Goal: Task Accomplishment & Management: Manage account settings

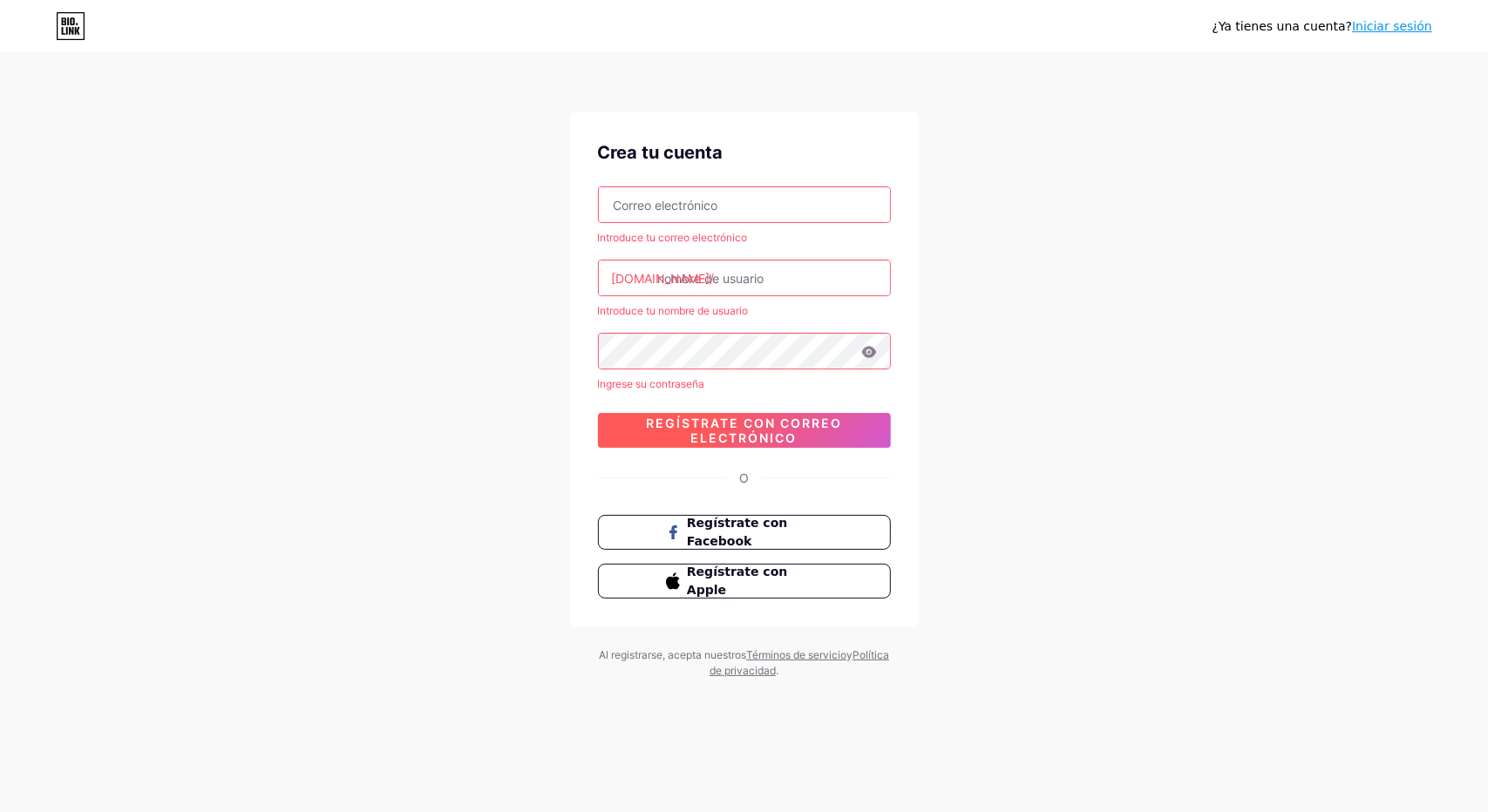
click at [783, 430] on font "Regístrate con correo electrónico" at bounding box center [744, 430] width 197 height 30
click at [767, 199] on input "text" at bounding box center [744, 204] width 291 height 35
click at [722, 205] on input "text" at bounding box center [744, 204] width 291 height 35
paste input "[DOMAIN_NAME][EMAIL_ADDRESS][DOMAIN_NAME]"
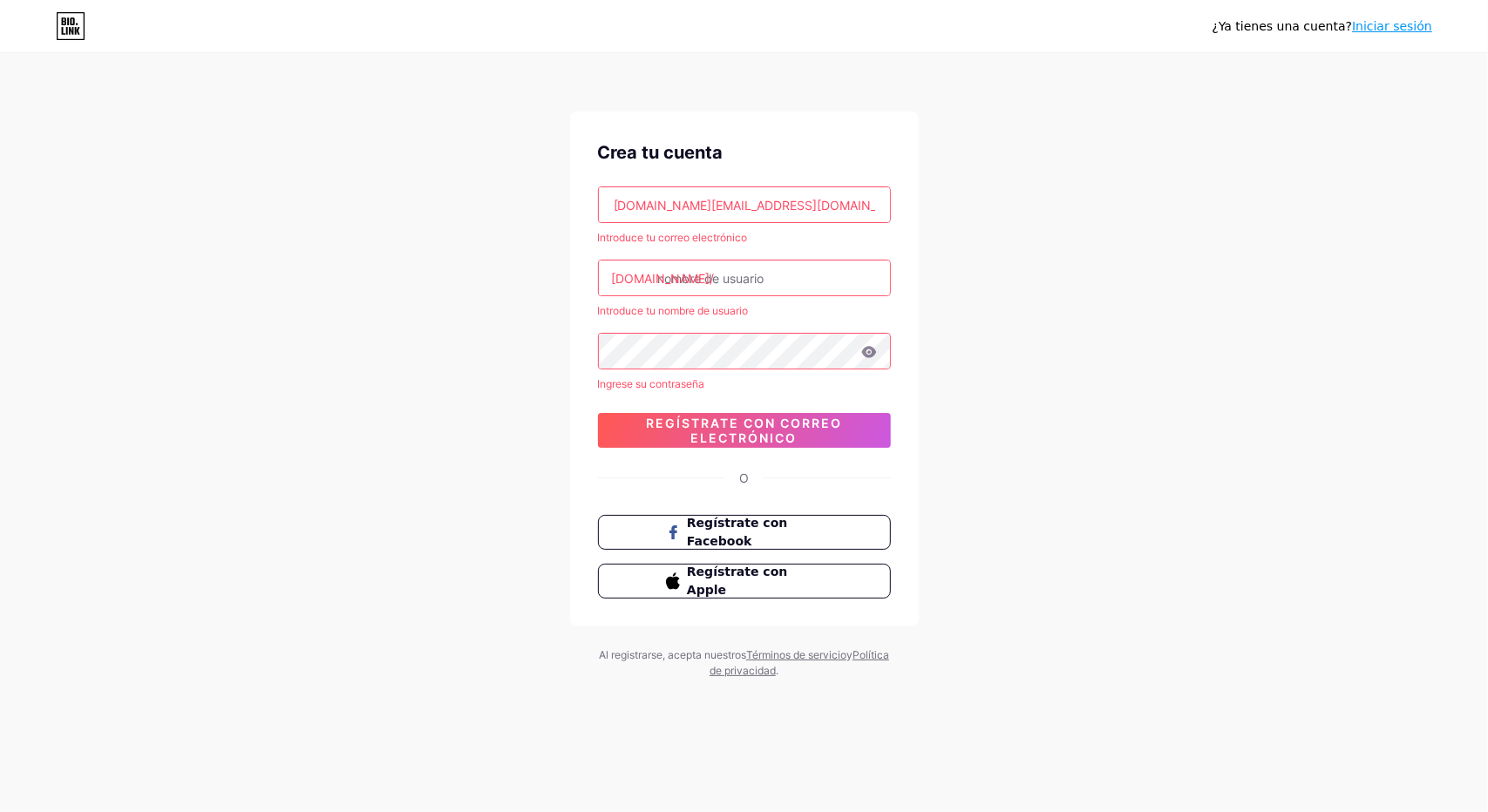
type input "[DOMAIN_NAME][EMAIL_ADDRESS][DOMAIN_NAME]"
click at [777, 273] on input "text" at bounding box center [744, 278] width 291 height 35
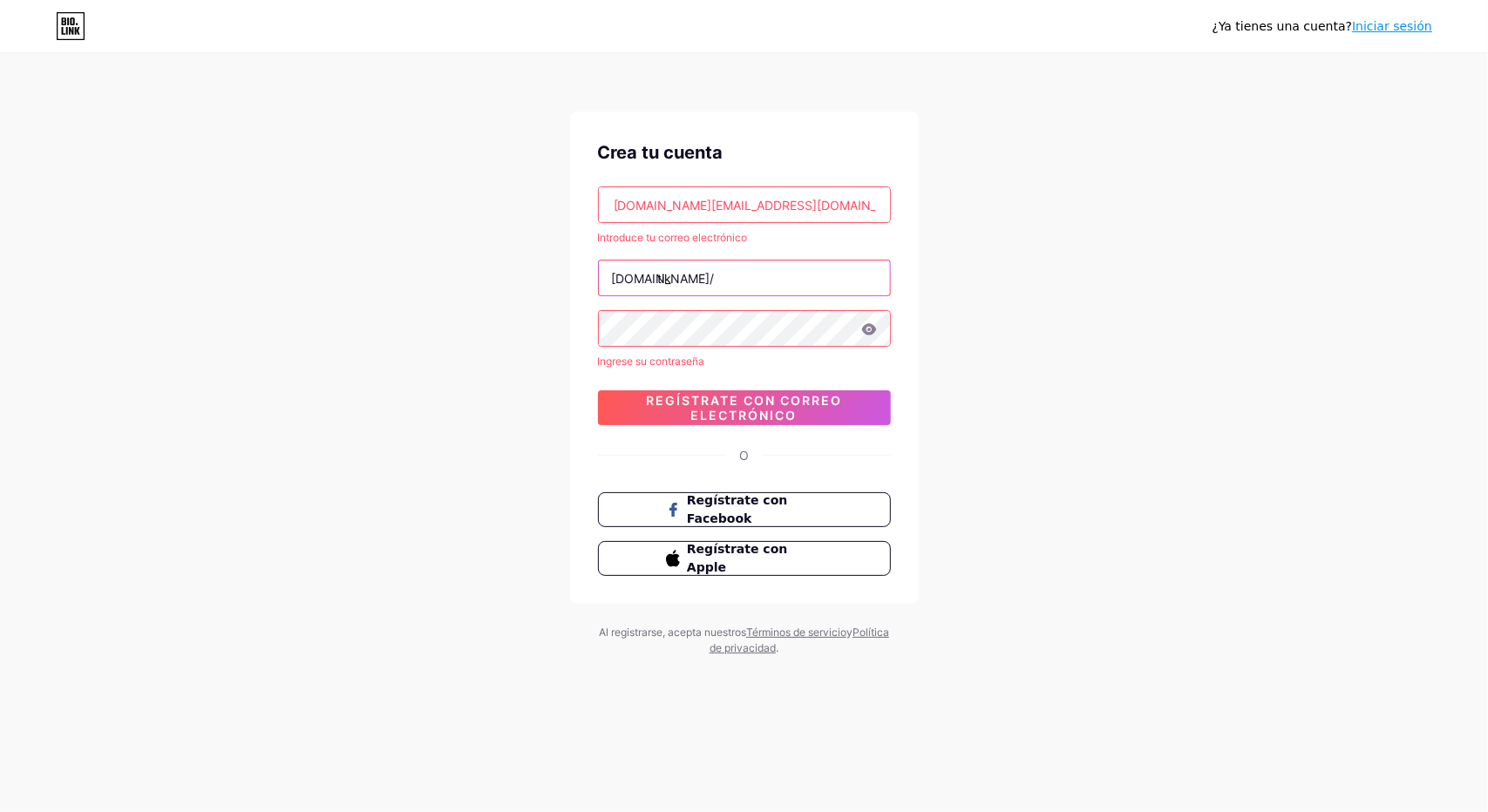
type input "tik"
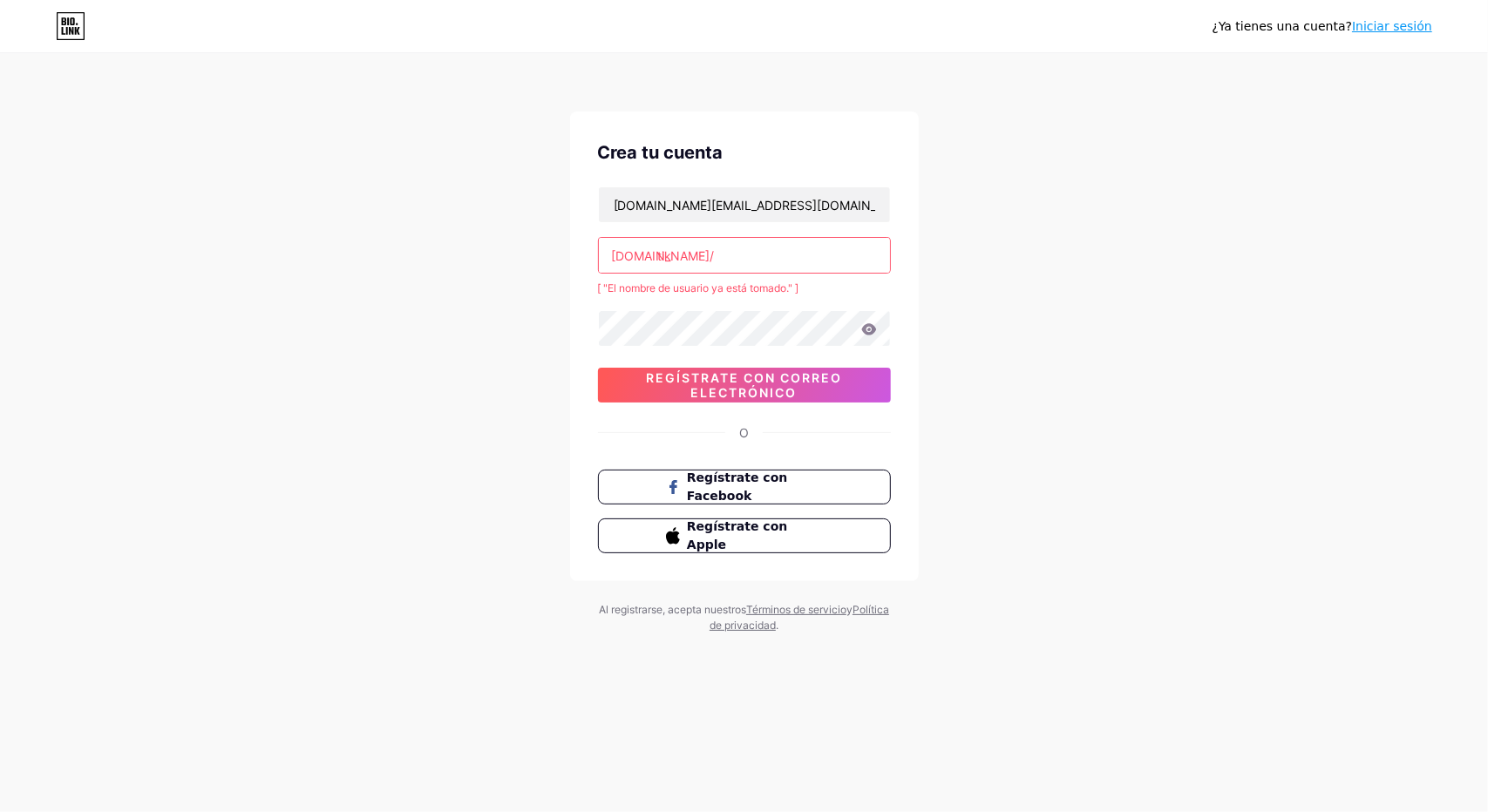
click at [784, 257] on input "tik" at bounding box center [744, 254] width 291 height 35
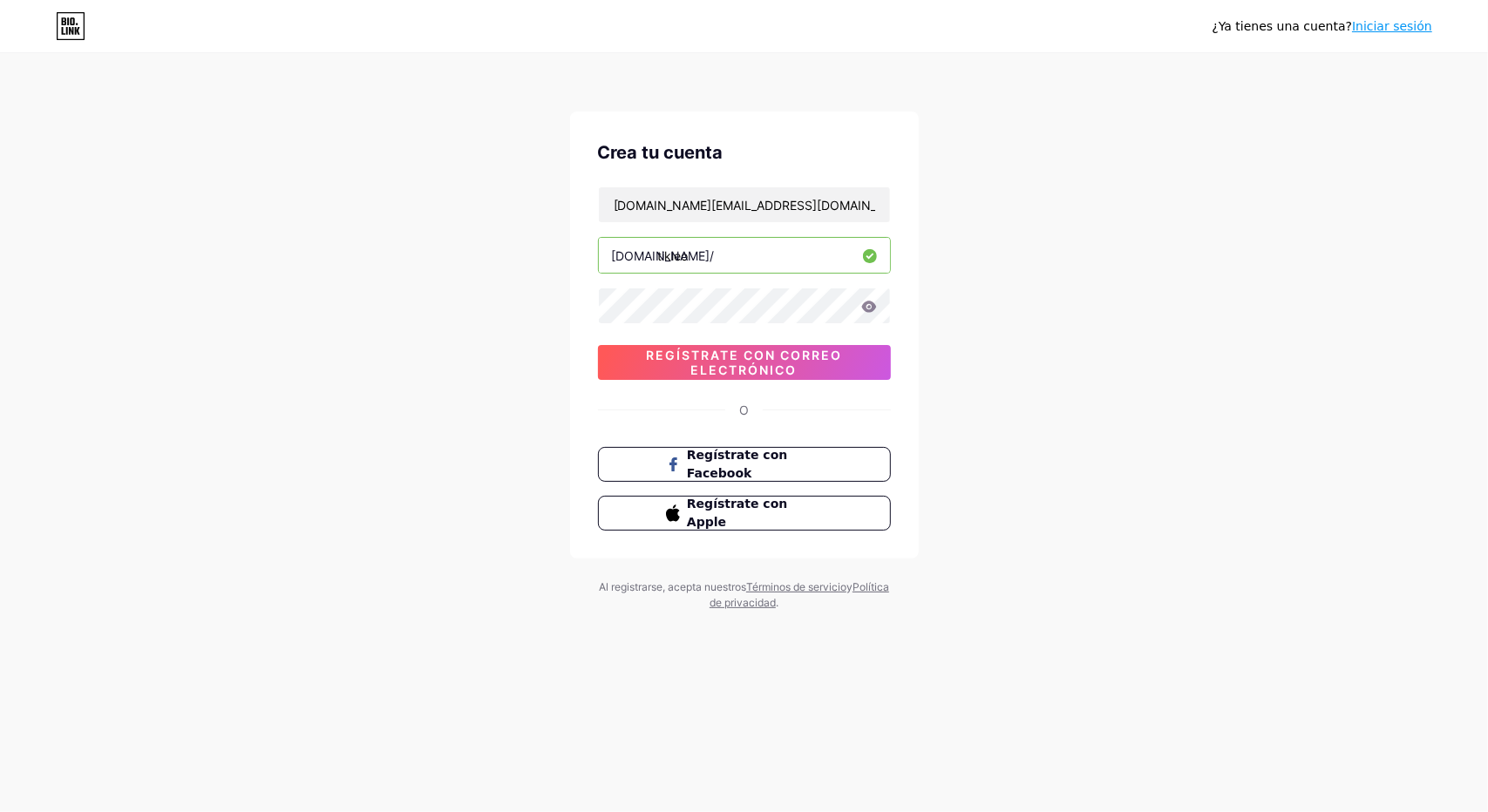
type input "tikleo"
click at [868, 311] on icon at bounding box center [868, 306] width 15 height 11
click at [783, 350] on font "Regístrate con correo electrónico" at bounding box center [744, 363] width 197 height 30
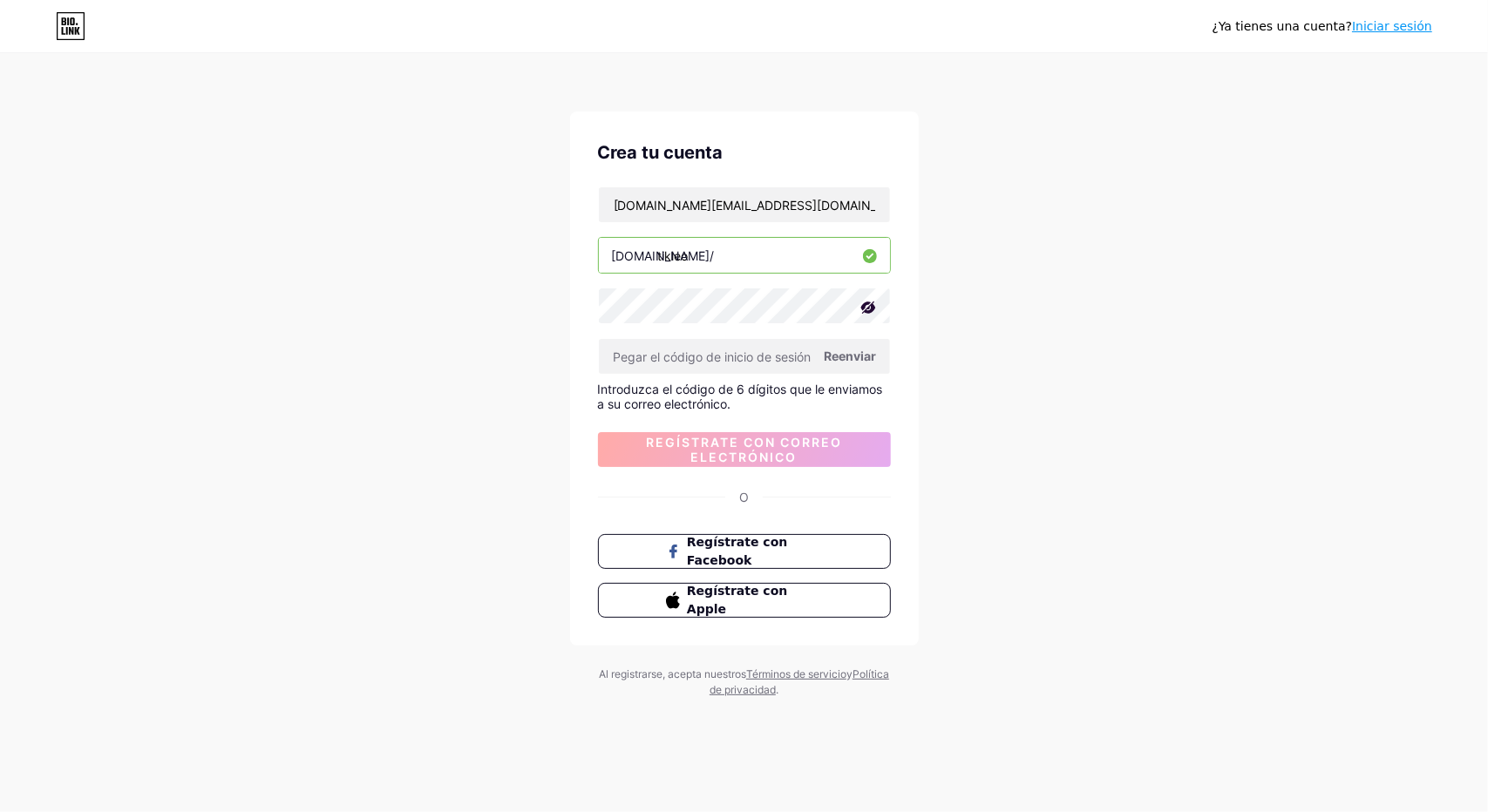
click at [857, 354] on font "Reenviar" at bounding box center [851, 356] width 52 height 15
click at [833, 207] on input "[DOMAIN_NAME][EMAIL_ADDRESS][DOMAIN_NAME]" at bounding box center [744, 204] width 291 height 35
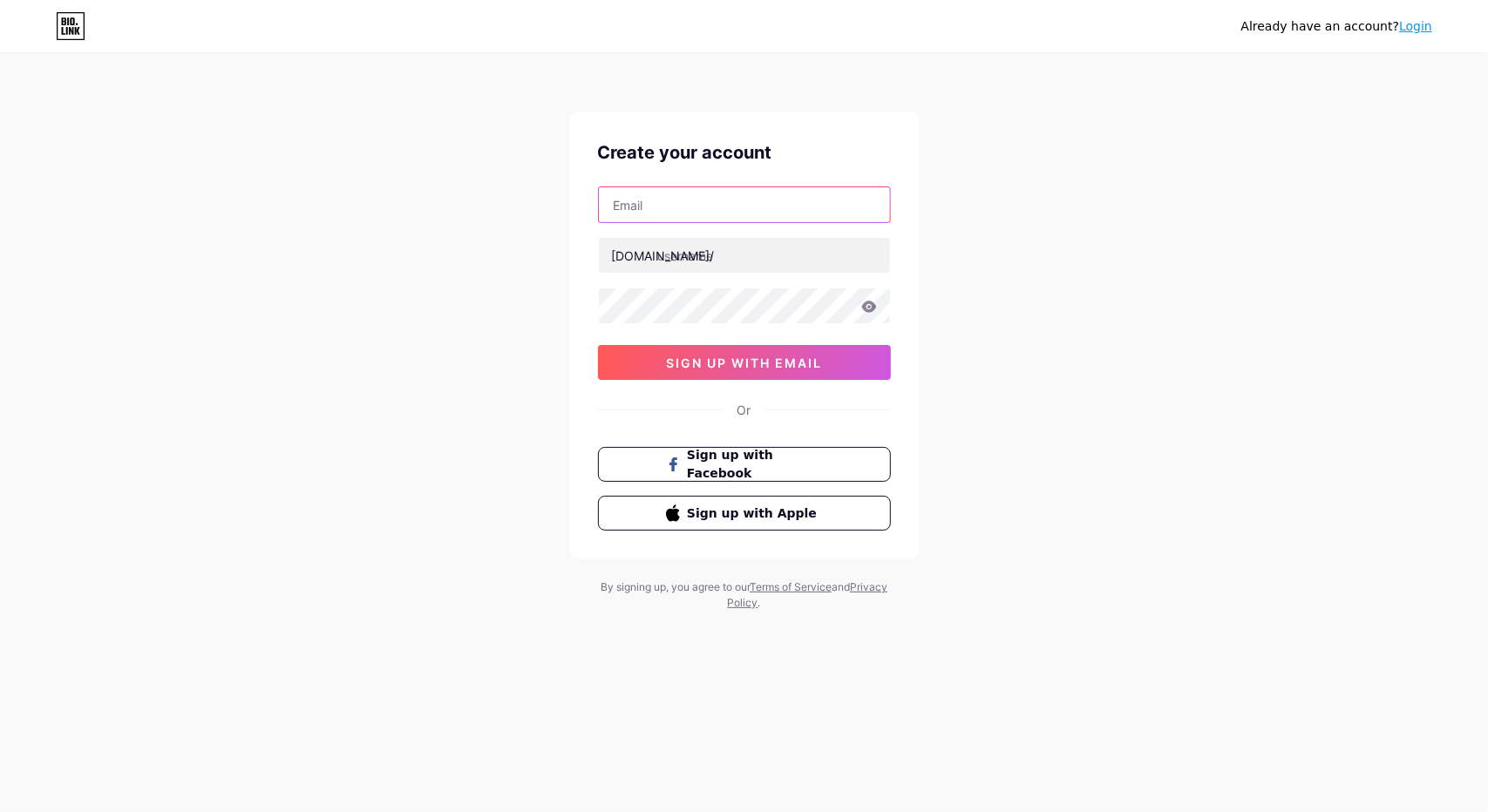
click at [665, 203] on input "text" at bounding box center [744, 204] width 291 height 35
paste input "[DOMAIN_NAME][EMAIL_ADDRESS][DOMAIN_NAME]"
type input "[DOMAIN_NAME][EMAIL_ADDRESS][DOMAIN_NAME]"
click at [715, 251] on input "text" at bounding box center [744, 254] width 291 height 35
type input "tikleo"
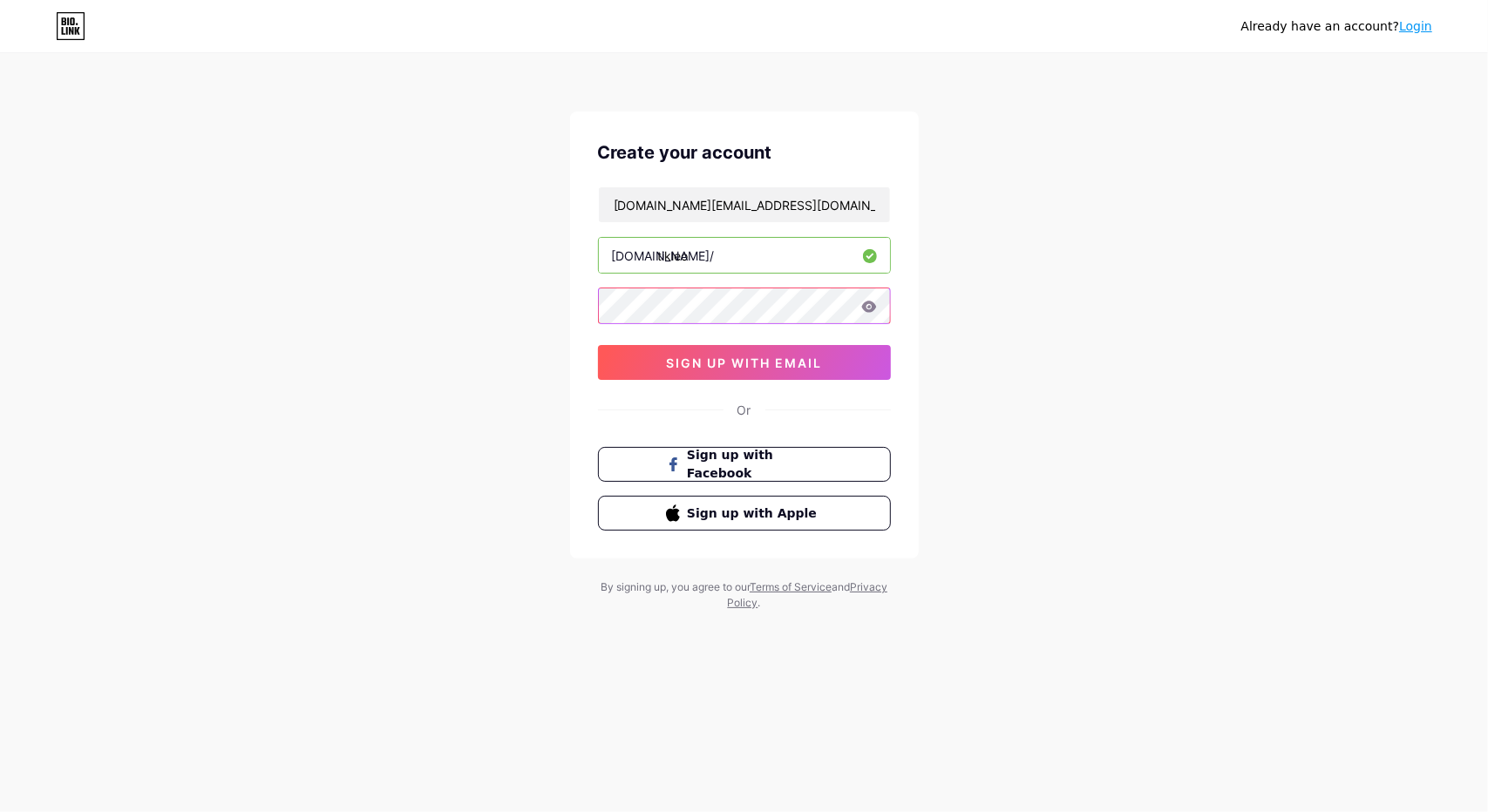
click at [590, 294] on div "Create your account [DOMAIN_NAME][EMAIL_ADDRESS][DOMAIN_NAME] [DOMAIN_NAME]/ ti…" at bounding box center [744, 335] width 349 height 447
click at [871, 306] on icon at bounding box center [868, 306] width 16 height 12
click at [789, 356] on span "sign up with email" at bounding box center [744, 363] width 156 height 15
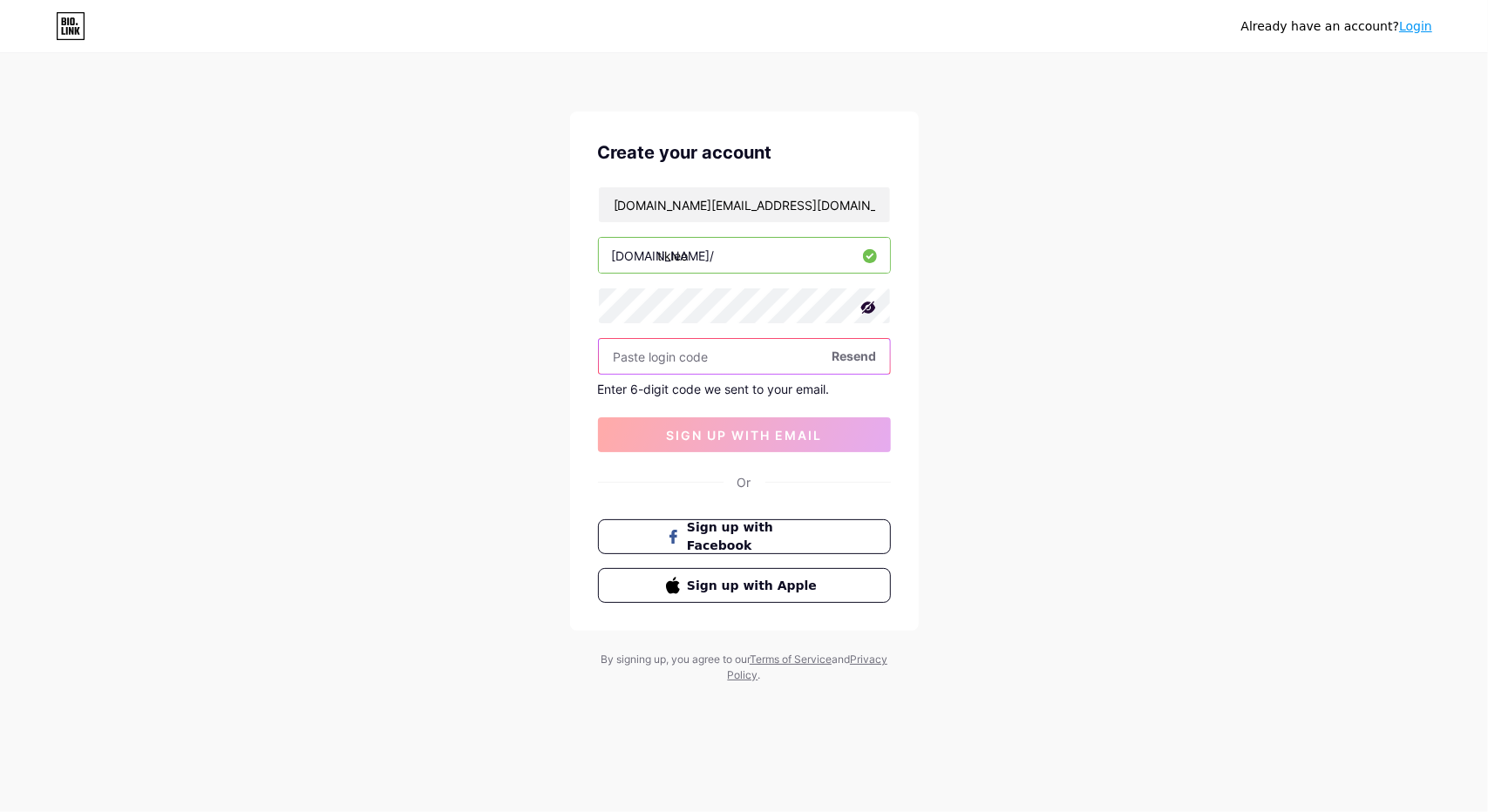
click at [780, 356] on input "text" at bounding box center [744, 355] width 291 height 35
paste input "301403"
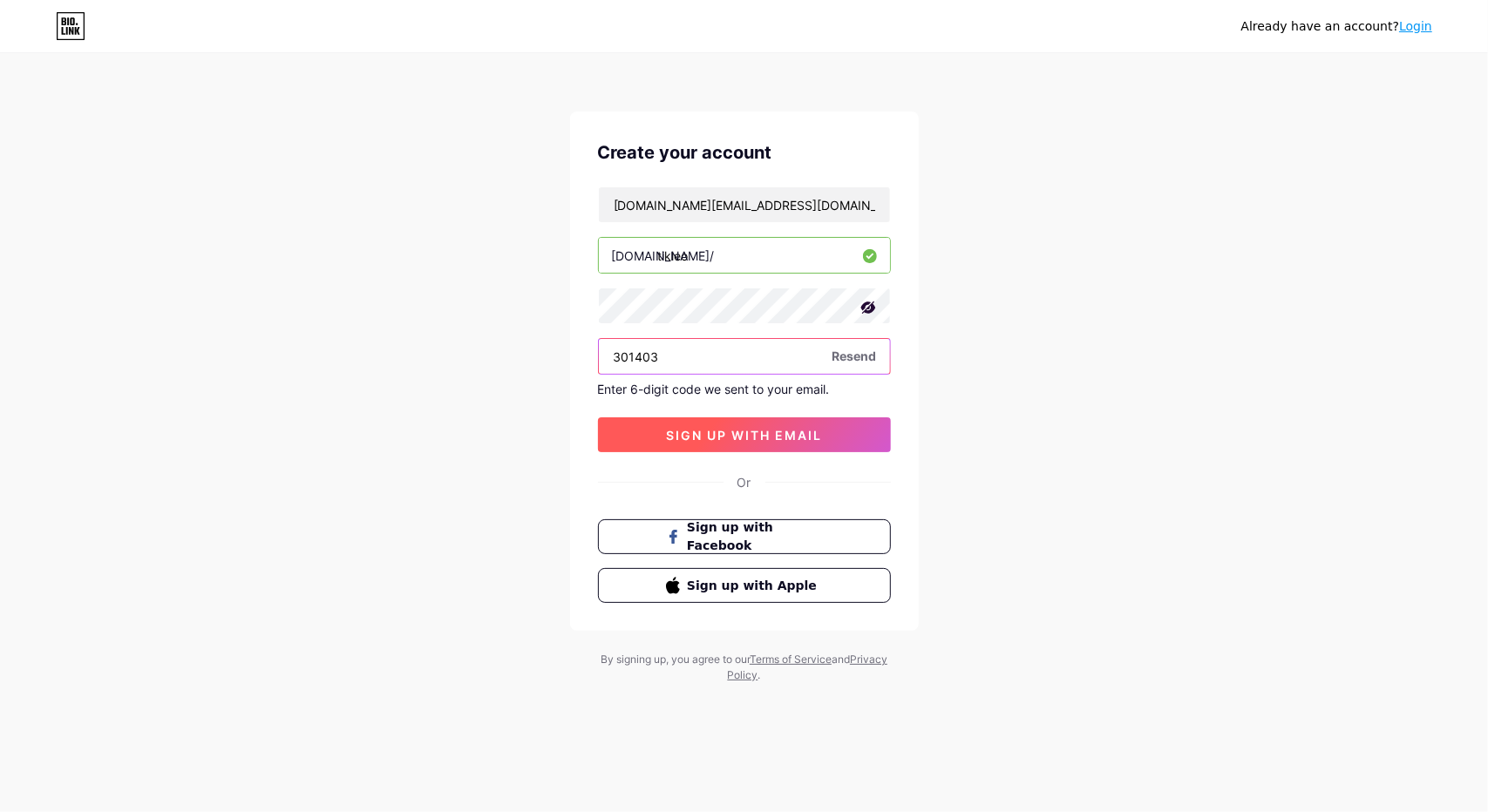
type input "301403"
click at [780, 428] on span "sign up with email" at bounding box center [744, 435] width 156 height 15
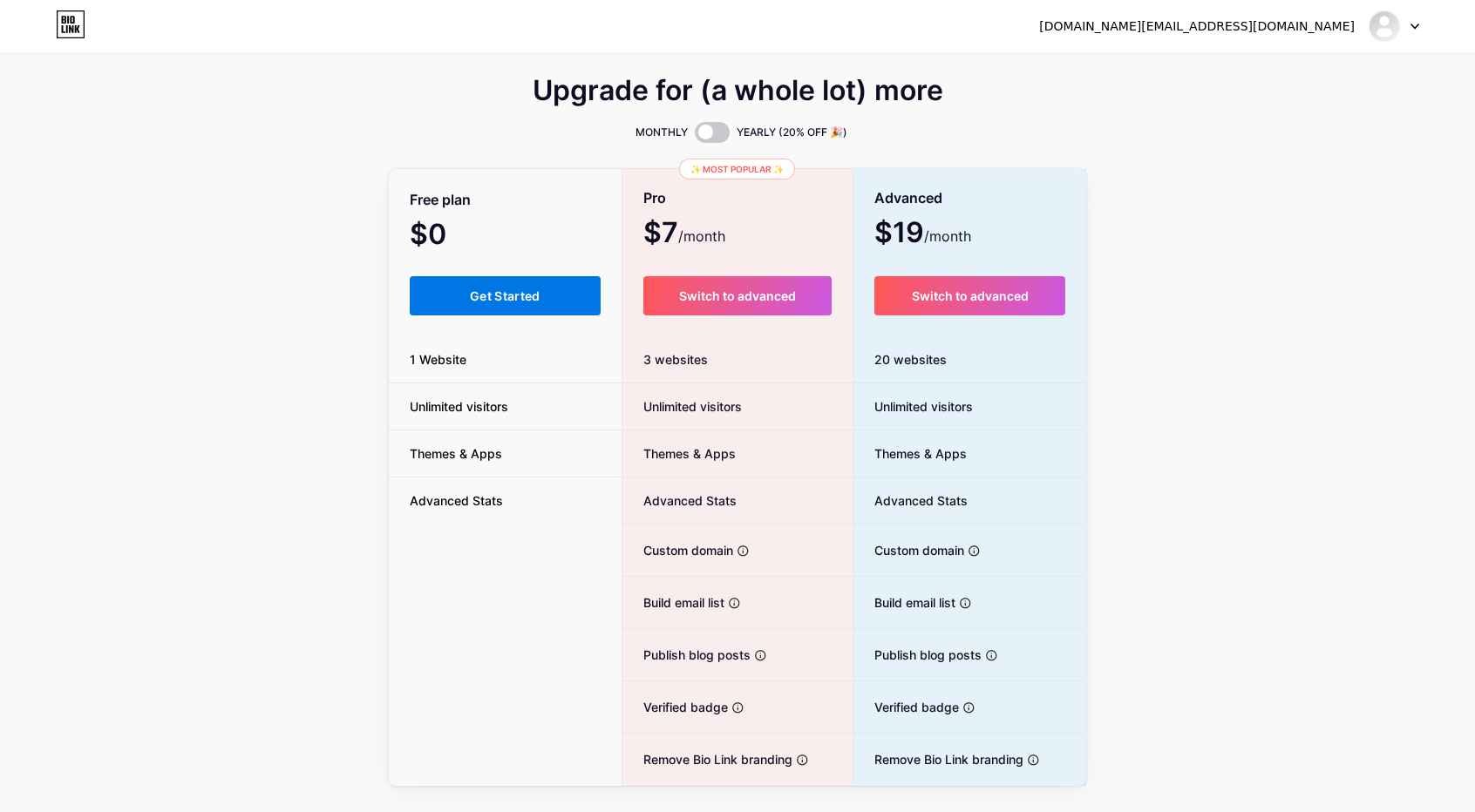
click at [507, 278] on button "Get Started" at bounding box center [505, 296] width 191 height 39
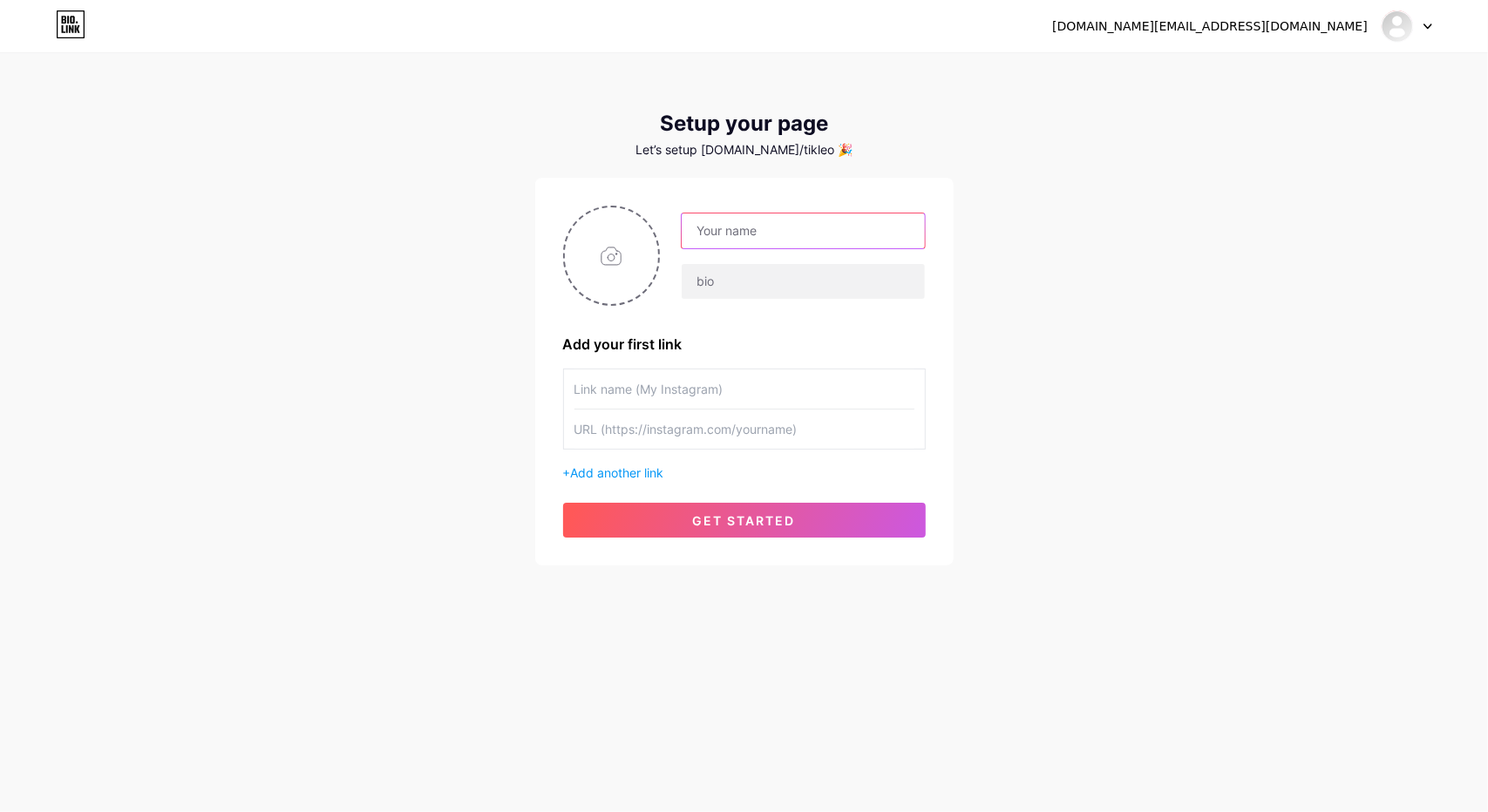
click at [771, 227] on input "text" at bounding box center [802, 230] width 242 height 35
type input "t"
type input "TIKLEO"
click at [723, 276] on input "text" at bounding box center [802, 281] width 242 height 35
type input "ICFES"
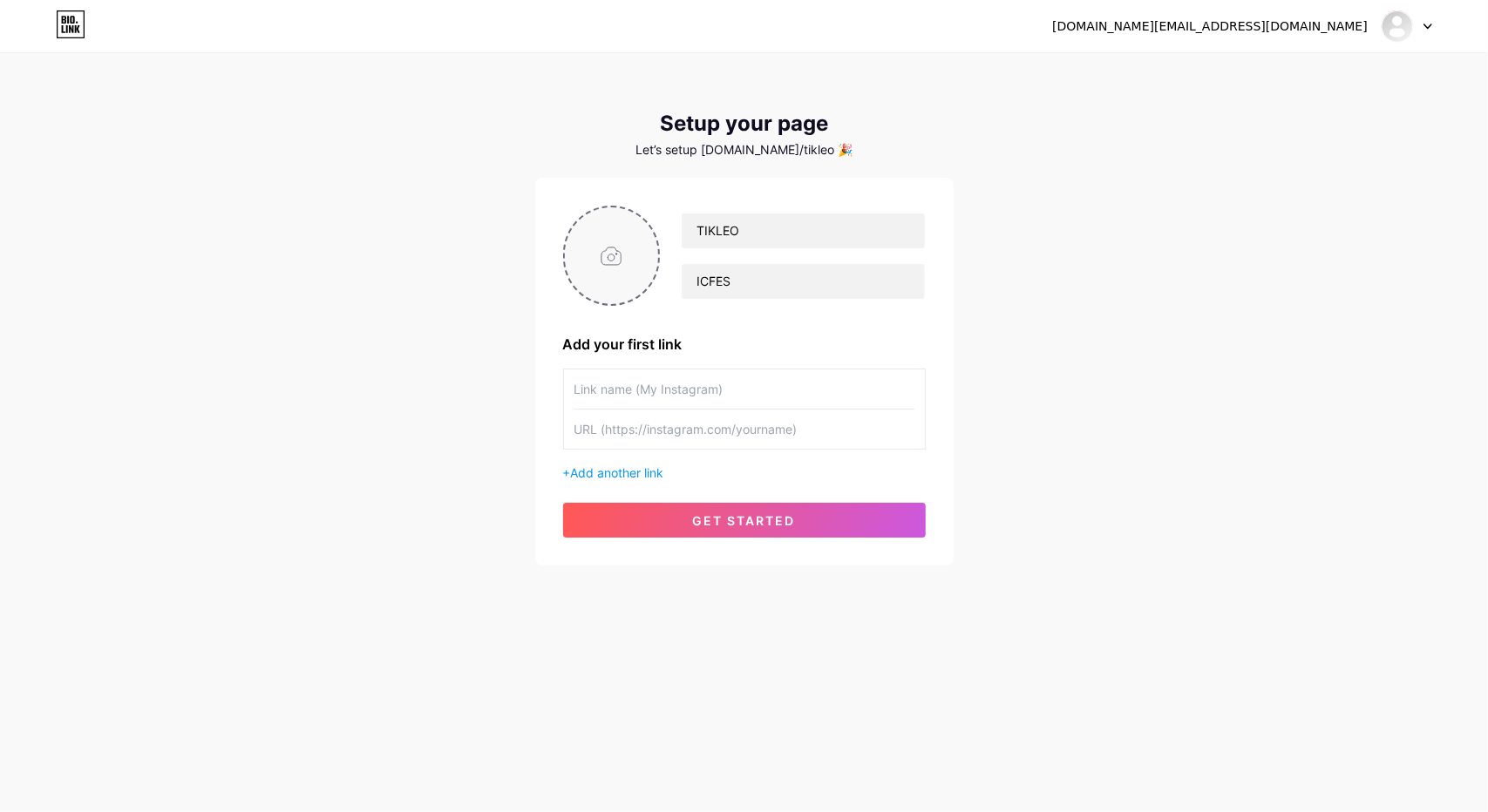
click at [620, 272] on input "file" at bounding box center [612, 255] width 95 height 96
type input "C:\fakepath\perfil.png"
click at [601, 388] on input "text" at bounding box center [744, 389] width 340 height 39
click at [644, 391] on input "text" at bounding box center [744, 389] width 340 height 39
paste input "[URL][DOMAIN_NAME][DOMAIN_NAME]"
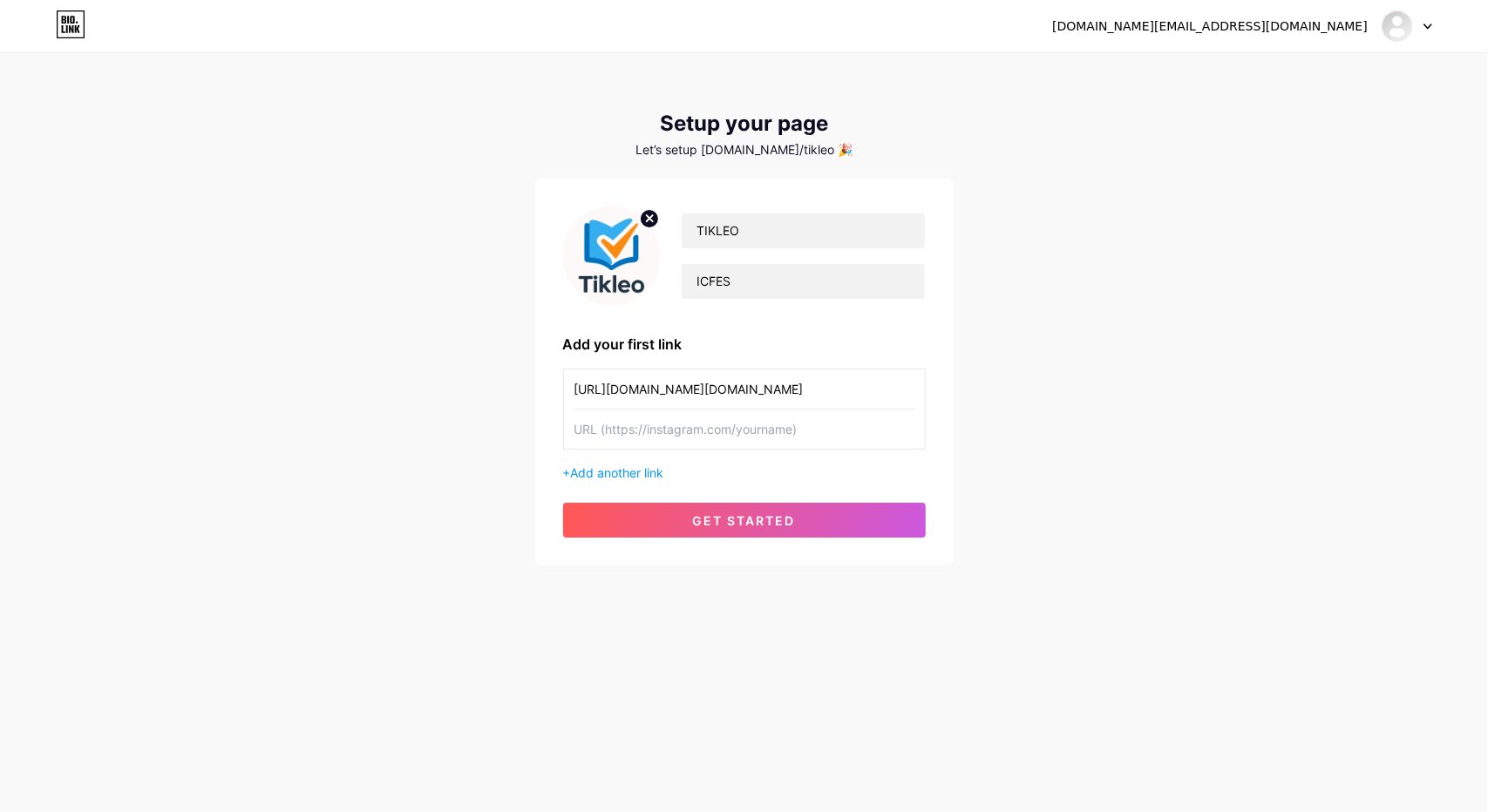
type input "[URL][DOMAIN_NAME][DOMAIN_NAME]"
click at [750, 425] on input "text" at bounding box center [744, 429] width 340 height 39
paste input "[URL][DOMAIN_NAME][DOMAIN_NAME]"
type input "[URL][DOMAIN_NAME][DOMAIN_NAME]"
drag, startPoint x: 814, startPoint y: 385, endPoint x: 525, endPoint y: 384, distance: 289.0
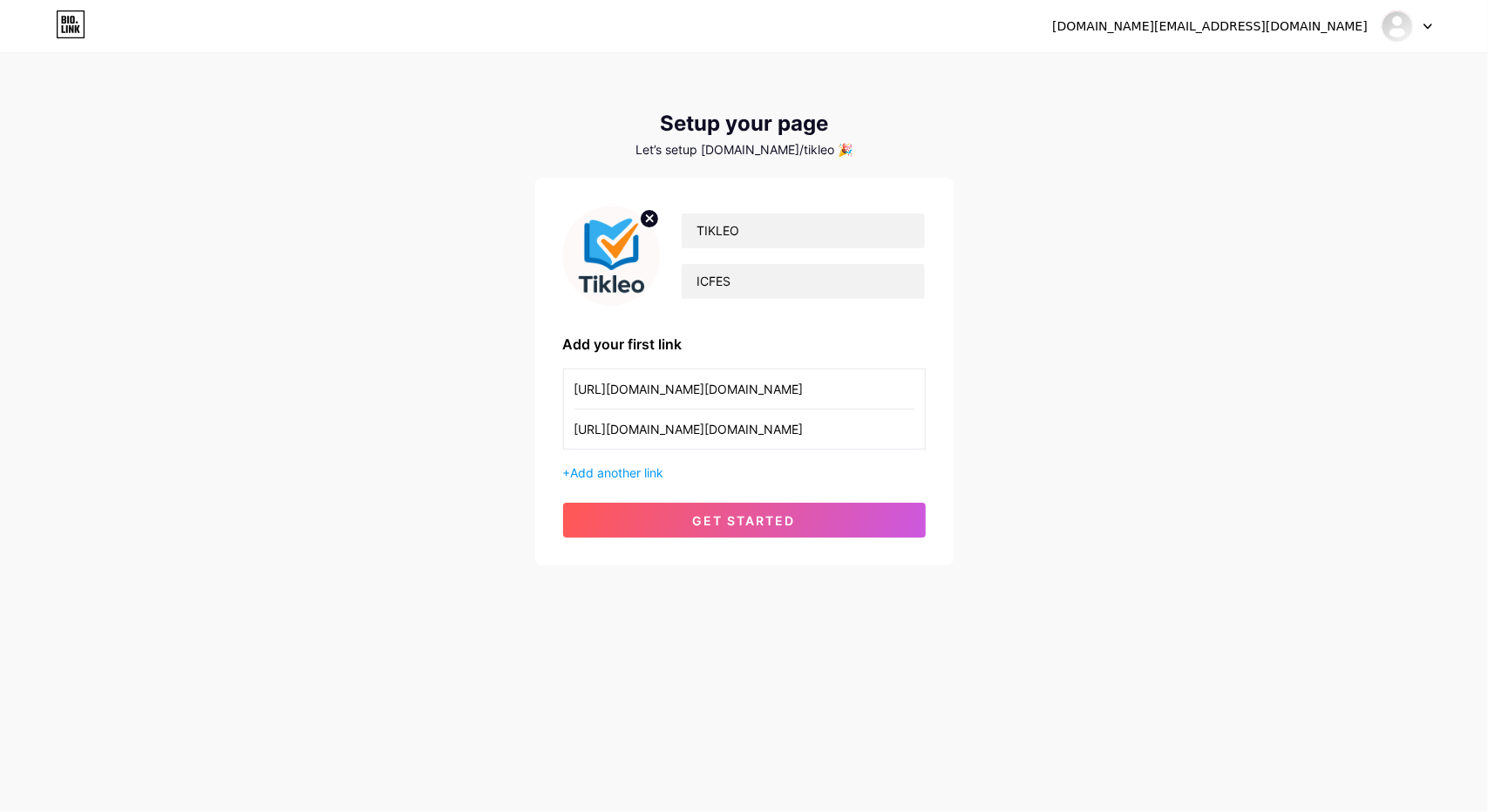
click at [525, 384] on div "[DOMAIN_NAME][EMAIL_ADDRESS][DOMAIN_NAME] Dashboard Logout Setup your page Let’…" at bounding box center [744, 311] width 1488 height 621
type input "tICLEO.ICFES"
drag, startPoint x: 614, startPoint y: 383, endPoint x: 541, endPoint y: 383, distance: 73.0
click at [541, 383] on div "TIKLEO ICFES Add your first link tICLEO.ICFES [URL][DOMAIN_NAME][DOMAIN_NAME] +…" at bounding box center [744, 371] width 418 height 388
drag, startPoint x: 589, startPoint y: 386, endPoint x: 600, endPoint y: 386, distance: 11.0
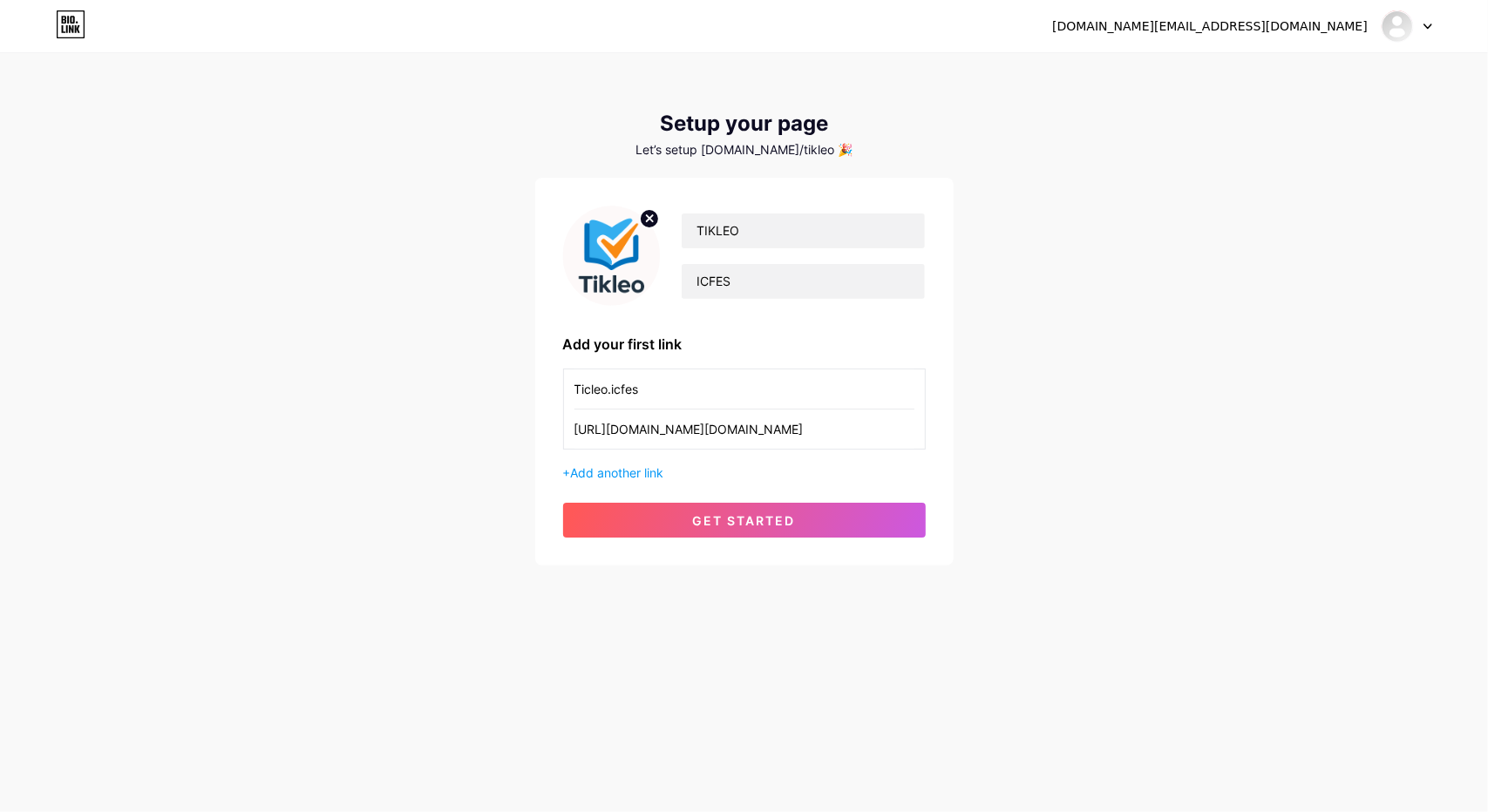
click at [591, 386] on input "Ticleo.icfes" at bounding box center [744, 389] width 340 height 39
type input "Tikleo.icfes"
click at [568, 467] on div "+ Add another link" at bounding box center [745, 473] width 363 height 19
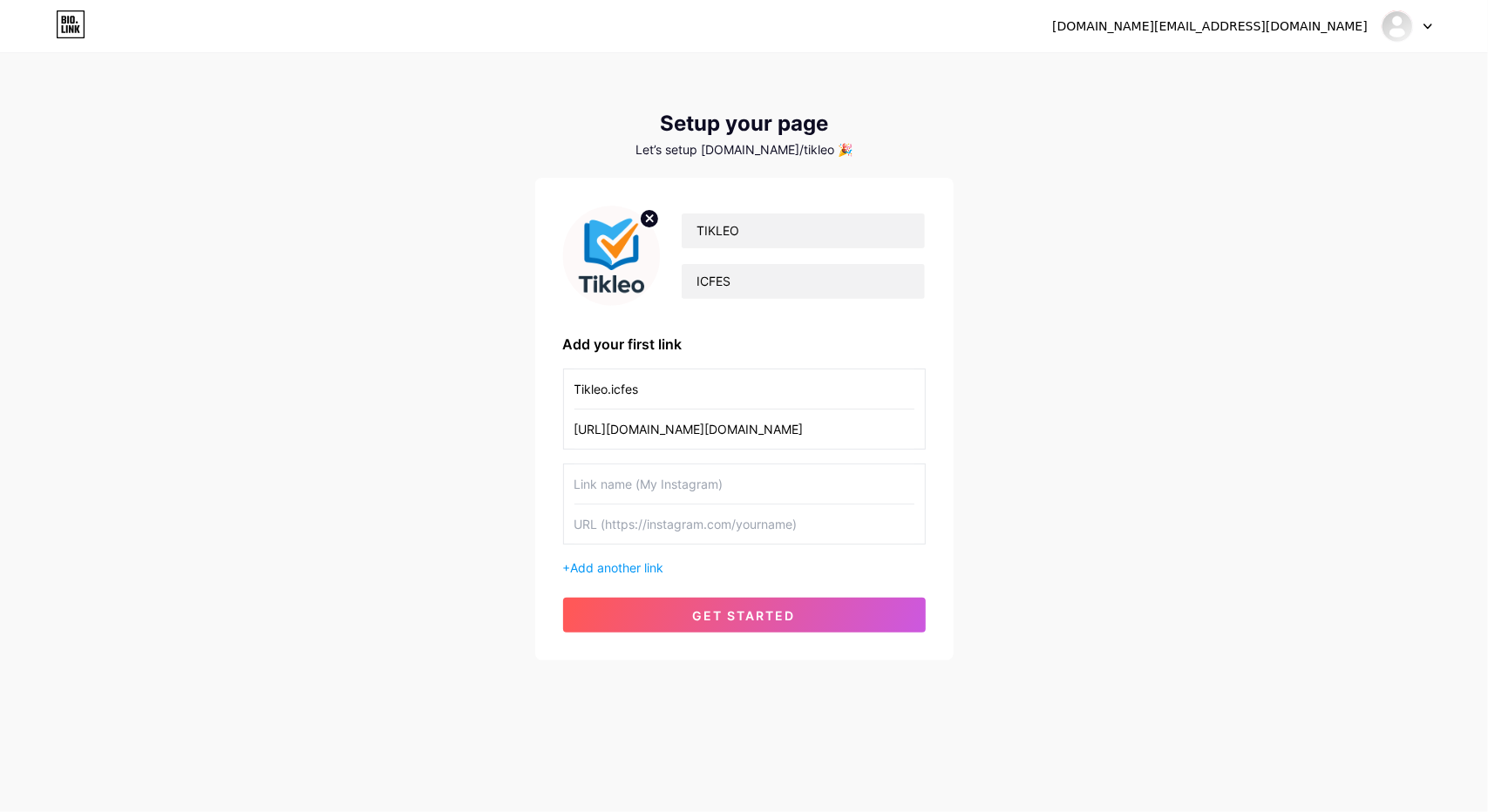
click at [604, 486] on input "text" at bounding box center [744, 485] width 340 height 39
click at [593, 529] on input "text" at bounding box center [744, 524] width 340 height 39
paste input "[URL][DOMAIN_NAME][DOMAIN_NAME]"
type input "[URL][DOMAIN_NAME][DOMAIN_NAME]"
click at [593, 489] on input "text" at bounding box center [744, 485] width 340 height 39
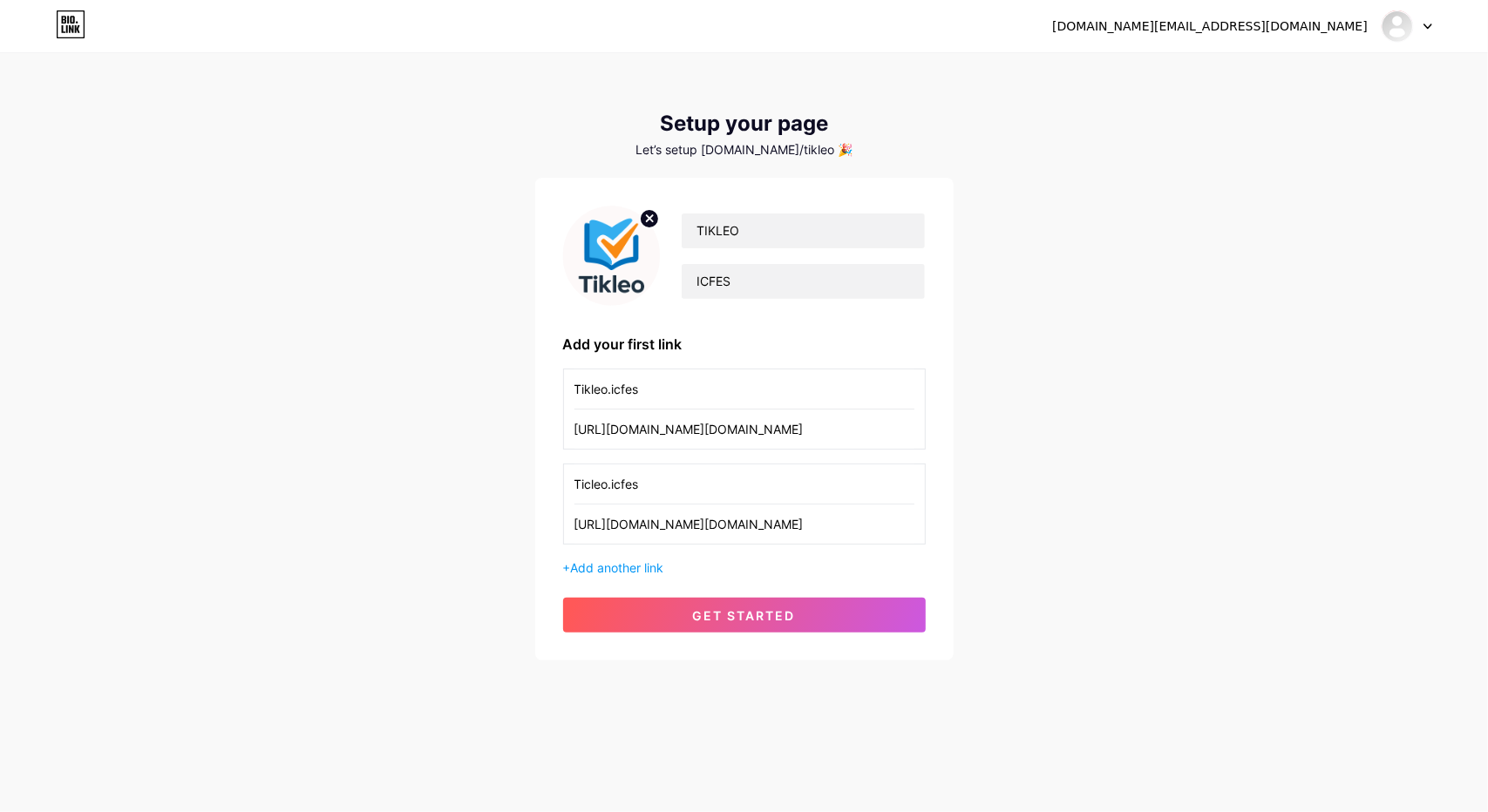
drag, startPoint x: 602, startPoint y: 484, endPoint x: 588, endPoint y: 479, distance: 14.9
click at [588, 479] on input "Ticleo.icfes" at bounding box center [744, 485] width 340 height 39
type input "Tikleo.icfes"
click at [631, 562] on span "Add another link" at bounding box center [618, 568] width 94 height 15
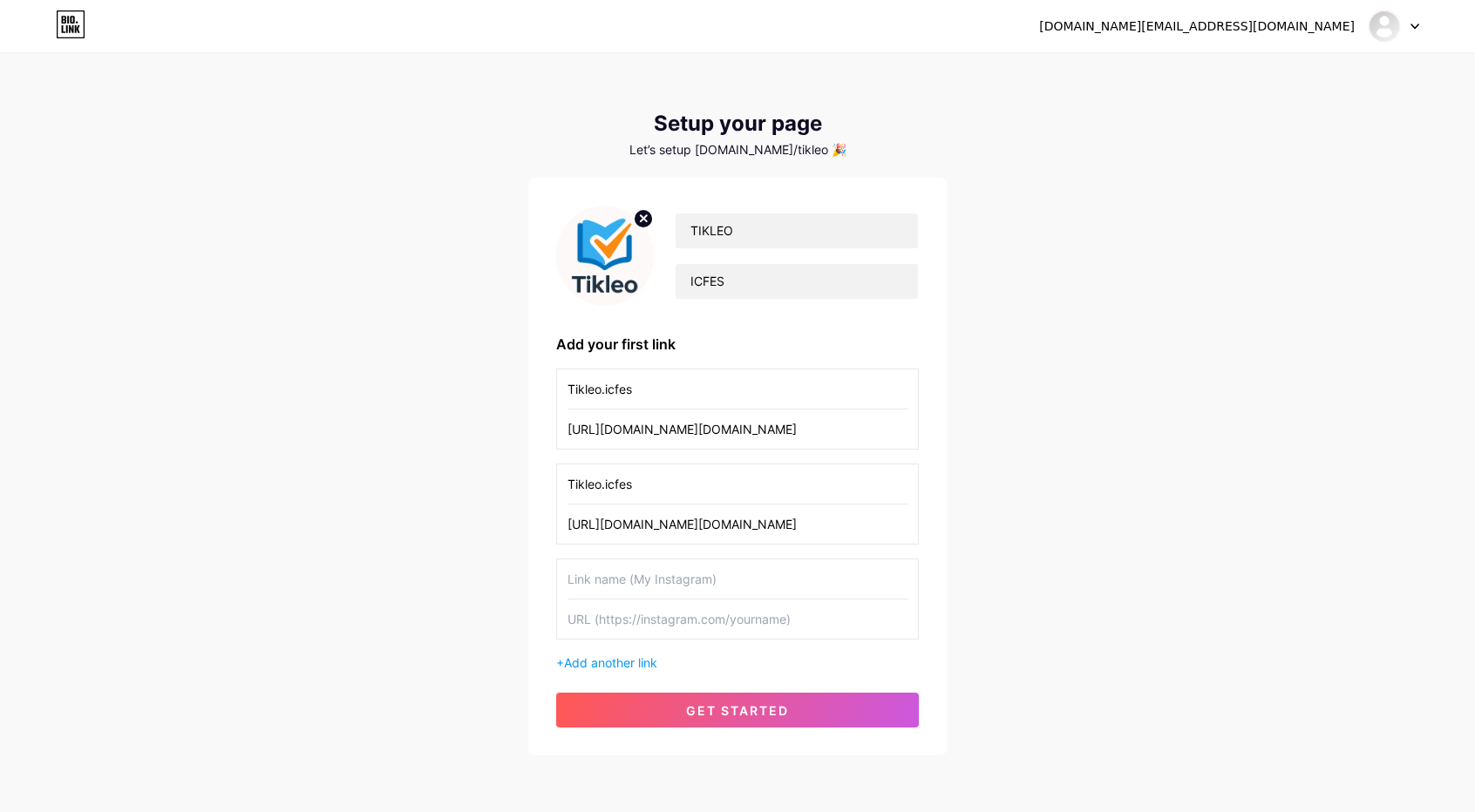
click at [649, 584] on input "text" at bounding box center [737, 579] width 340 height 39
type input "Tikleo"
click at [643, 617] on input "text" at bounding box center [737, 619] width 340 height 39
paste input "[URL][DOMAIN_NAME]"
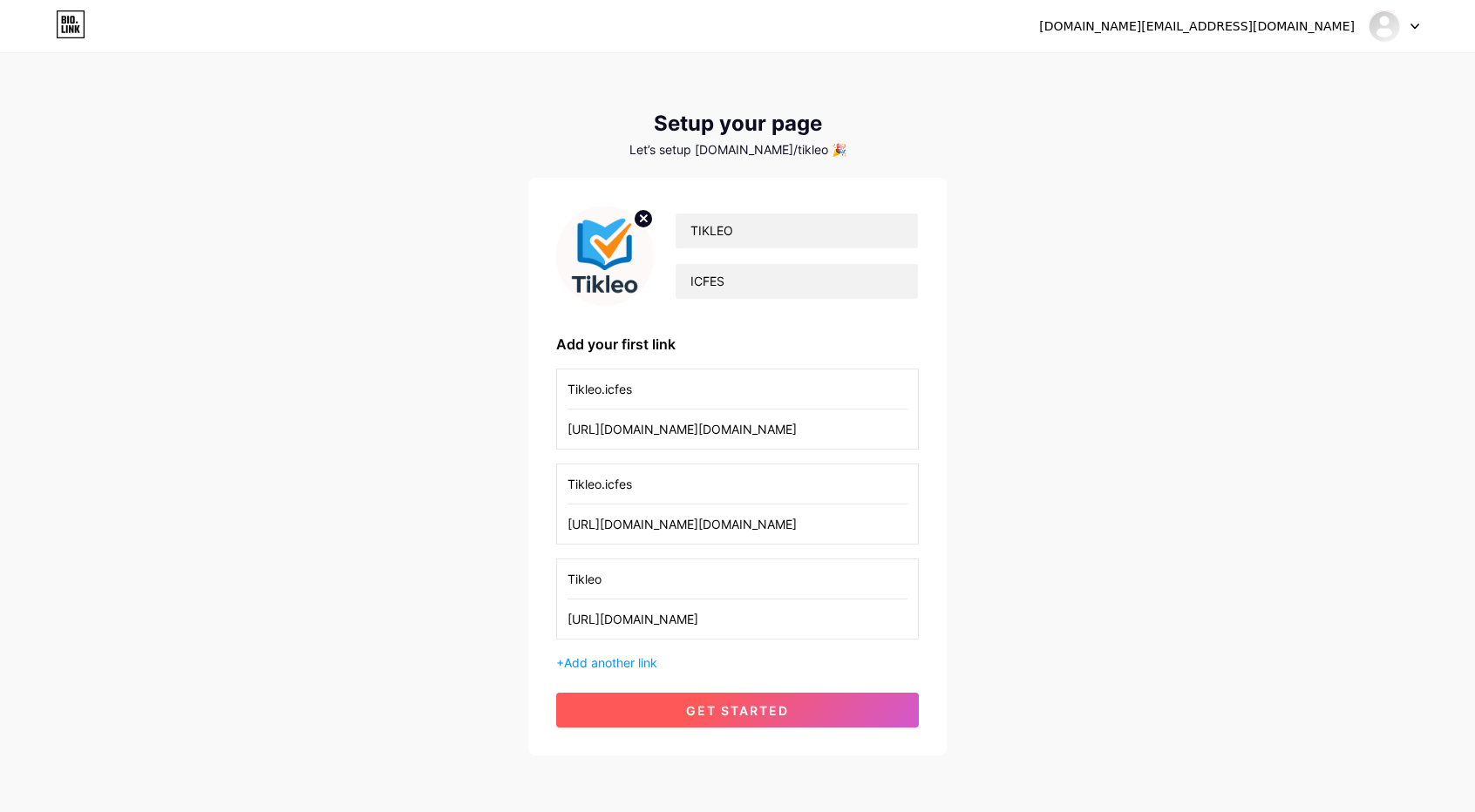
type input "[URL][DOMAIN_NAME]"
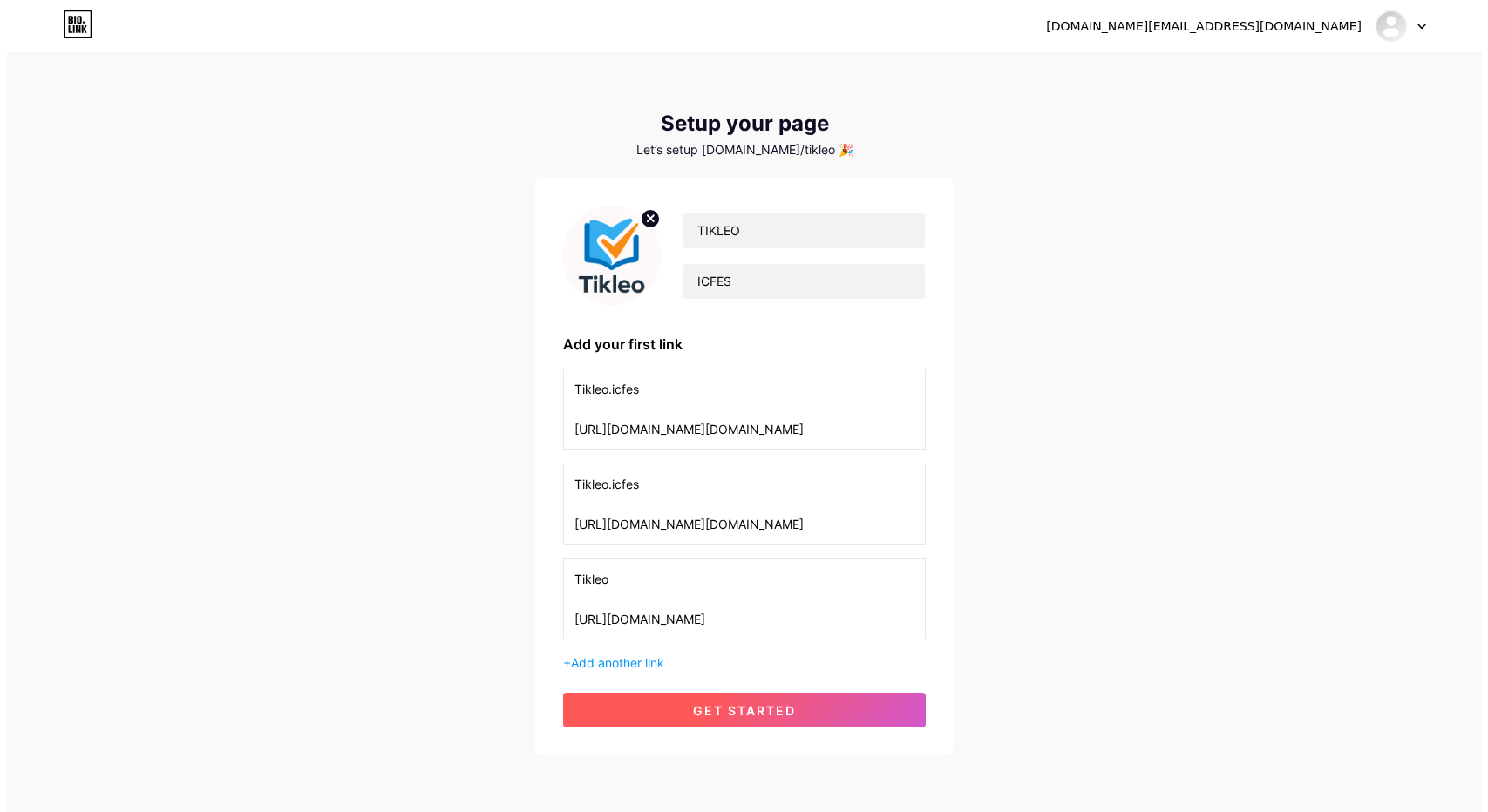
scroll to position [0, 0]
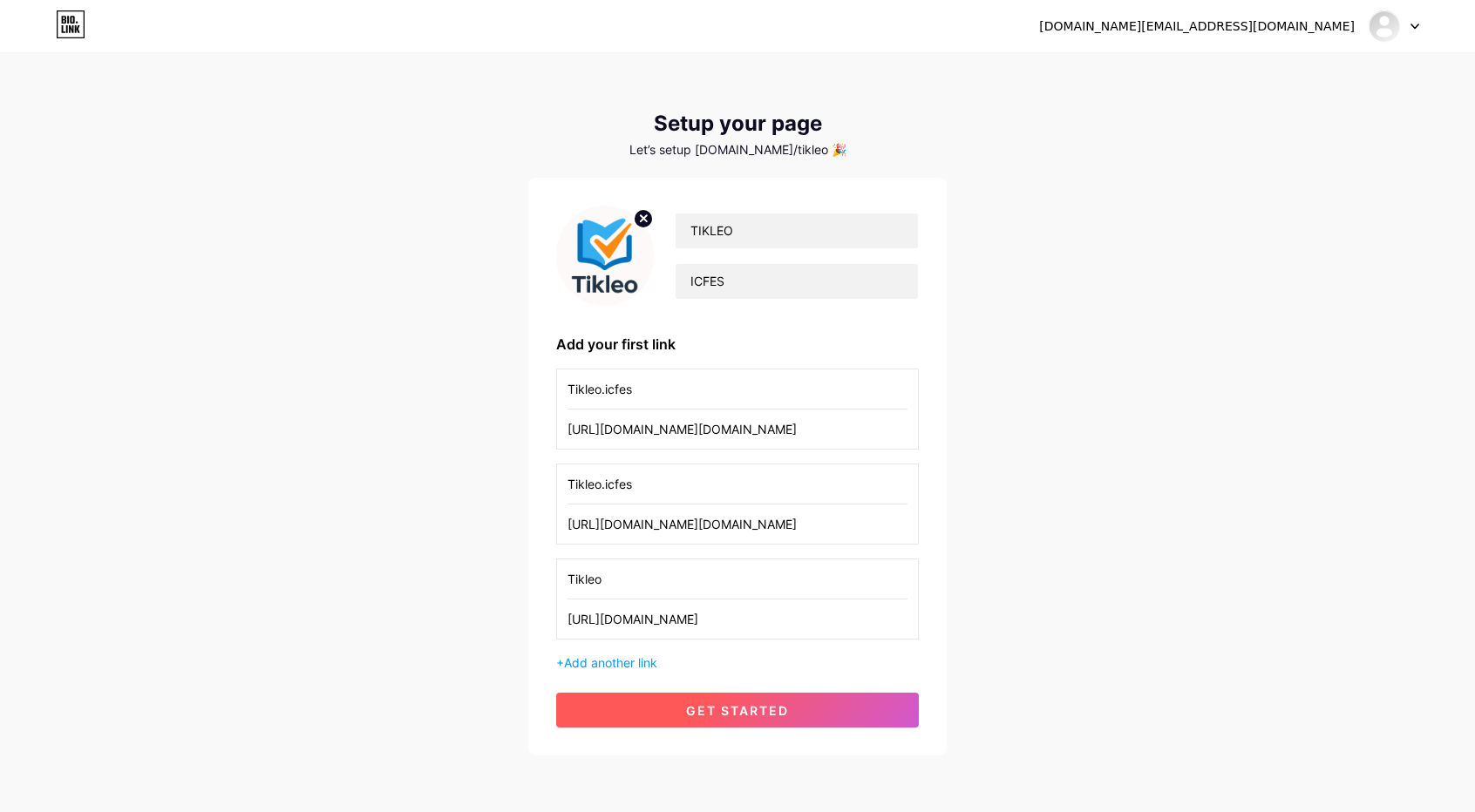
click at [717, 703] on span "get started" at bounding box center [738, 711] width 103 height 15
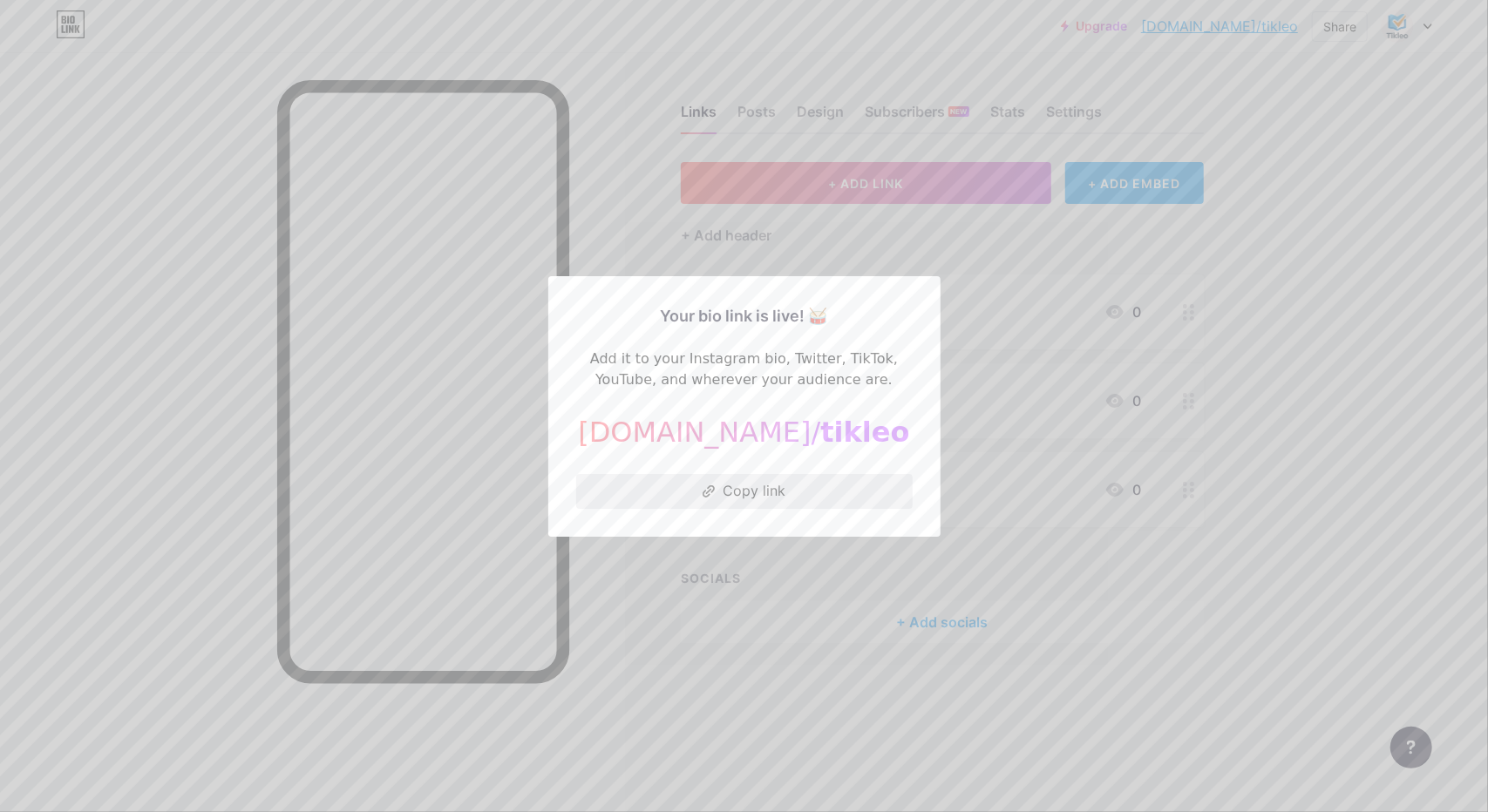
click at [814, 492] on button "Copy link" at bounding box center [745, 491] width 337 height 35
click at [1279, 312] on div at bounding box center [744, 406] width 1488 height 812
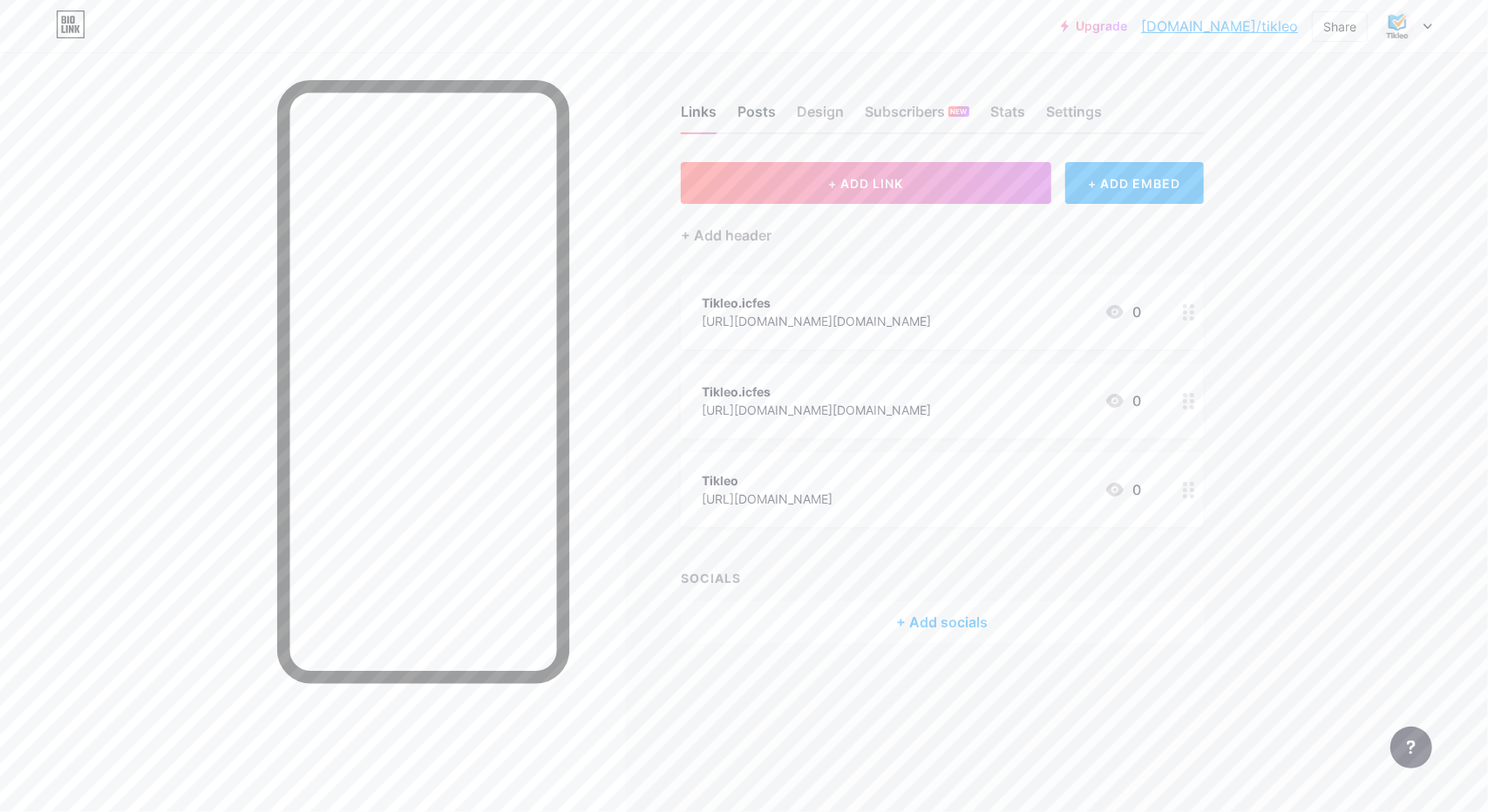
click at [769, 108] on div "Posts" at bounding box center [756, 117] width 38 height 32
click at [694, 106] on div "Links" at bounding box center [699, 117] width 36 height 32
click at [839, 308] on div "Tikleo.icfes" at bounding box center [816, 303] width 229 height 19
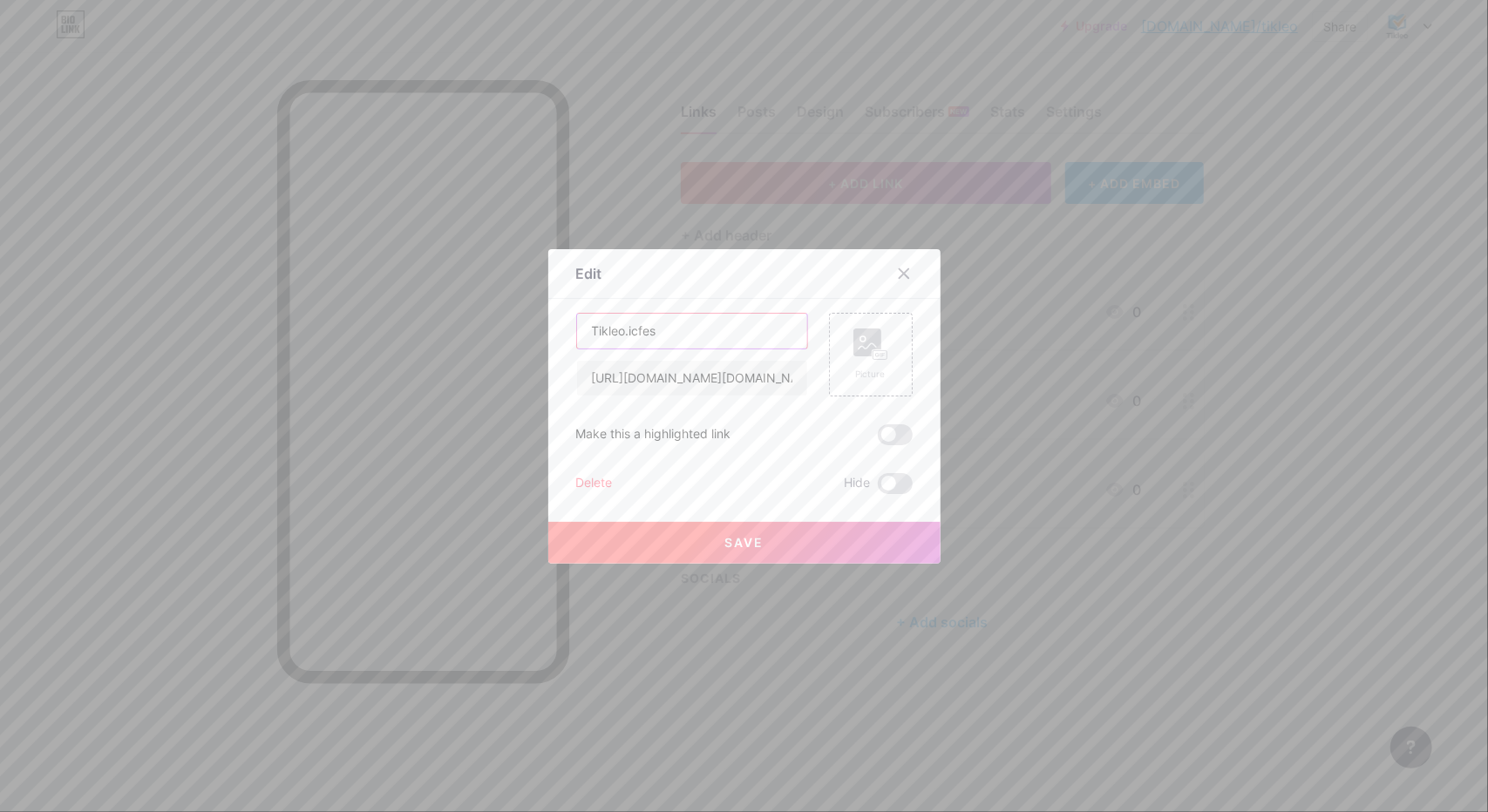
drag, startPoint x: 710, startPoint y: 333, endPoint x: 556, endPoint y: 329, distance: 154.1
click at [556, 329] on div "Edit Content YouTube Play YouTube video without leaving your page. ADD Vimeo Pl…" at bounding box center [744, 406] width 392 height 314
type input "INSTAGRAM"
click at [755, 537] on span "Save" at bounding box center [744, 543] width 39 height 15
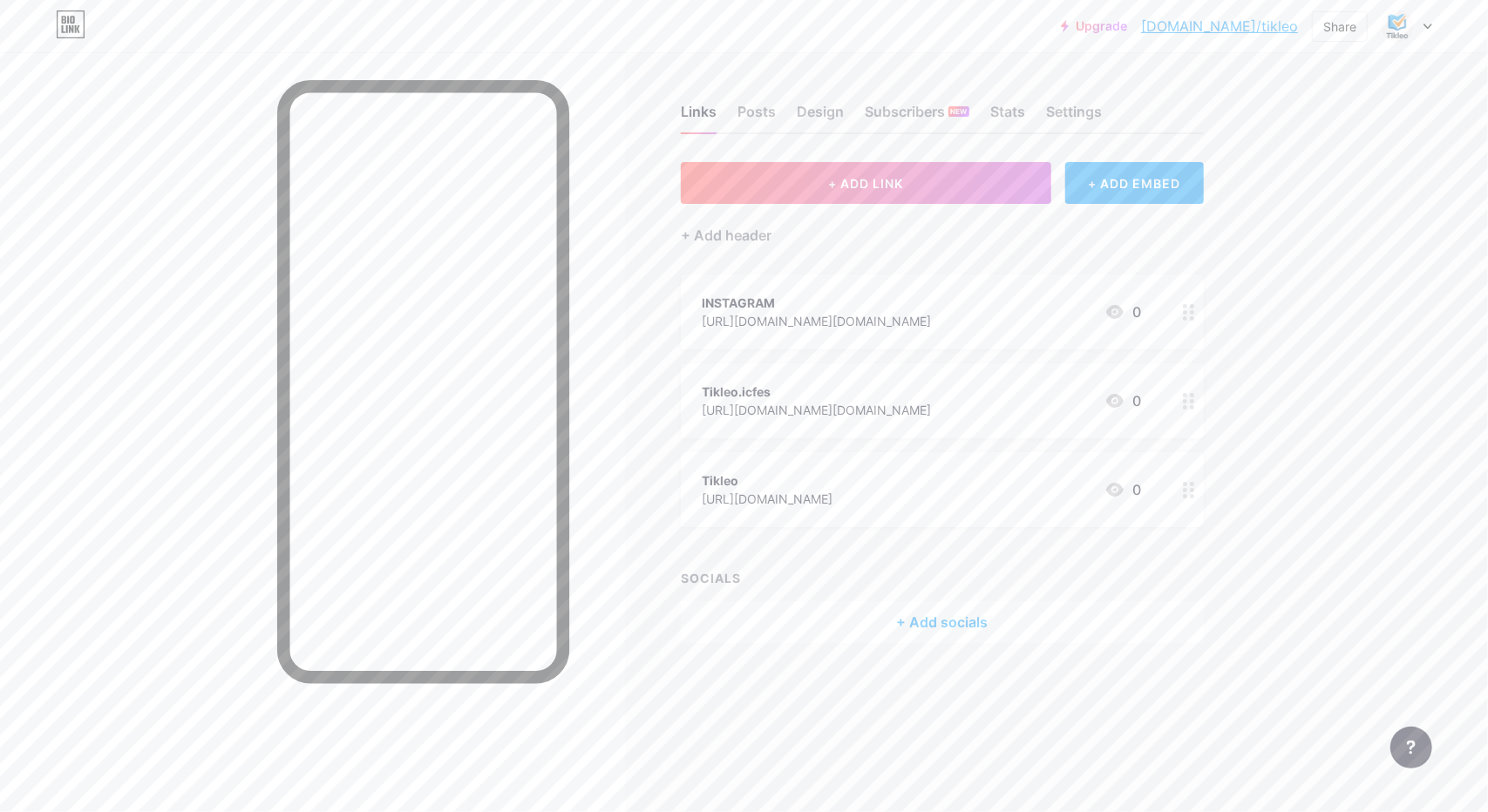
click at [810, 393] on div "Tikleo.icfes" at bounding box center [816, 392] width 229 height 19
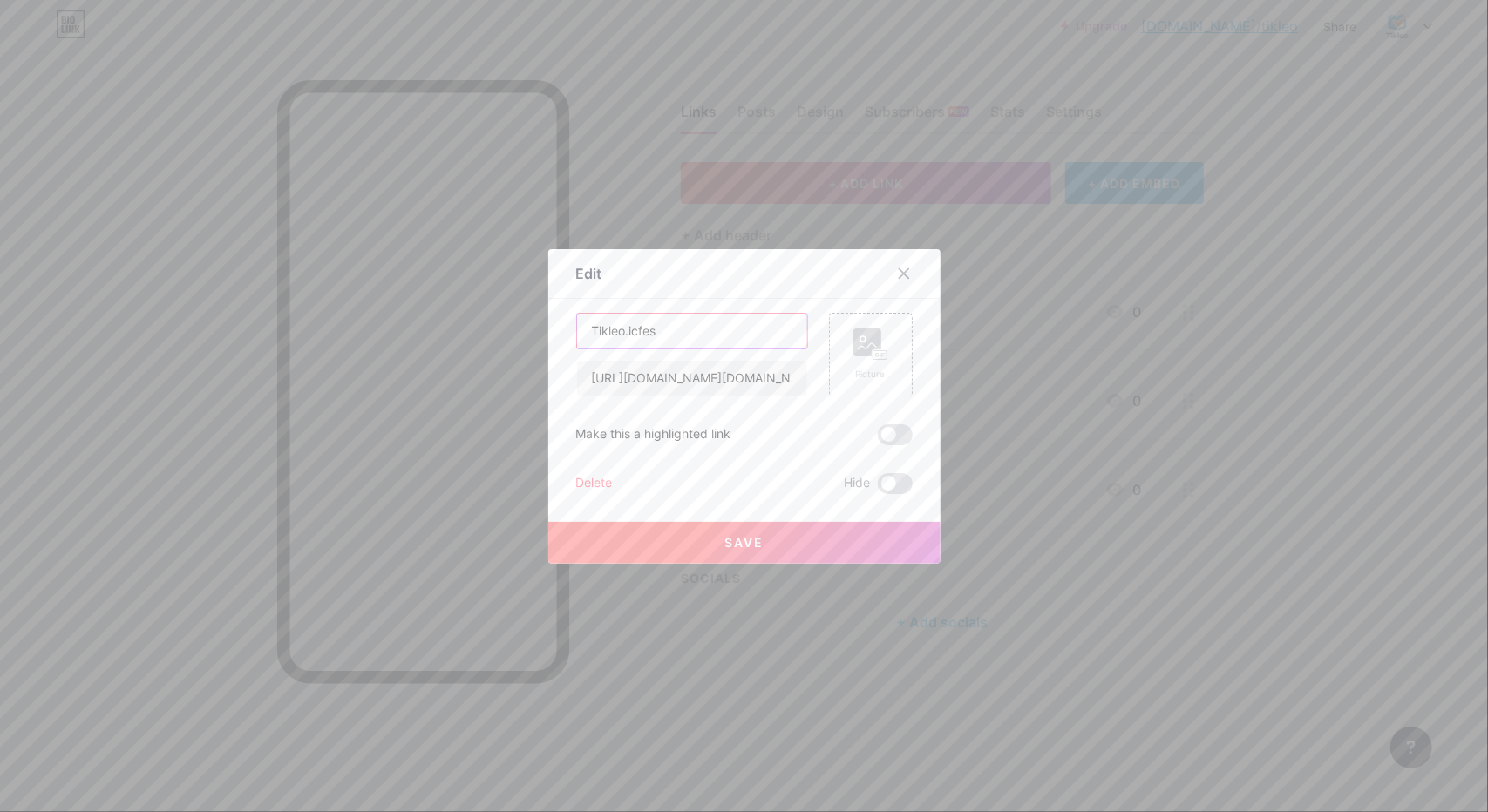
drag, startPoint x: 705, startPoint y: 332, endPoint x: 518, endPoint y: 335, distance: 187.0
click at [518, 335] on div "Edit Content YouTube Play YouTube video without leaving your page. ADD Vimeo Pl…" at bounding box center [744, 406] width 1488 height 812
type input "TIKTOK"
click at [805, 543] on button "Save" at bounding box center [744, 543] width 392 height 42
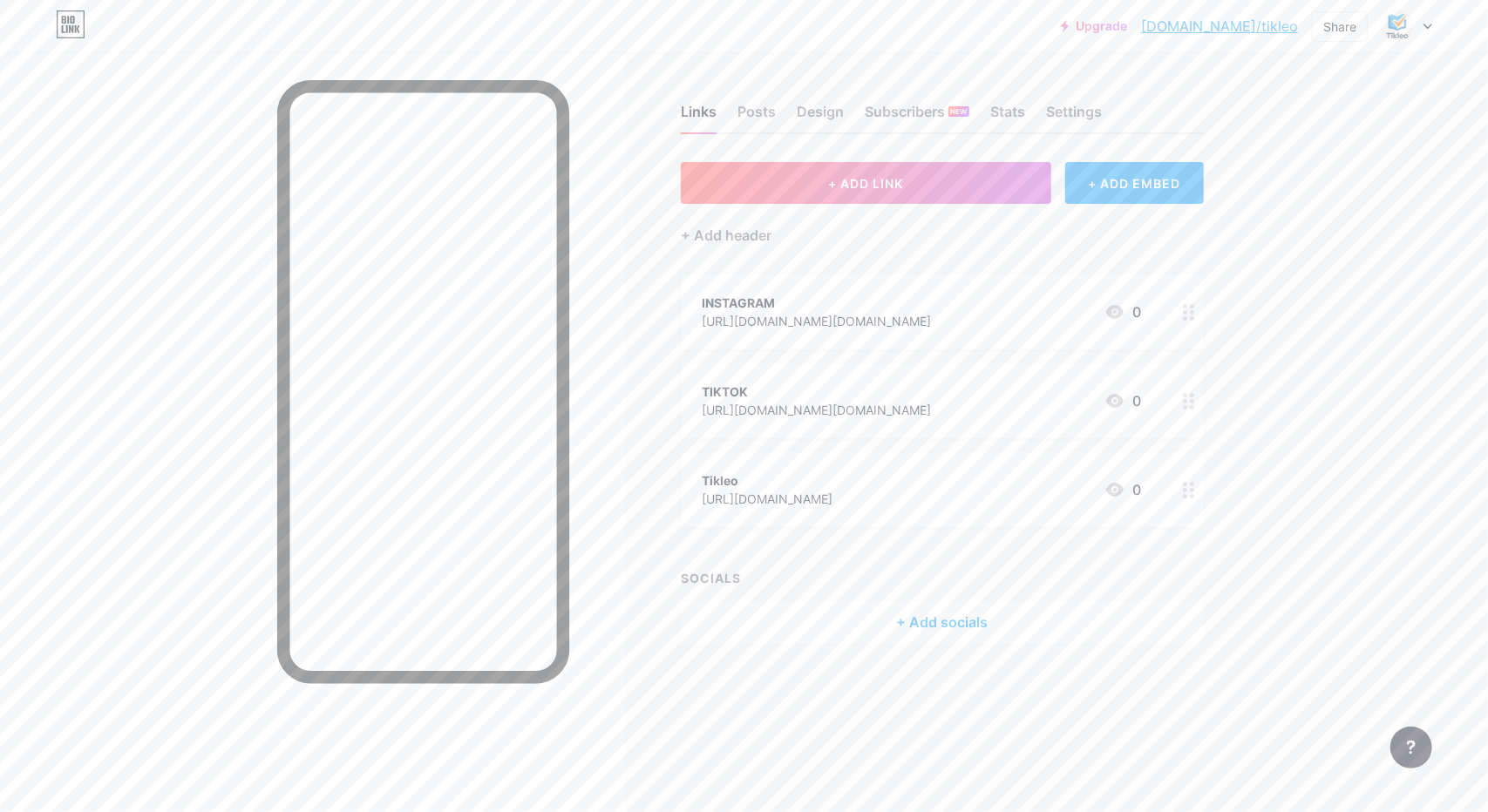
click at [1204, 485] on div "Links Posts Design Subscribers NEW Stats Settings + ADD LINK + ADD EMBED + Add …" at bounding box center [638, 391] width 1277 height 678
click at [833, 487] on div "Tikleo" at bounding box center [767, 481] width 131 height 19
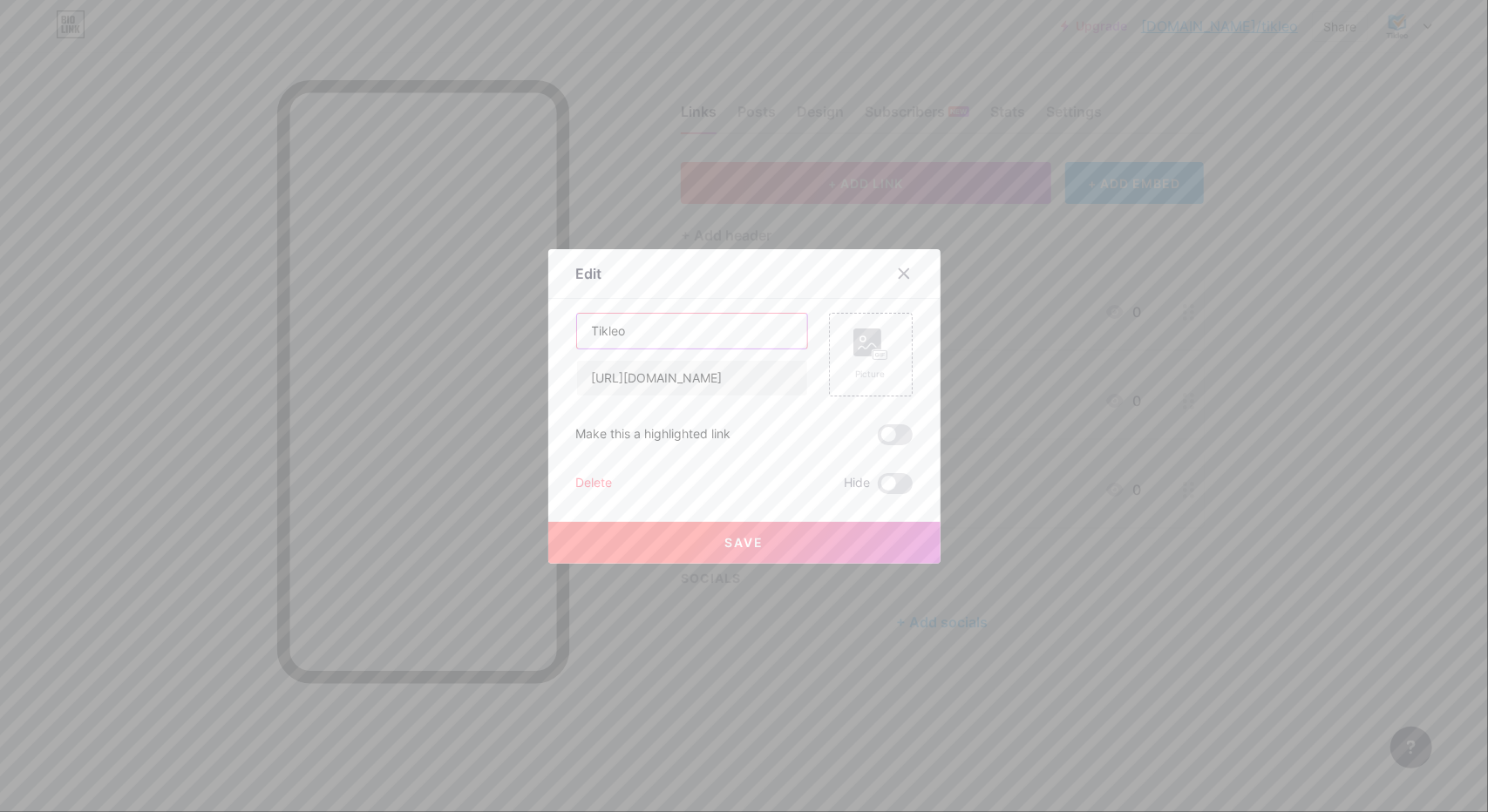
drag, startPoint x: 707, startPoint y: 328, endPoint x: 544, endPoint y: 335, distance: 163.2
click at [548, 334] on div "Edit Content YouTube Play YouTube video without leaving your page. ADD Vimeo Pl…" at bounding box center [744, 406] width 392 height 314
type input "FACEBOOK"
click at [746, 540] on span "Save" at bounding box center [744, 543] width 39 height 15
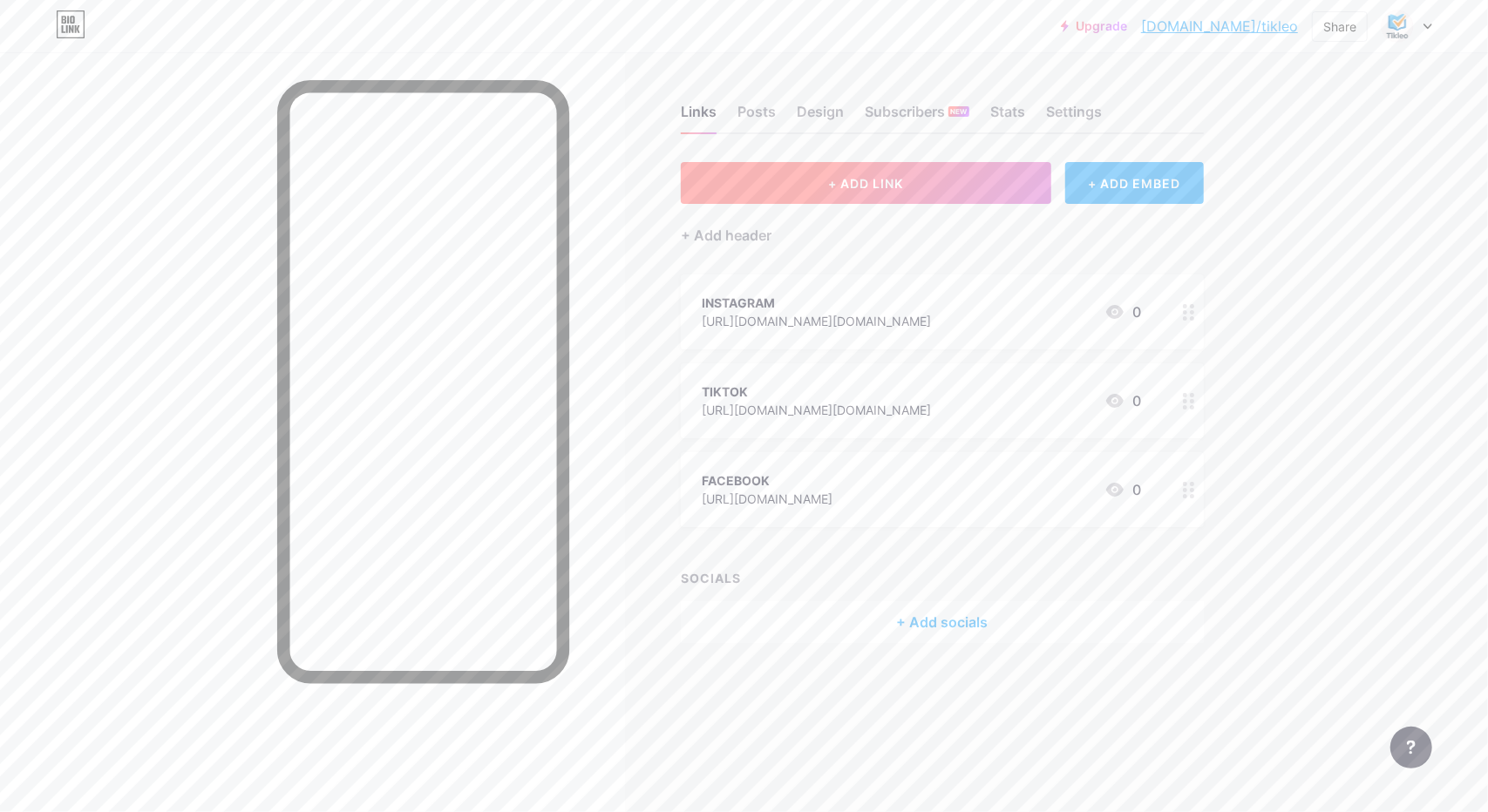
click at [870, 182] on span "+ ADD LINK" at bounding box center [866, 183] width 75 height 15
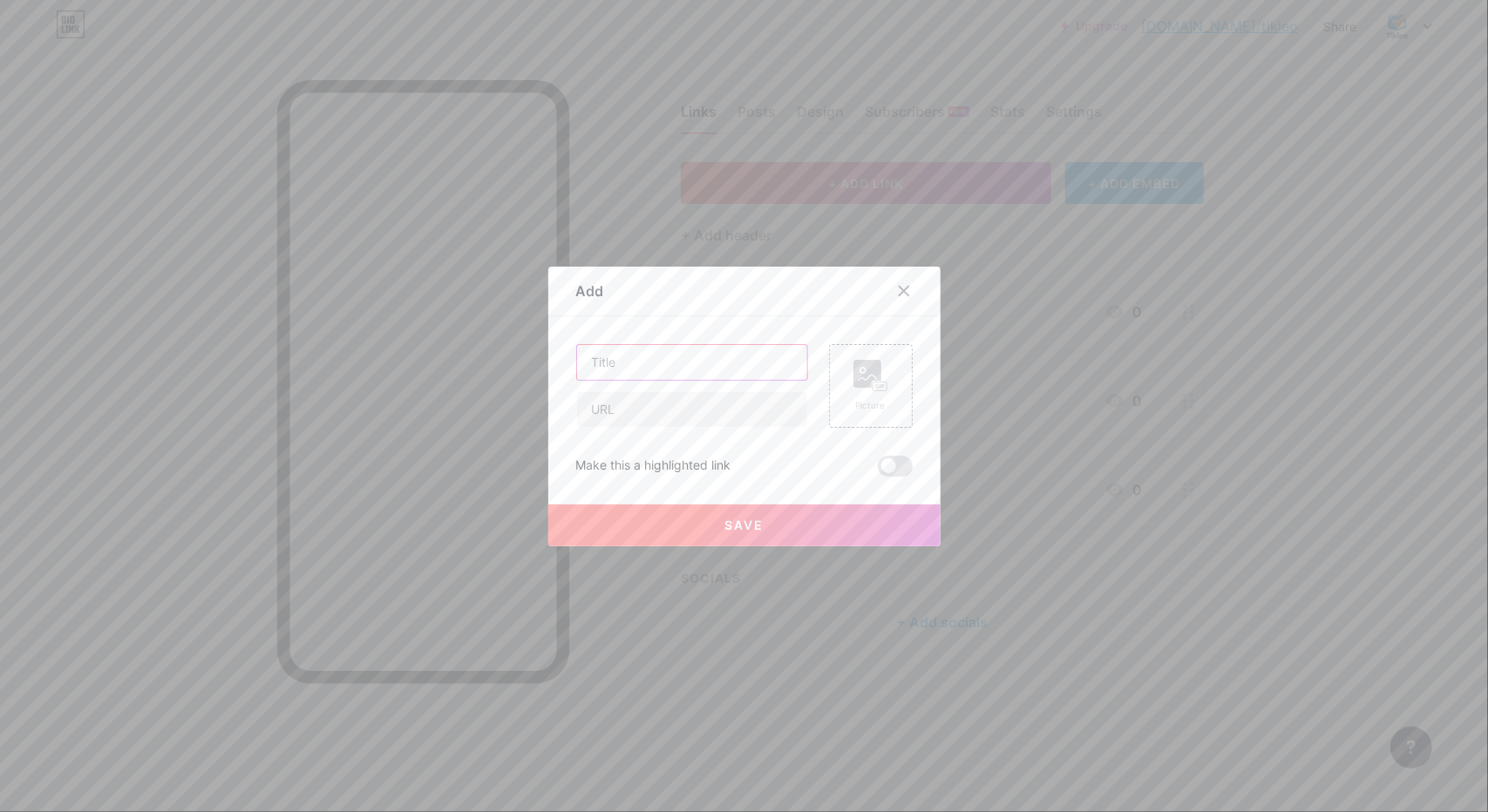
click at [686, 355] on input "text" at bounding box center [693, 362] width 230 height 35
type input "YOUTUBE"
click at [659, 403] on input "text" at bounding box center [693, 409] width 230 height 35
paste input "[URL][DOMAIN_NAME]"
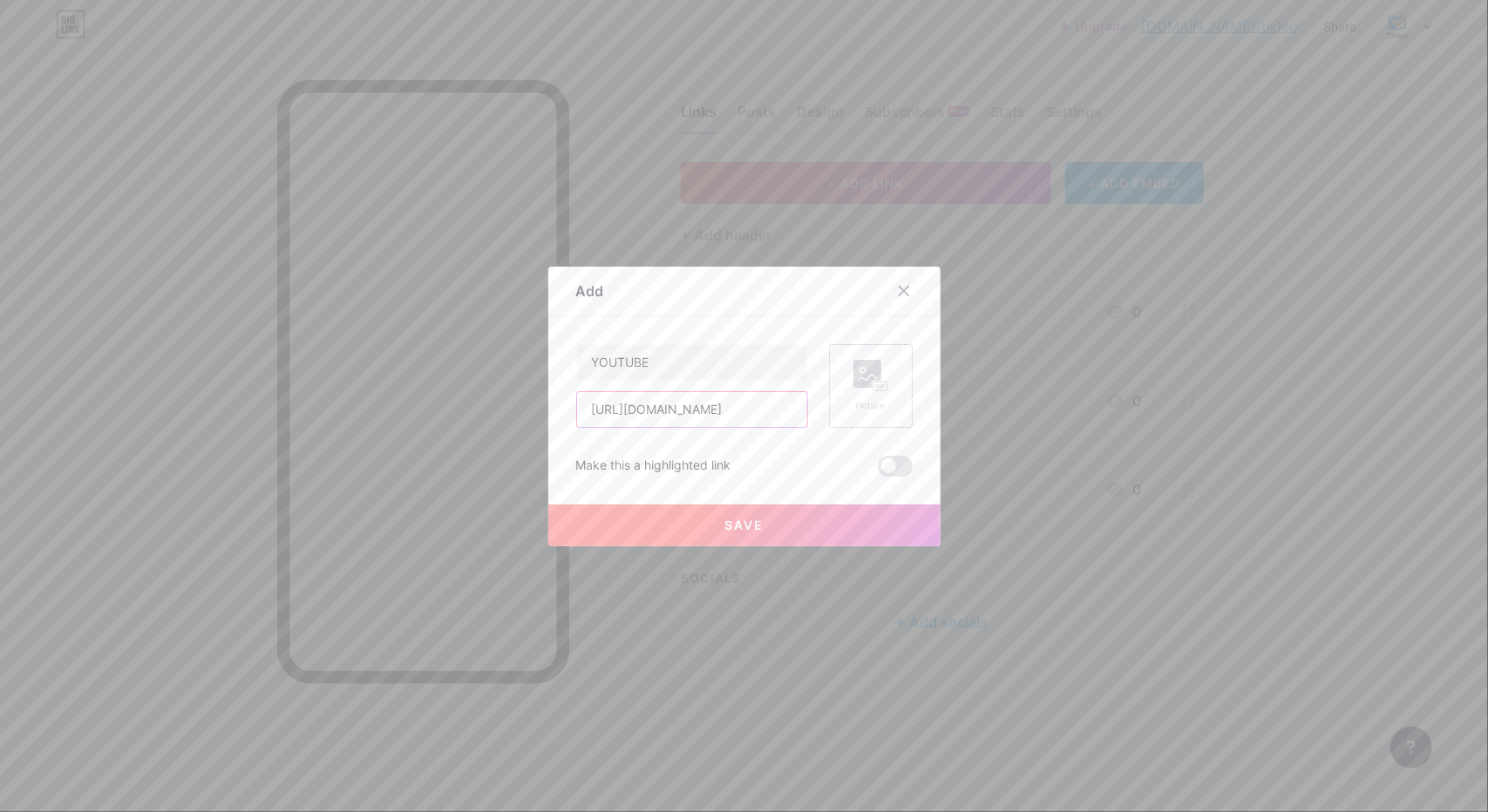
type input "[URL][DOMAIN_NAME]"
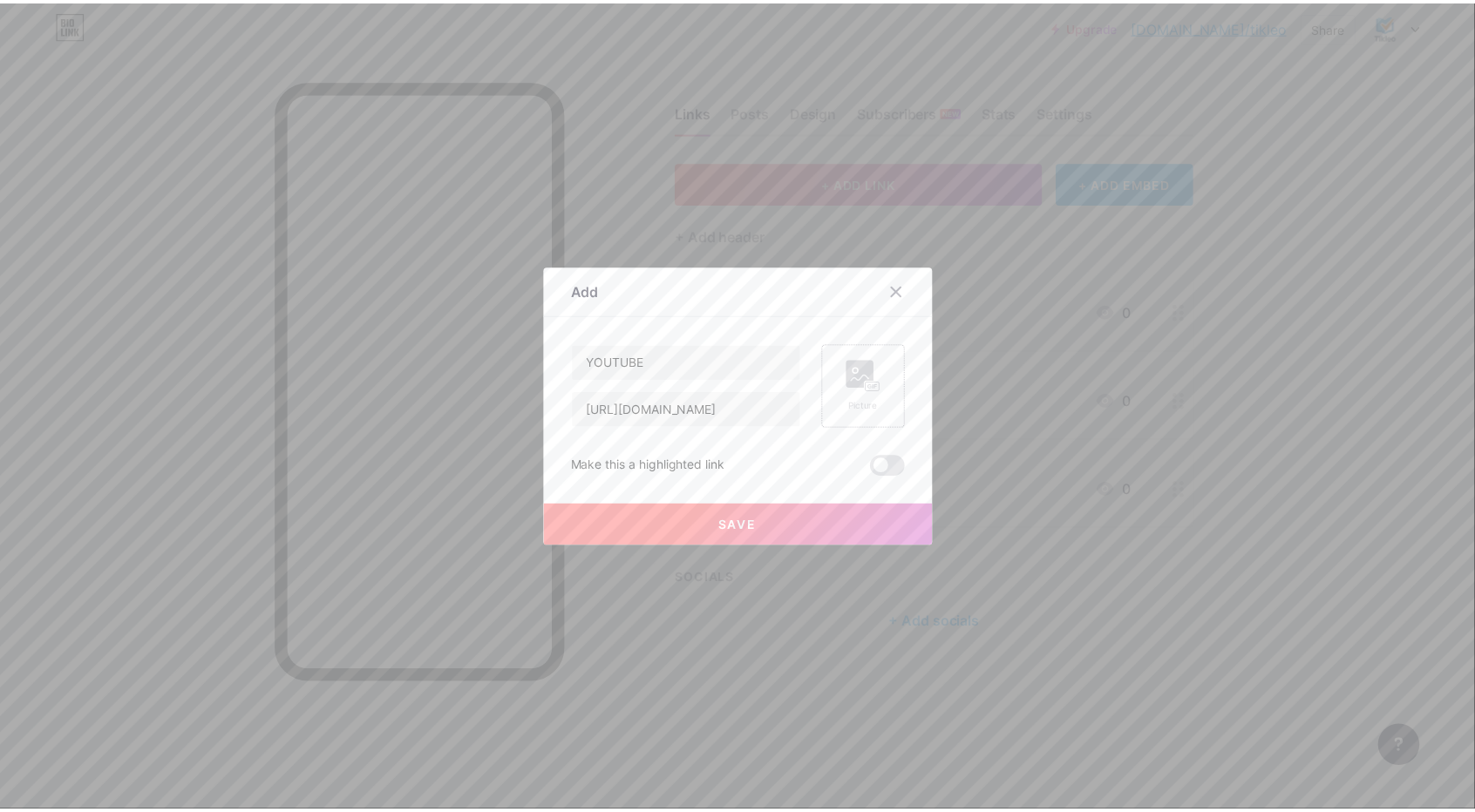
scroll to position [0, 0]
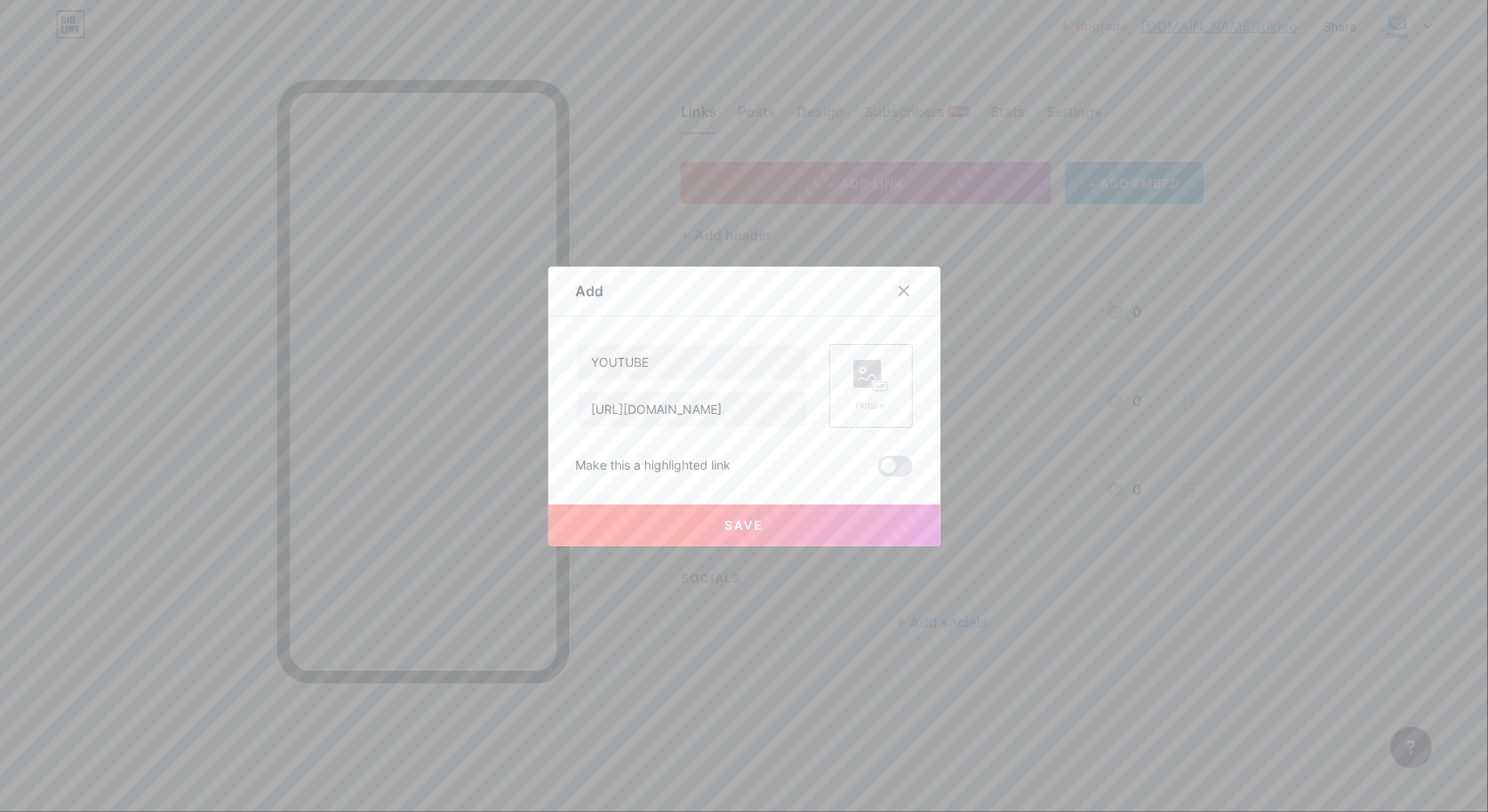
click at [861, 384] on rect at bounding box center [868, 374] width 28 height 28
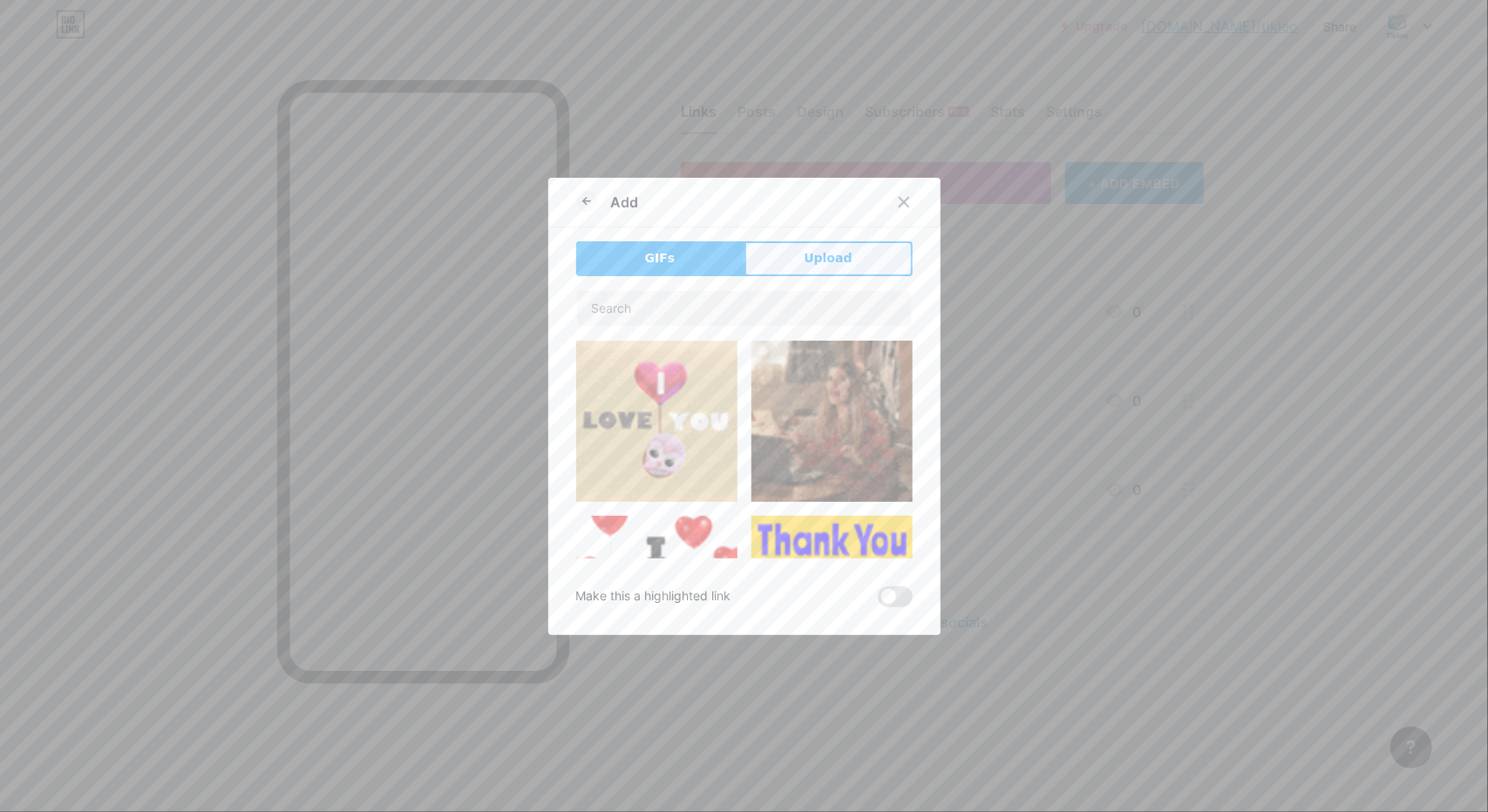
click at [828, 258] on span "Upload" at bounding box center [827, 258] width 48 height 19
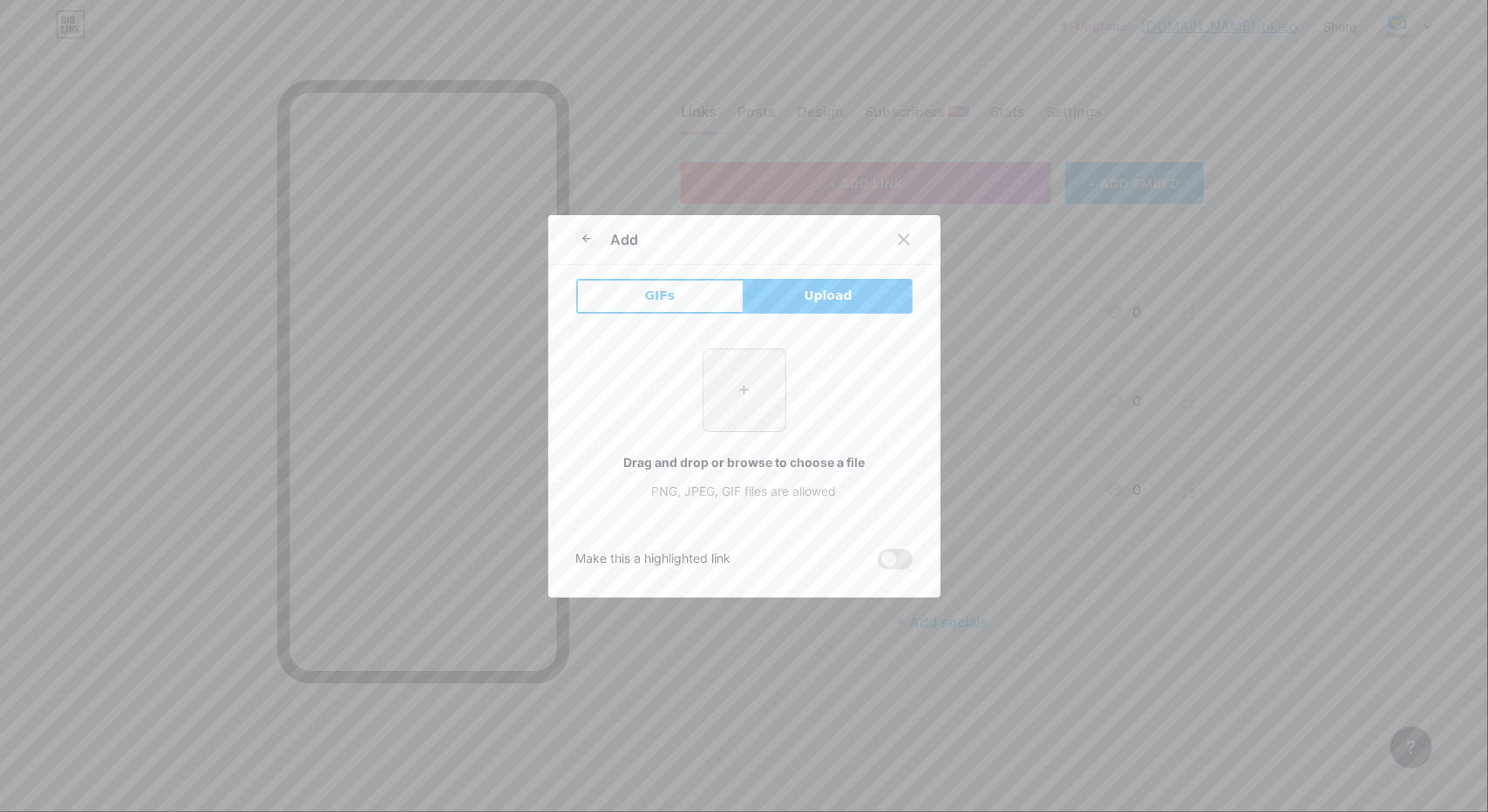
click at [737, 381] on input "file" at bounding box center [745, 391] width 82 height 82
type input "C:\fakepath\perfil.png"
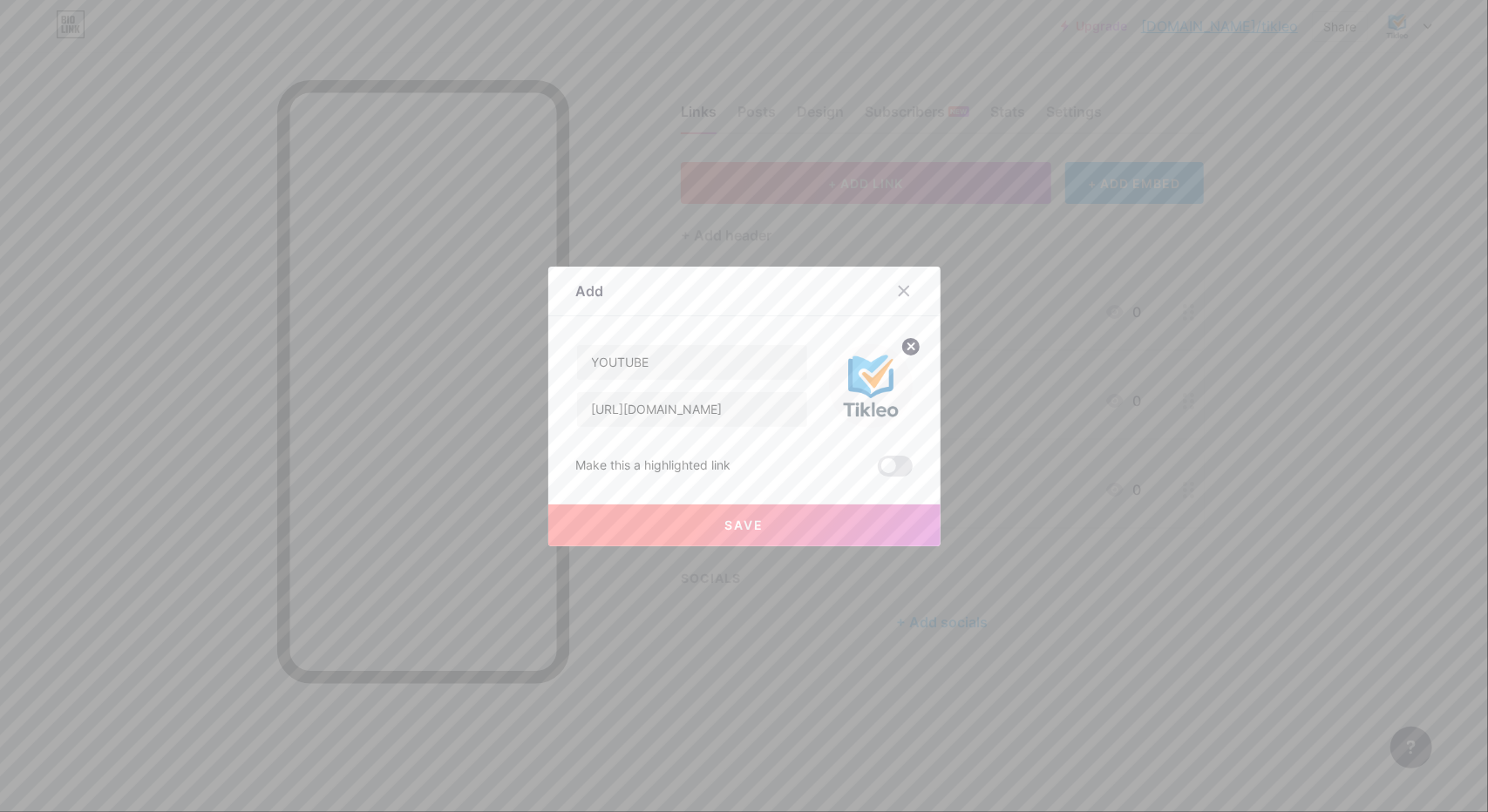
click at [761, 522] on button "Save" at bounding box center [744, 525] width 392 height 42
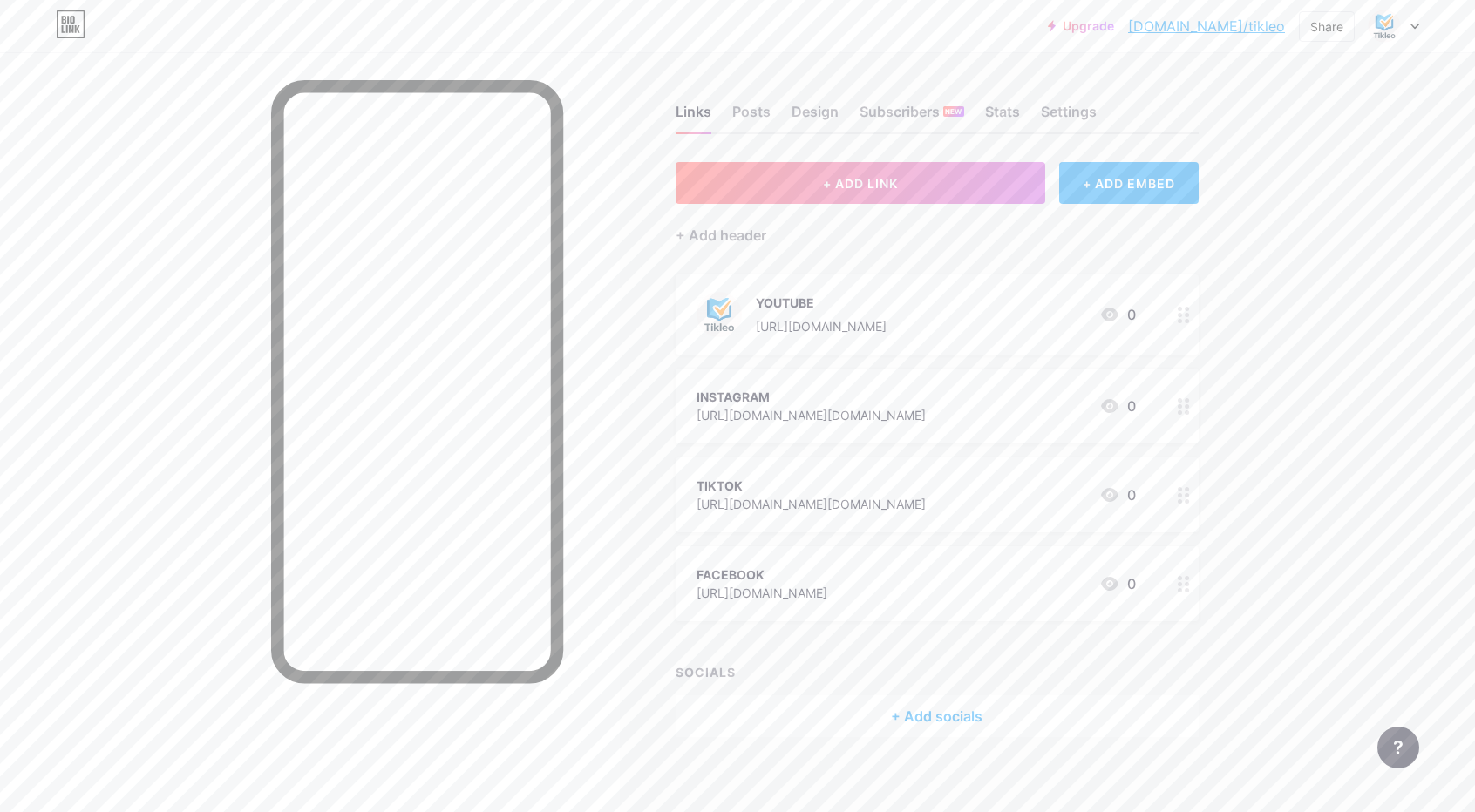
click at [877, 392] on div "INSTAGRAM" at bounding box center [811, 398] width 229 height 19
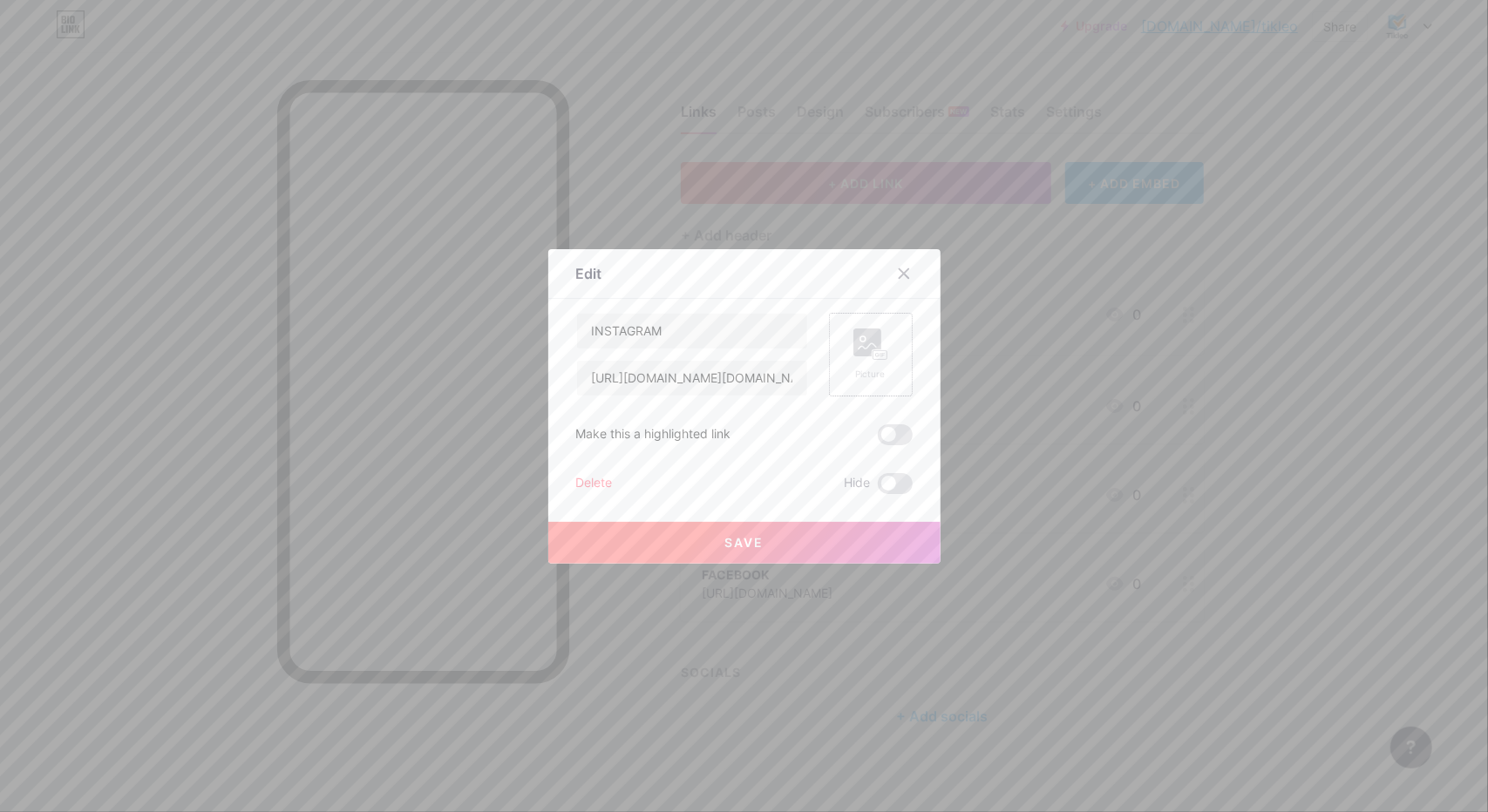
click at [861, 339] on rect at bounding box center [868, 342] width 28 height 28
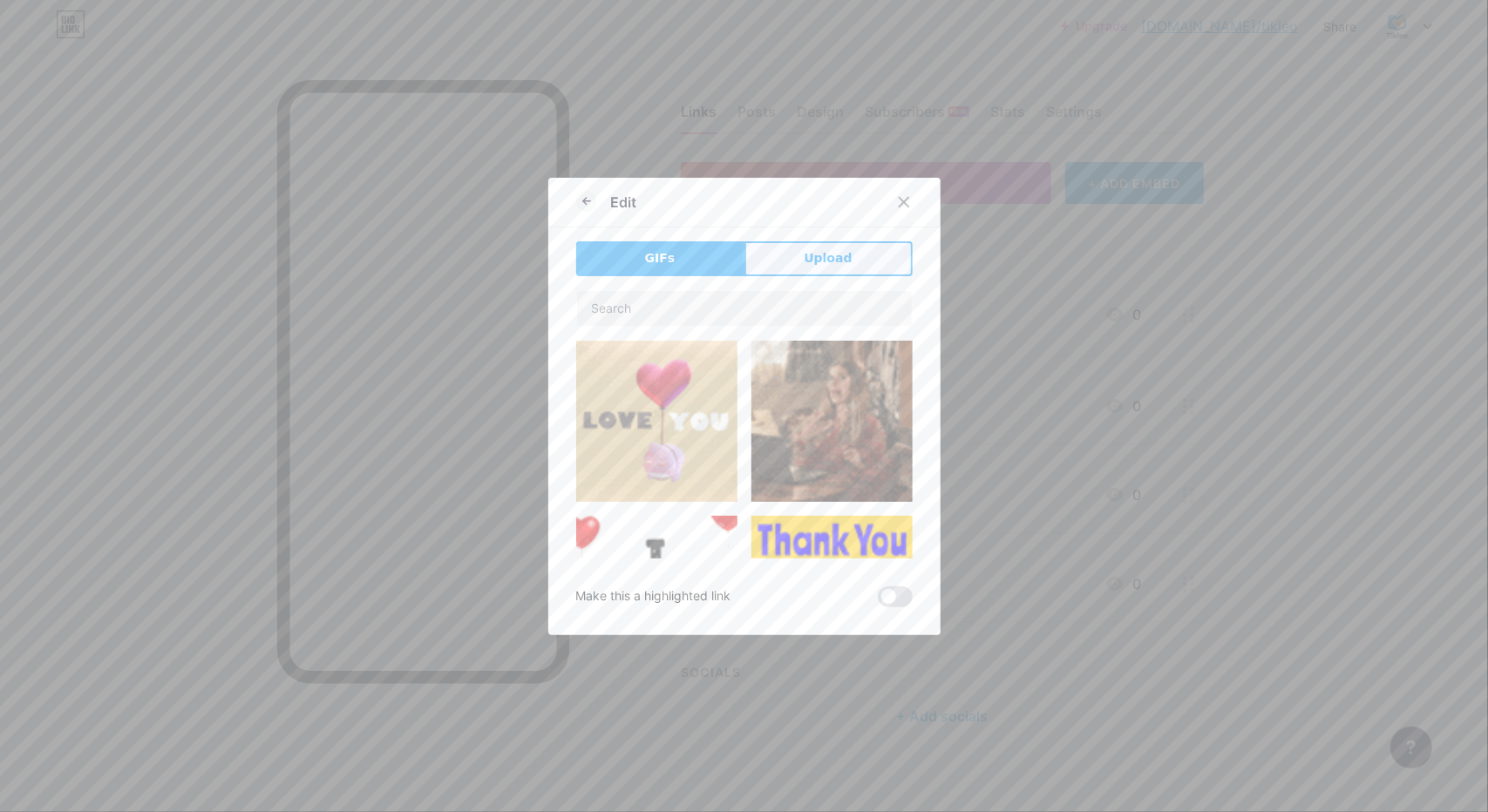
click at [860, 254] on button "Upload" at bounding box center [829, 258] width 168 height 35
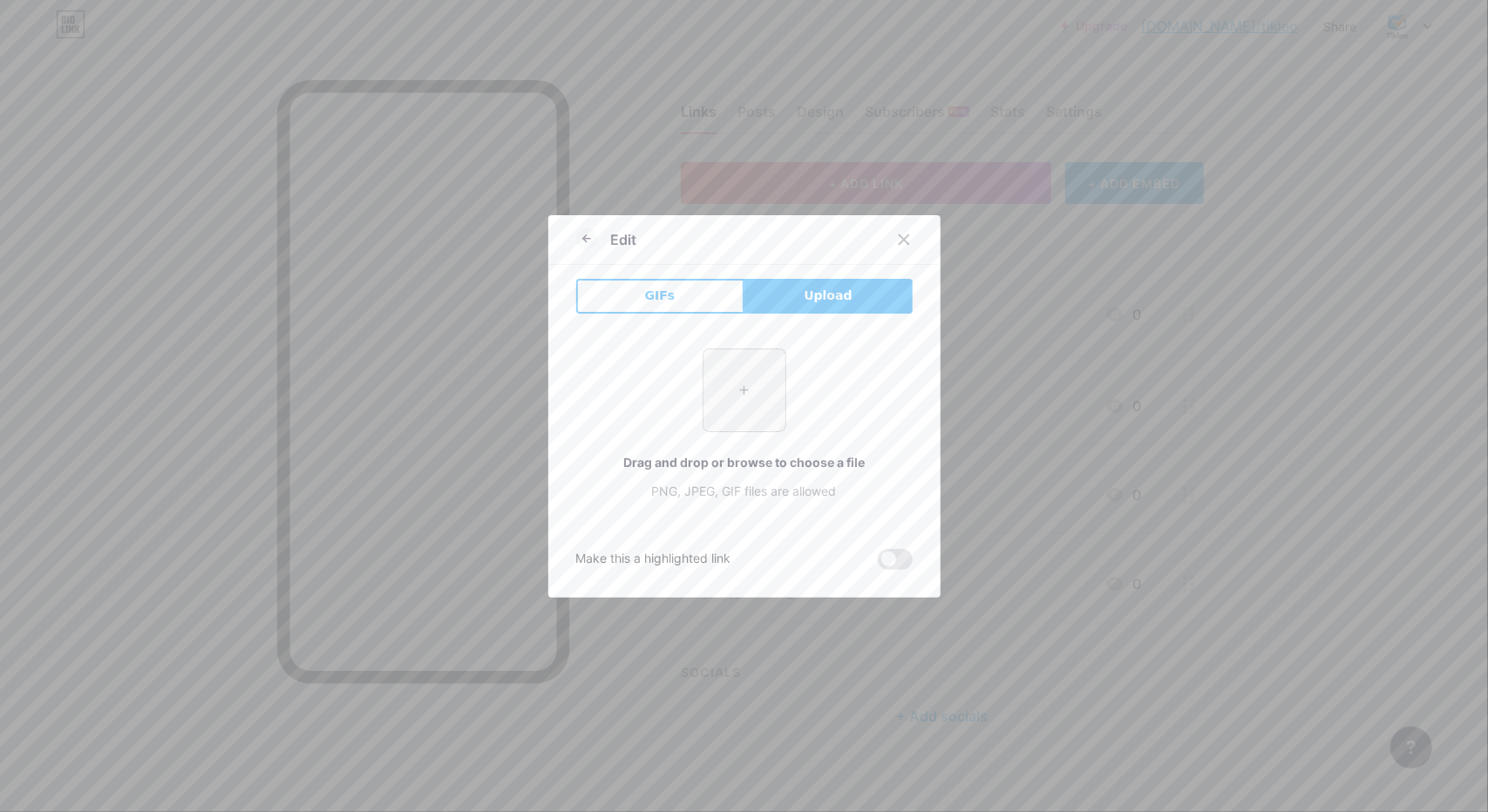
click at [727, 392] on input "file" at bounding box center [745, 391] width 82 height 82
type input "C:\fakepath\perfil.png"
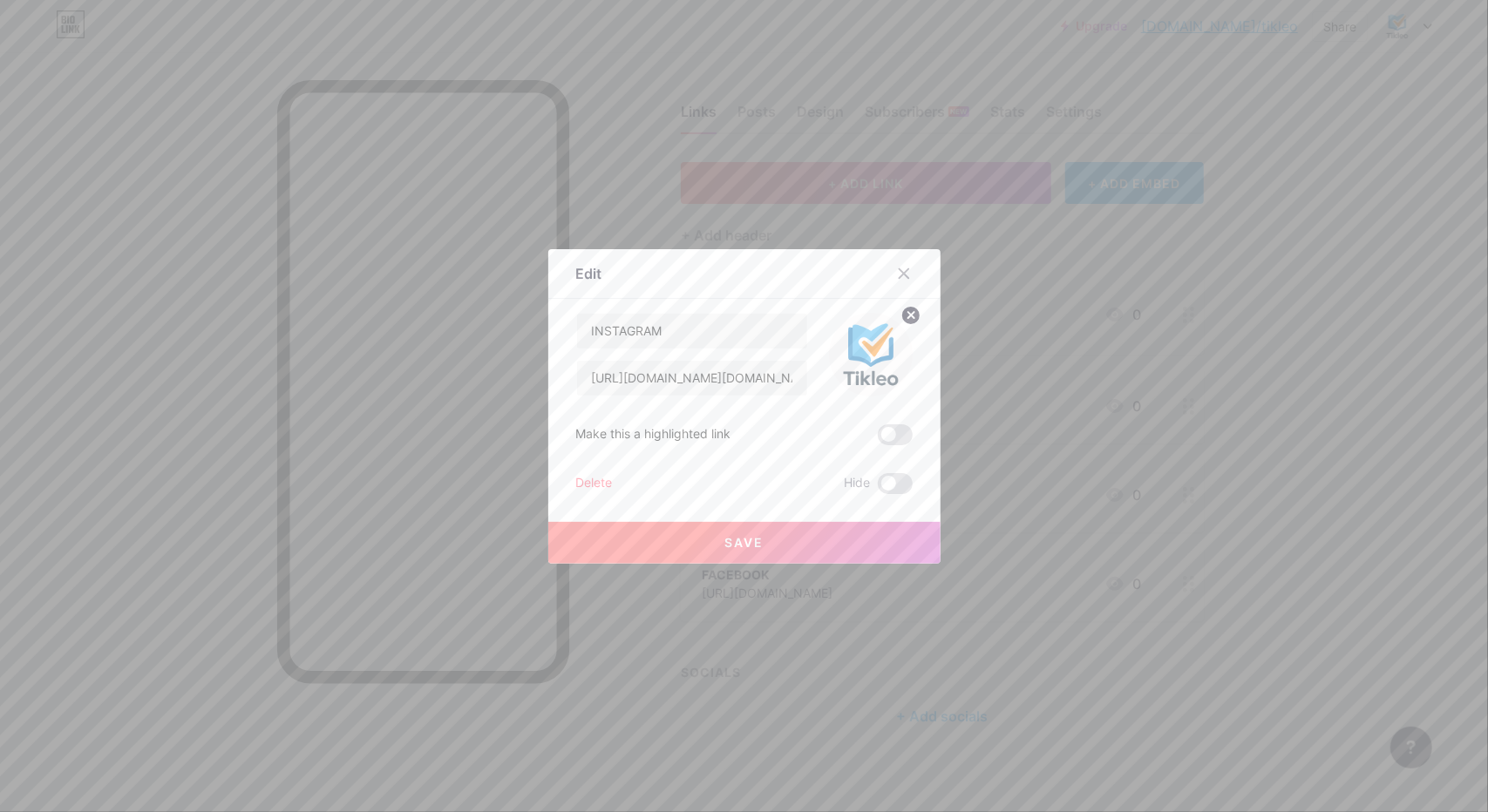
click at [742, 541] on span "Save" at bounding box center [744, 543] width 39 height 15
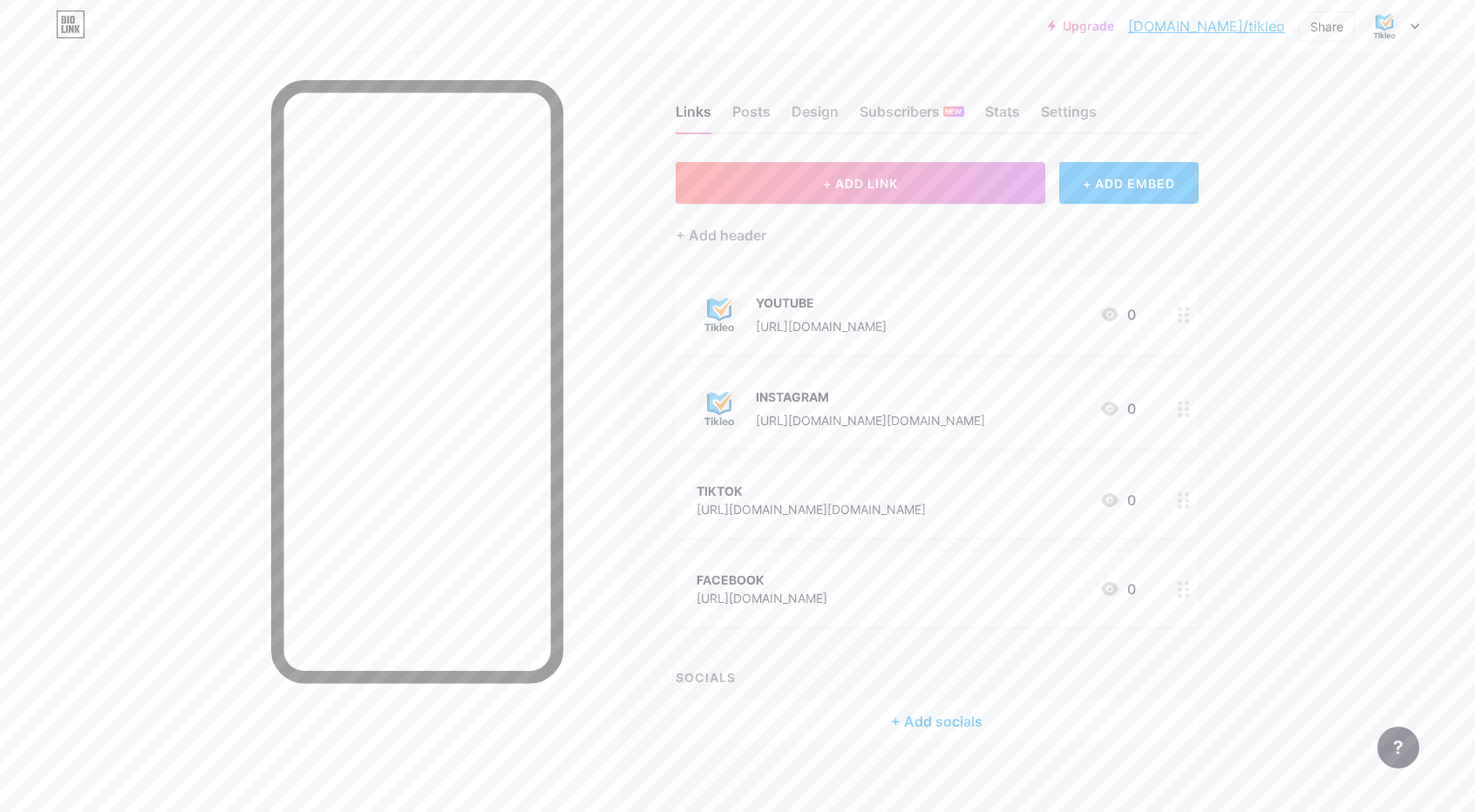
click at [910, 492] on div "TIKTOK" at bounding box center [811, 491] width 229 height 19
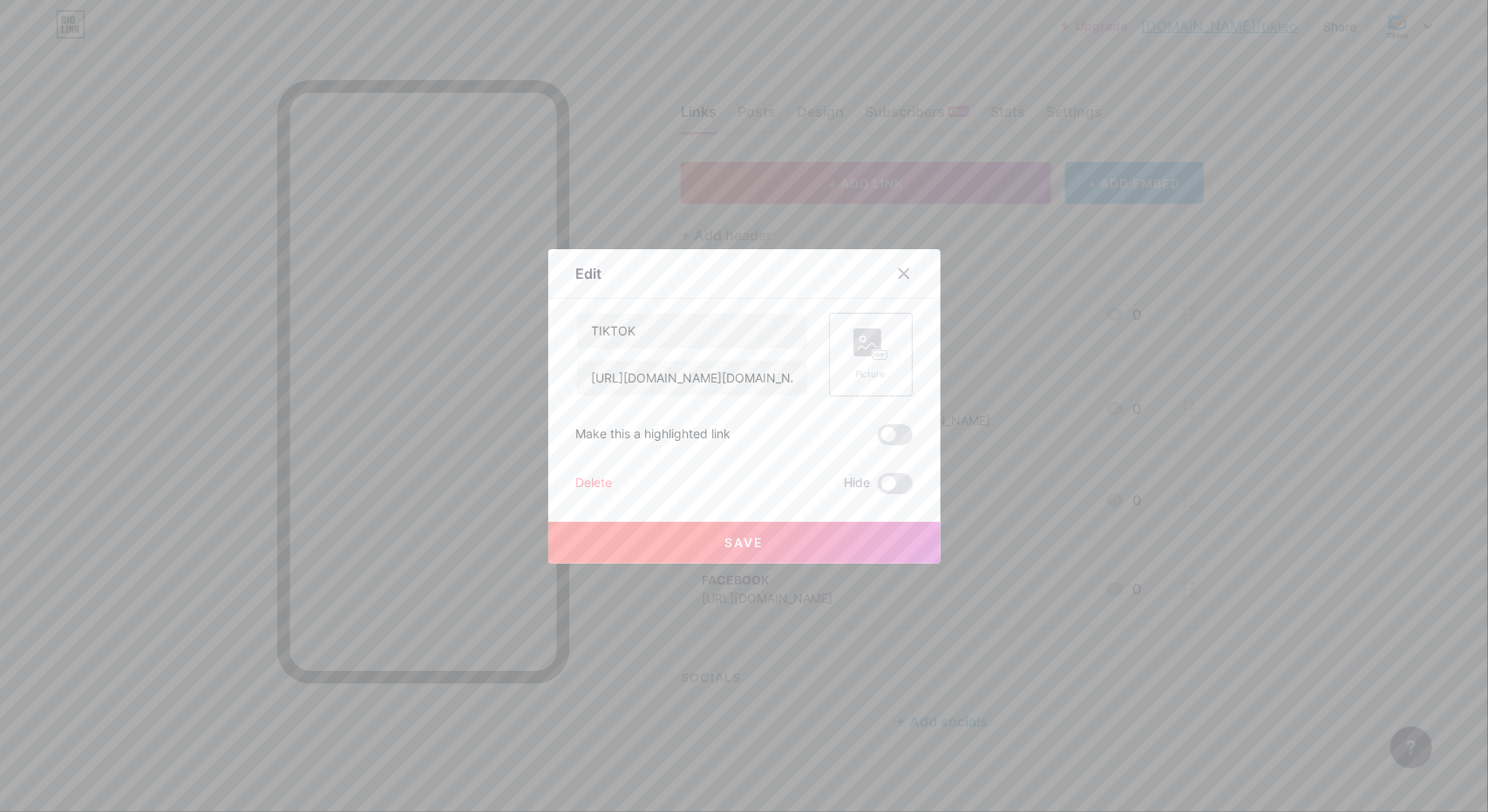
click at [870, 342] on rect at bounding box center [868, 342] width 28 height 28
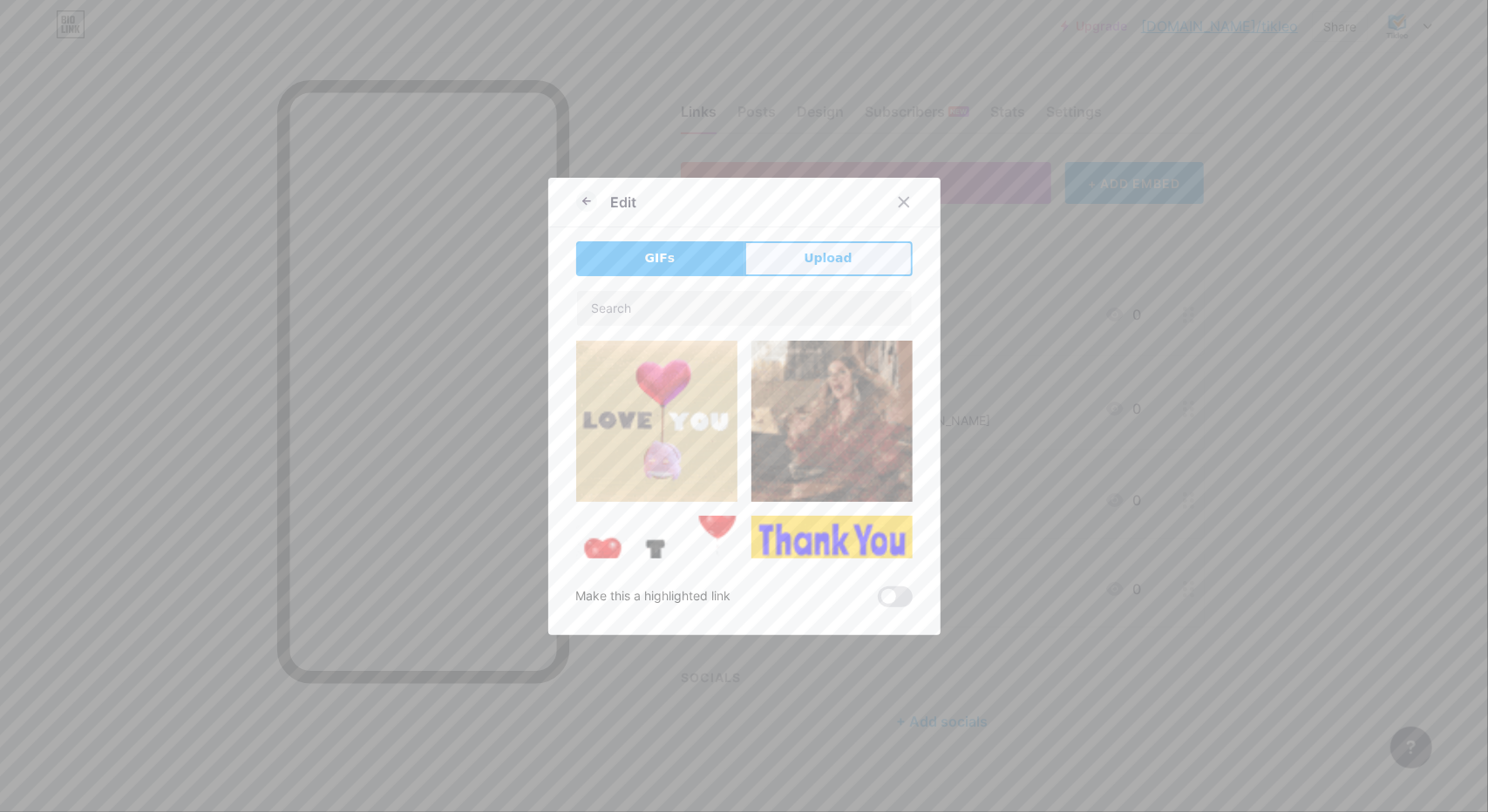
click at [848, 258] on button "Upload" at bounding box center [829, 258] width 168 height 35
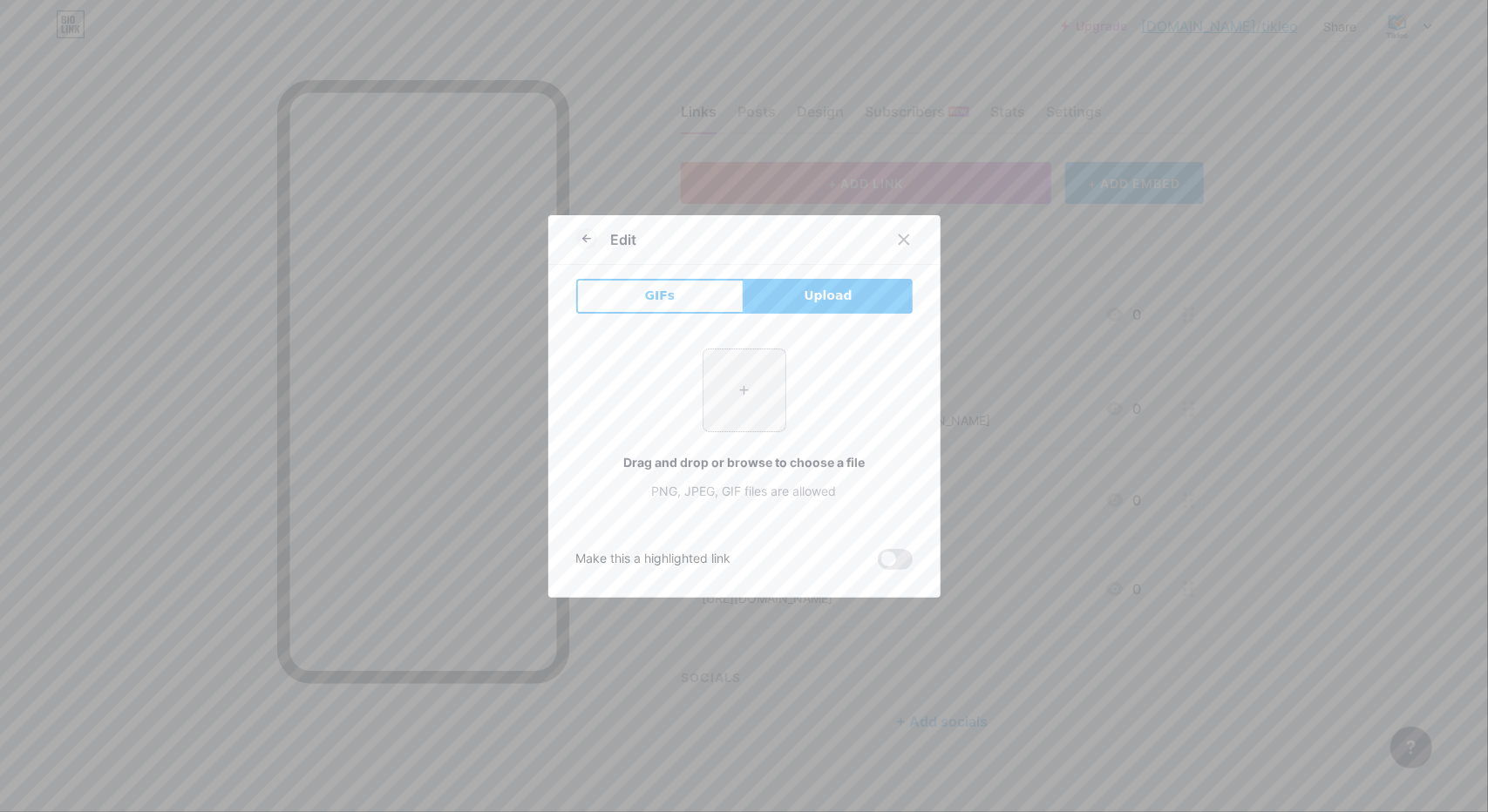
click at [746, 391] on input "file" at bounding box center [745, 391] width 82 height 82
type input "C:\fakepath\perfil.png"
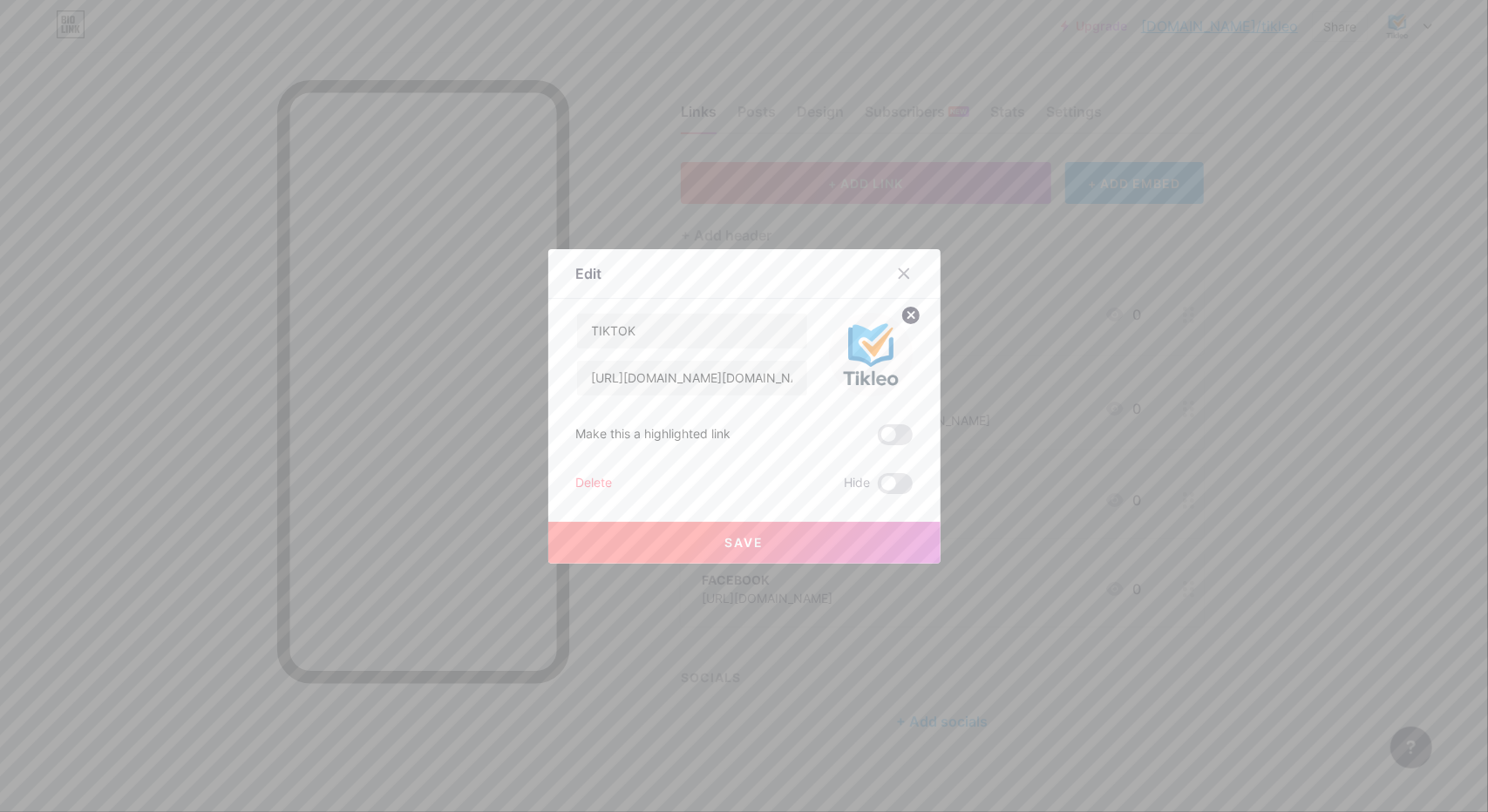
click at [747, 544] on span "Save" at bounding box center [744, 543] width 39 height 15
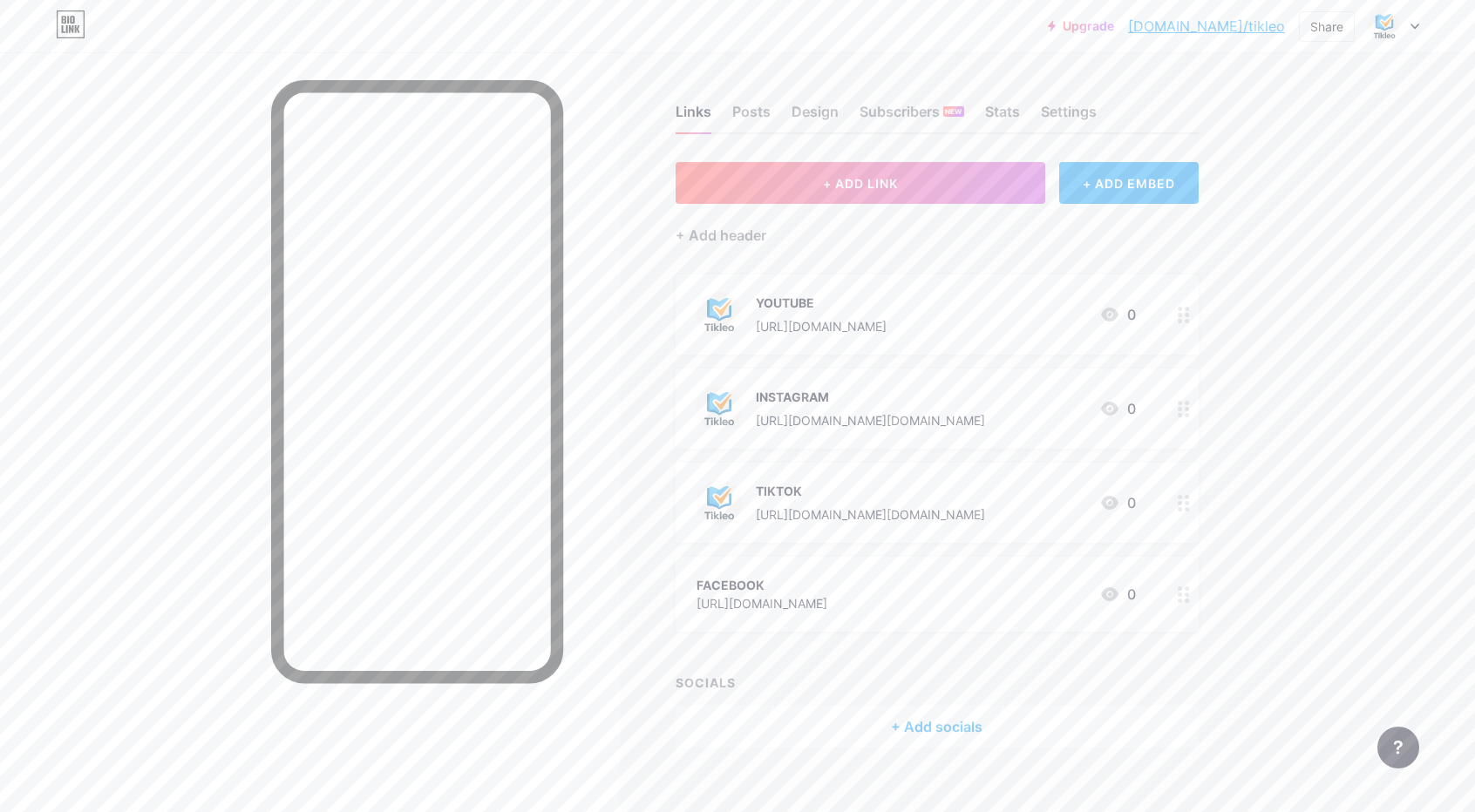
click at [827, 581] on div "FACEBOOK" at bounding box center [762, 586] width 131 height 19
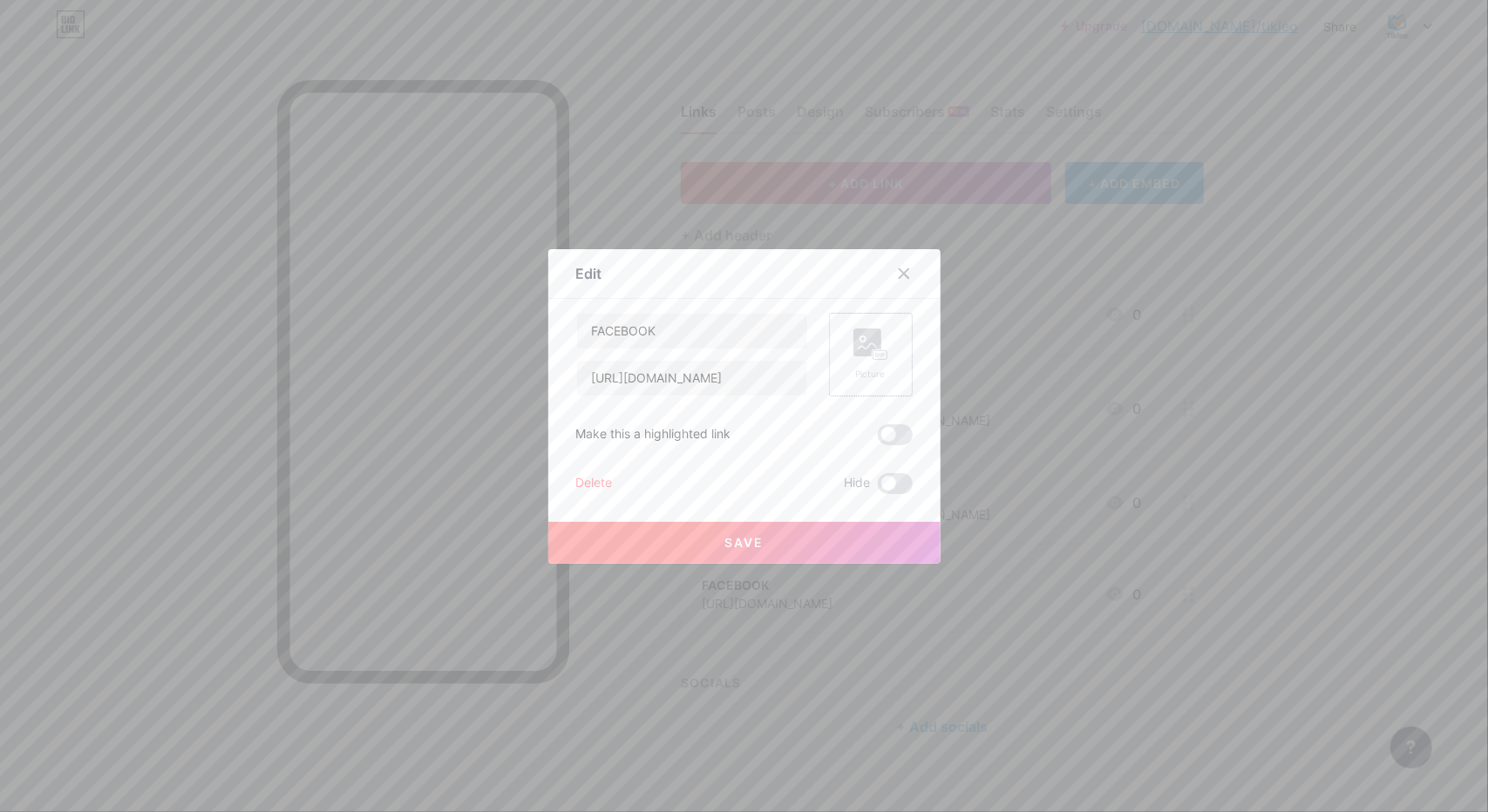
click at [871, 362] on div "Picture" at bounding box center [870, 355] width 35 height 52
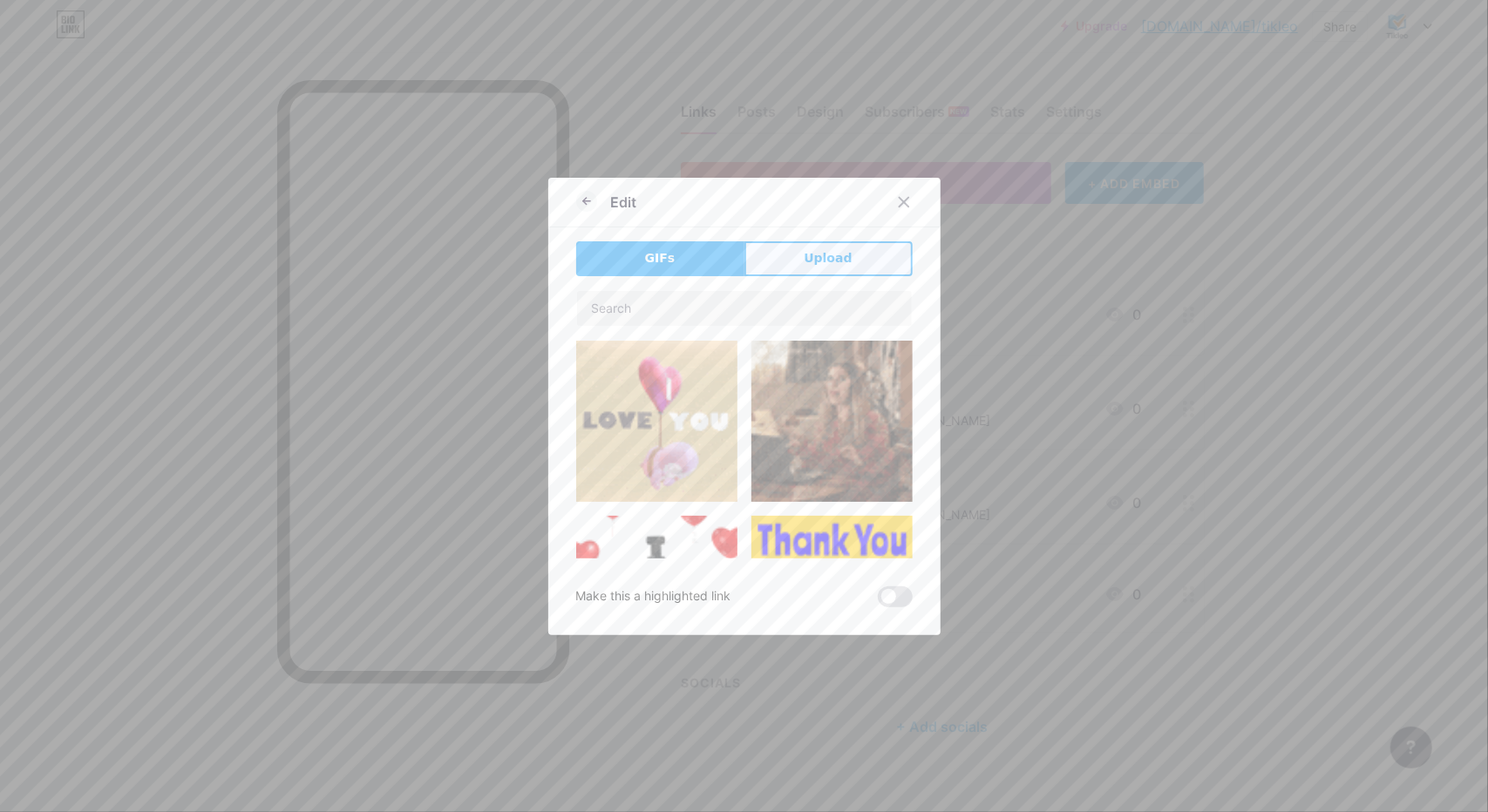
click at [823, 252] on span "Upload" at bounding box center [827, 258] width 48 height 19
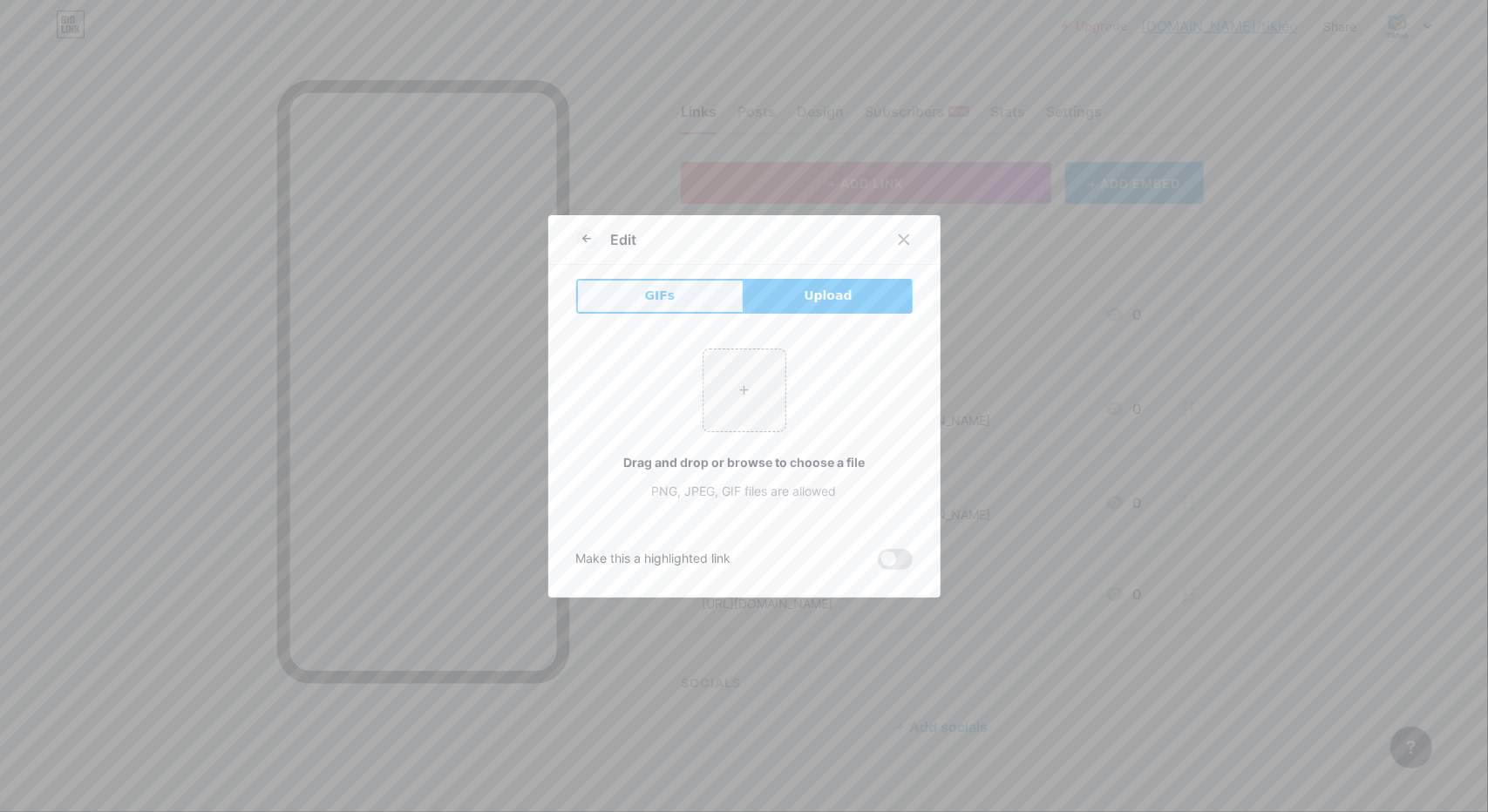
click at [665, 285] on button "GIFs" at bounding box center [661, 296] width 168 height 35
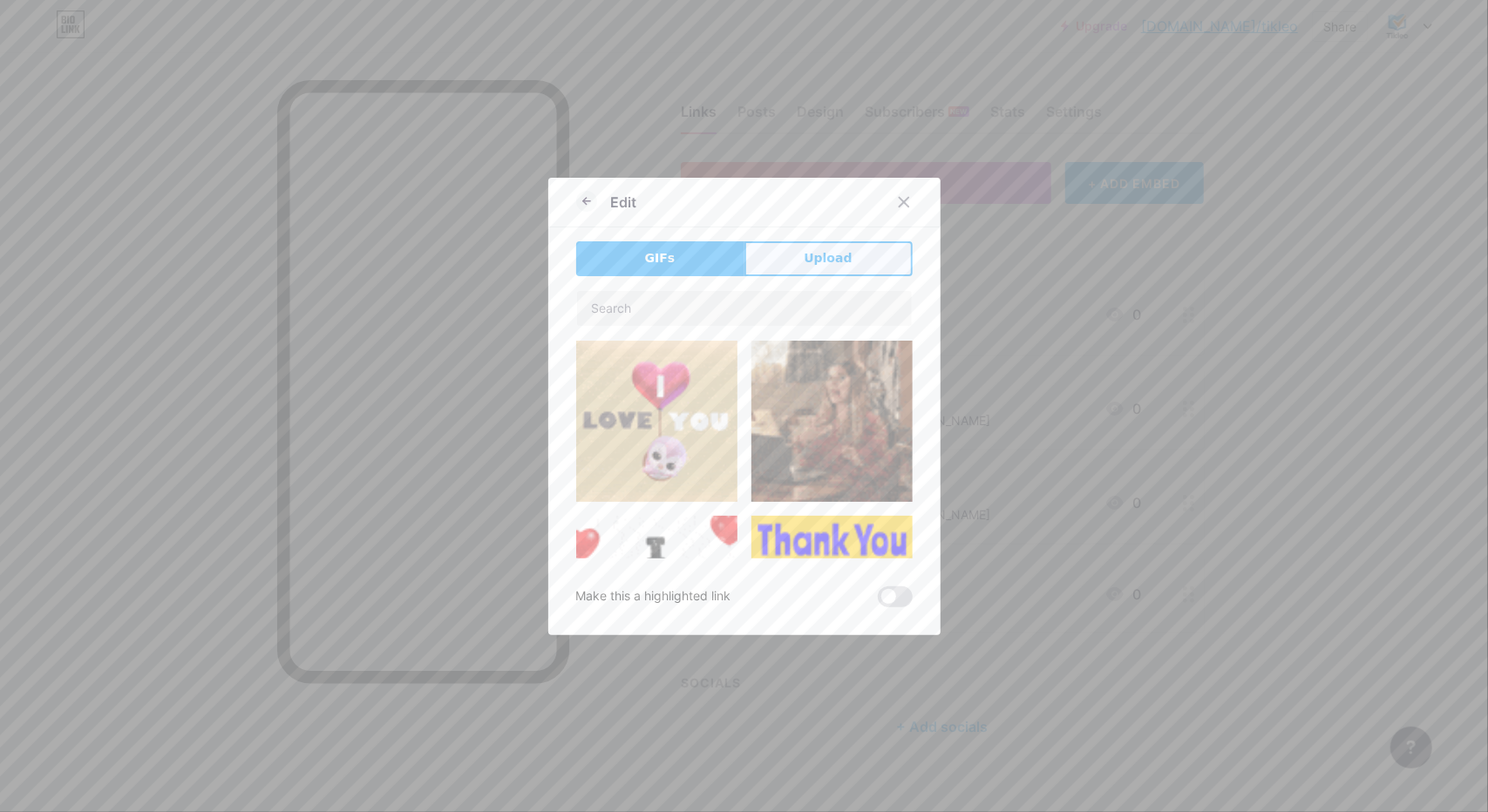
click at [821, 254] on span "Upload" at bounding box center [827, 258] width 48 height 19
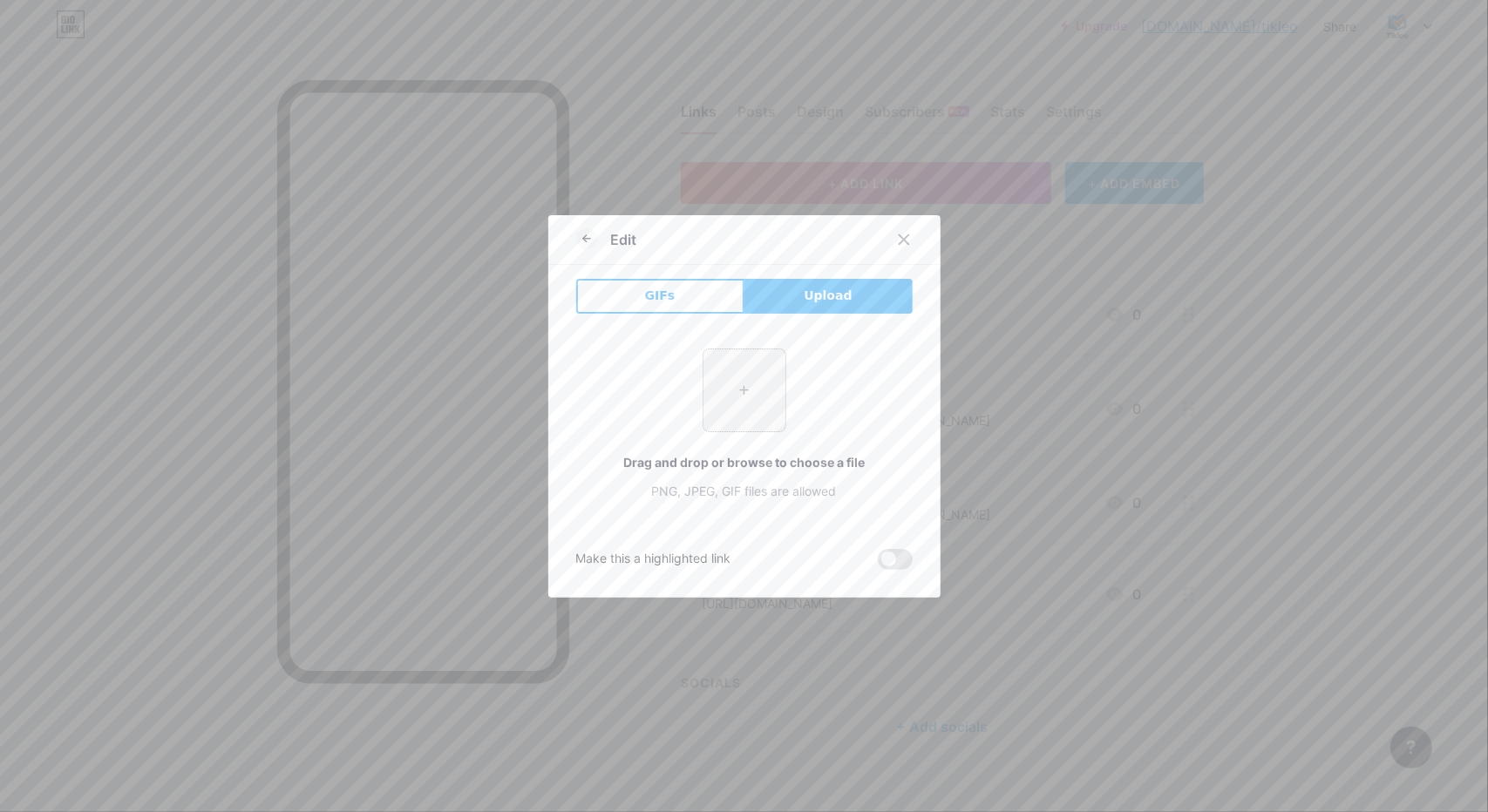
click at [731, 381] on input "file" at bounding box center [745, 391] width 82 height 82
type input "C:\fakepath\perfil.png"
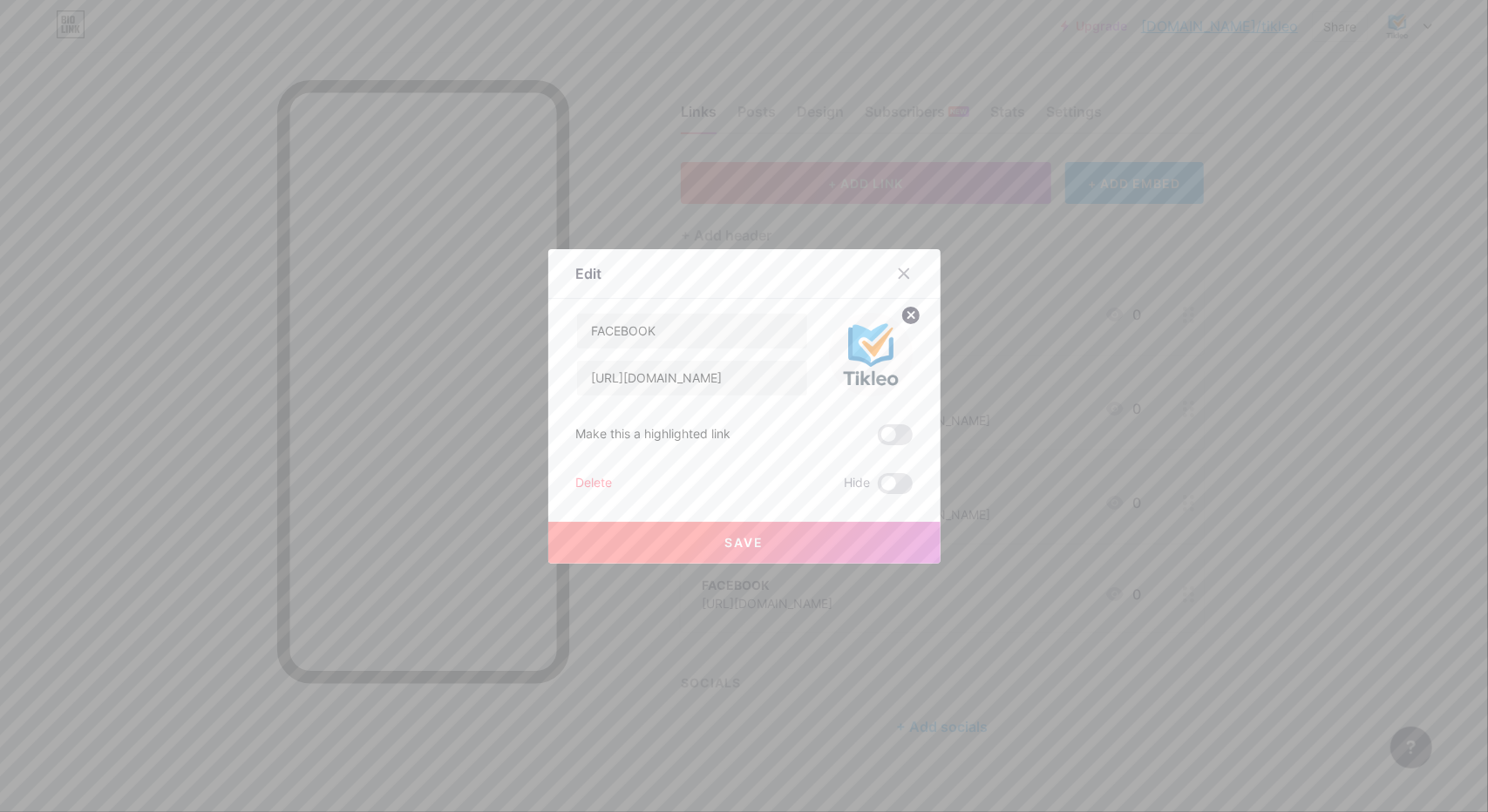
click at [789, 536] on button "Save" at bounding box center [744, 543] width 392 height 42
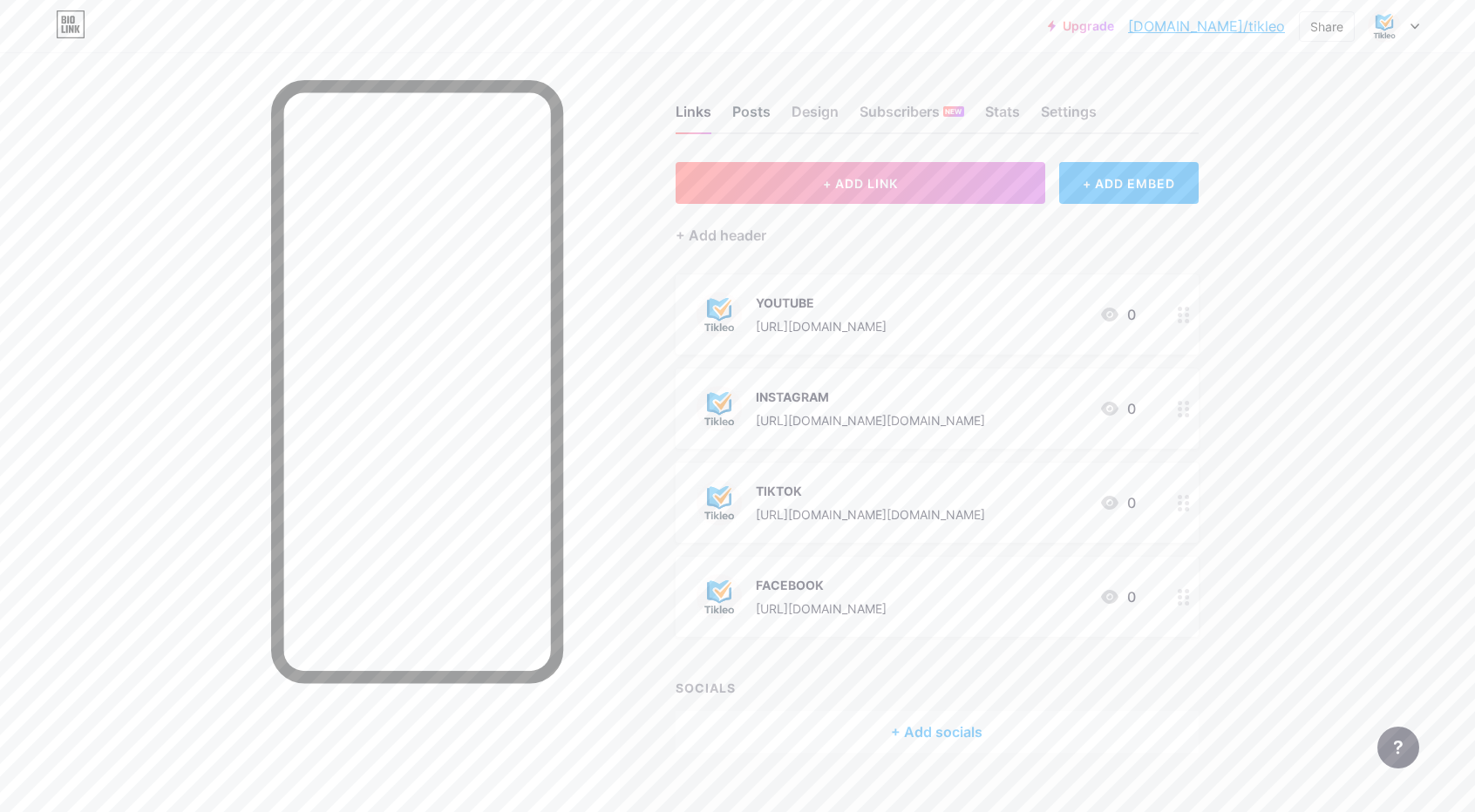
click at [756, 111] on div "Posts" at bounding box center [752, 117] width 38 height 32
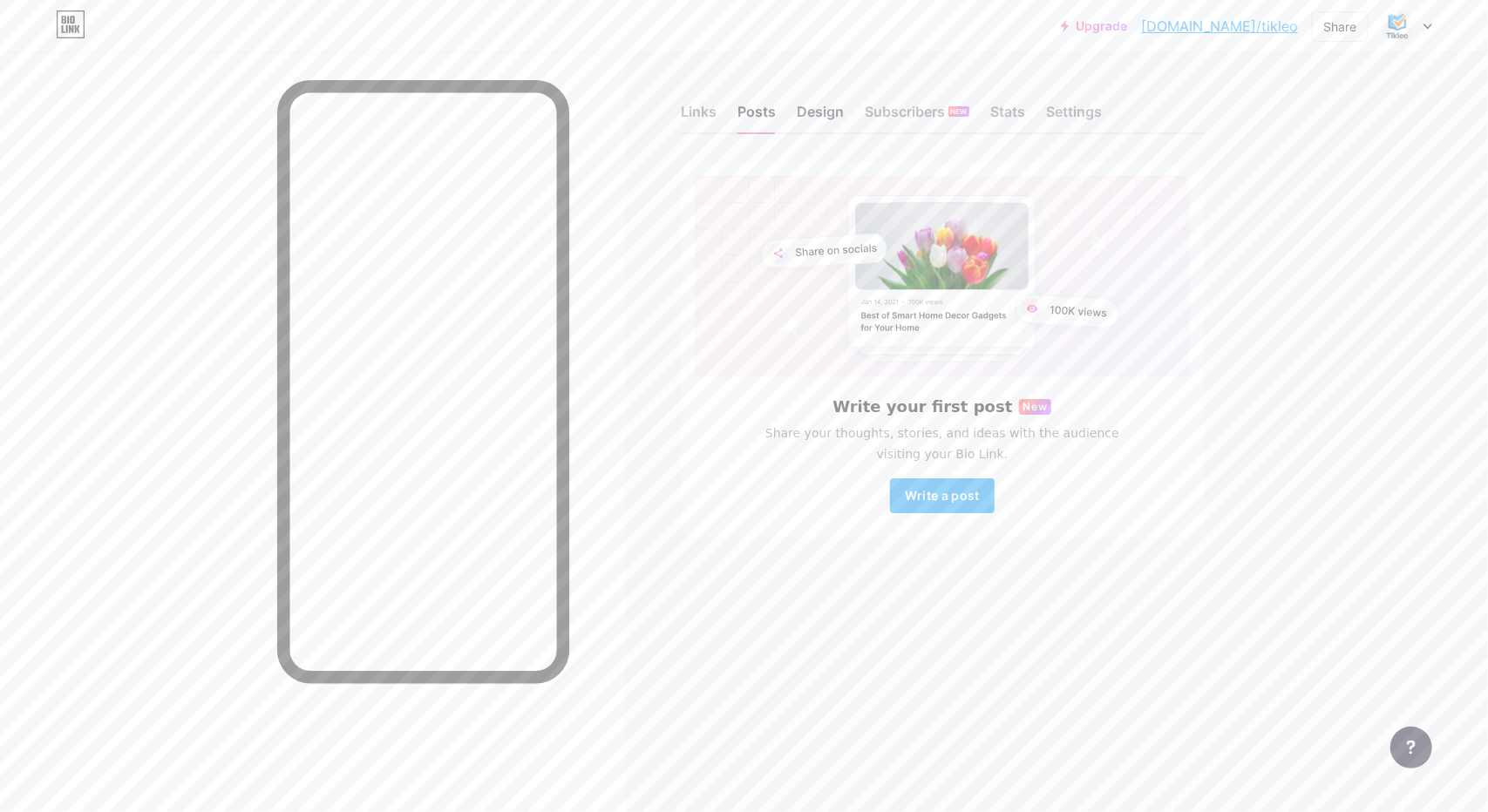
click at [834, 111] on div "Design" at bounding box center [820, 117] width 47 height 32
click at [1076, 102] on div "Settings" at bounding box center [1074, 117] width 56 height 32
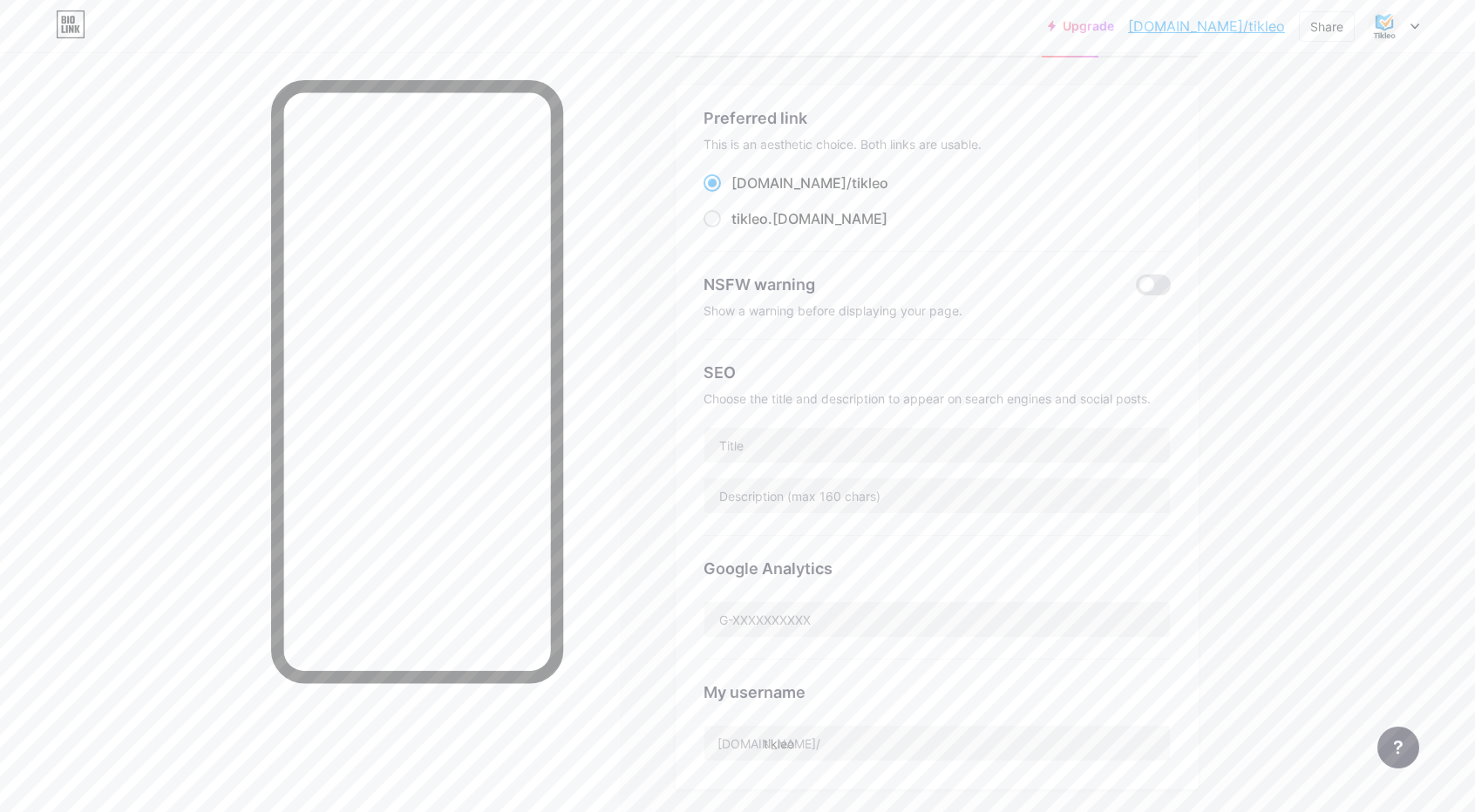
scroll to position [87, 0]
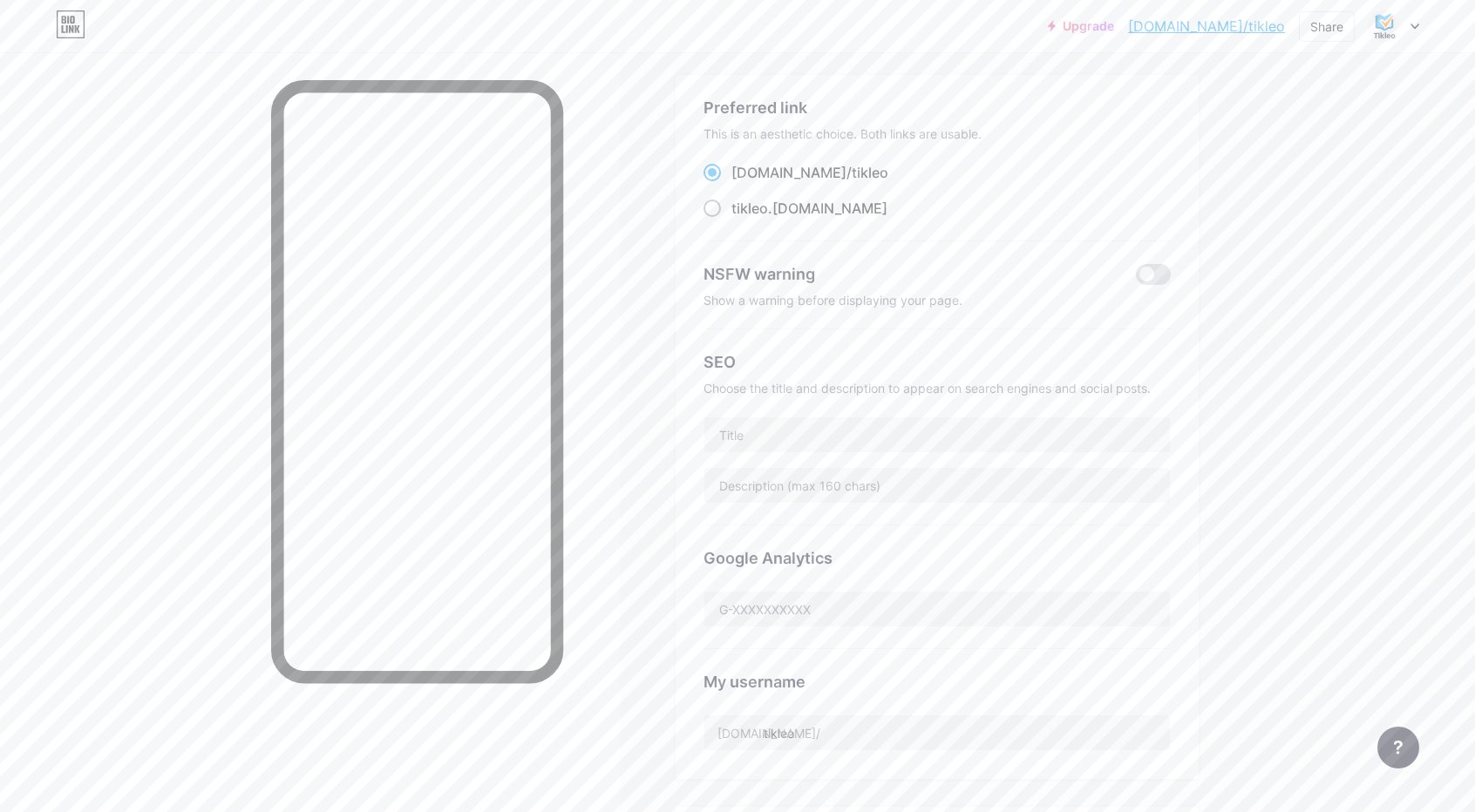
click at [713, 205] on span at bounding box center [712, 208] width 18 height 18
click at [732, 219] on input "tikleo .[DOMAIN_NAME]" at bounding box center [738, 225] width 11 height 11
radio input "true"
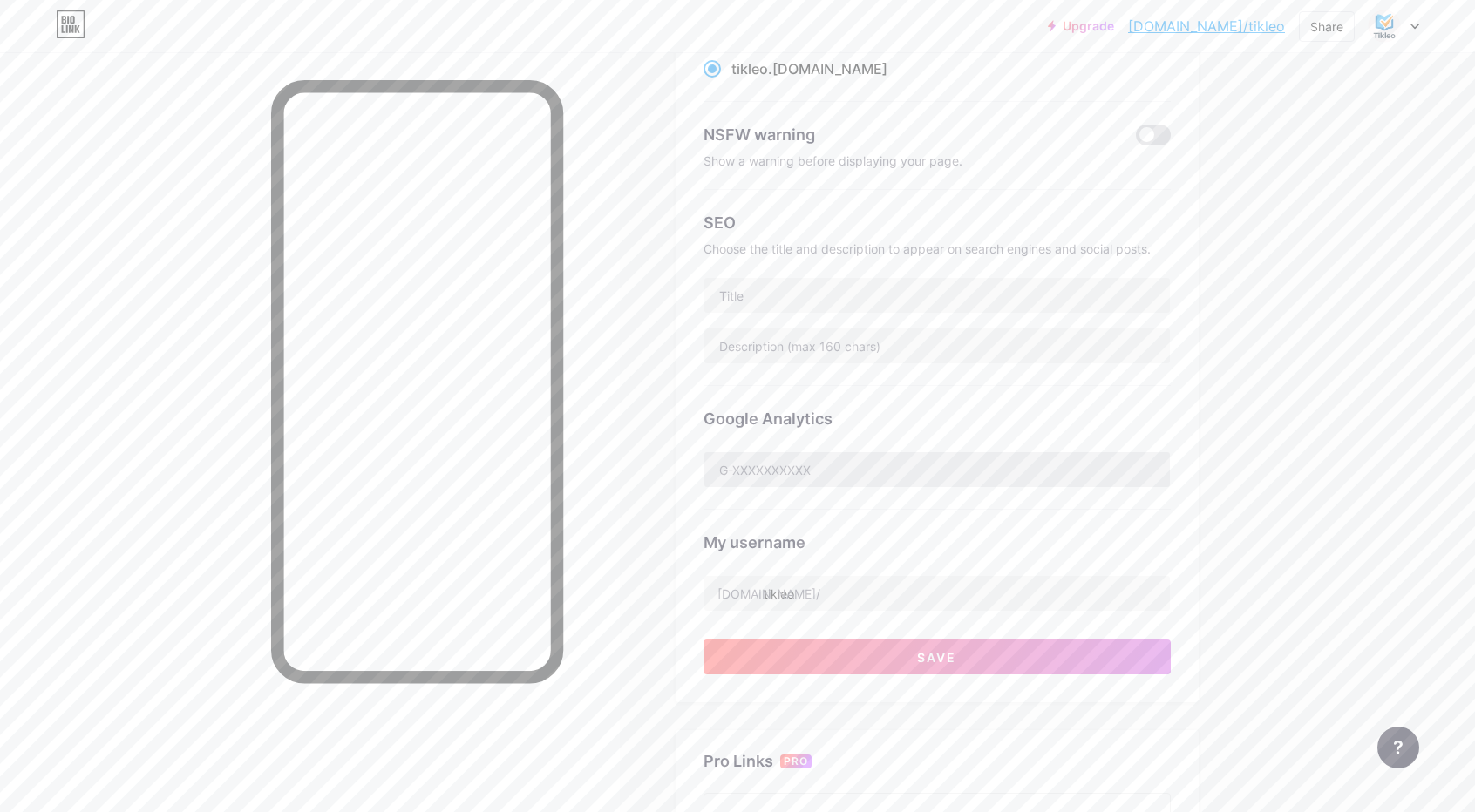
scroll to position [174, 0]
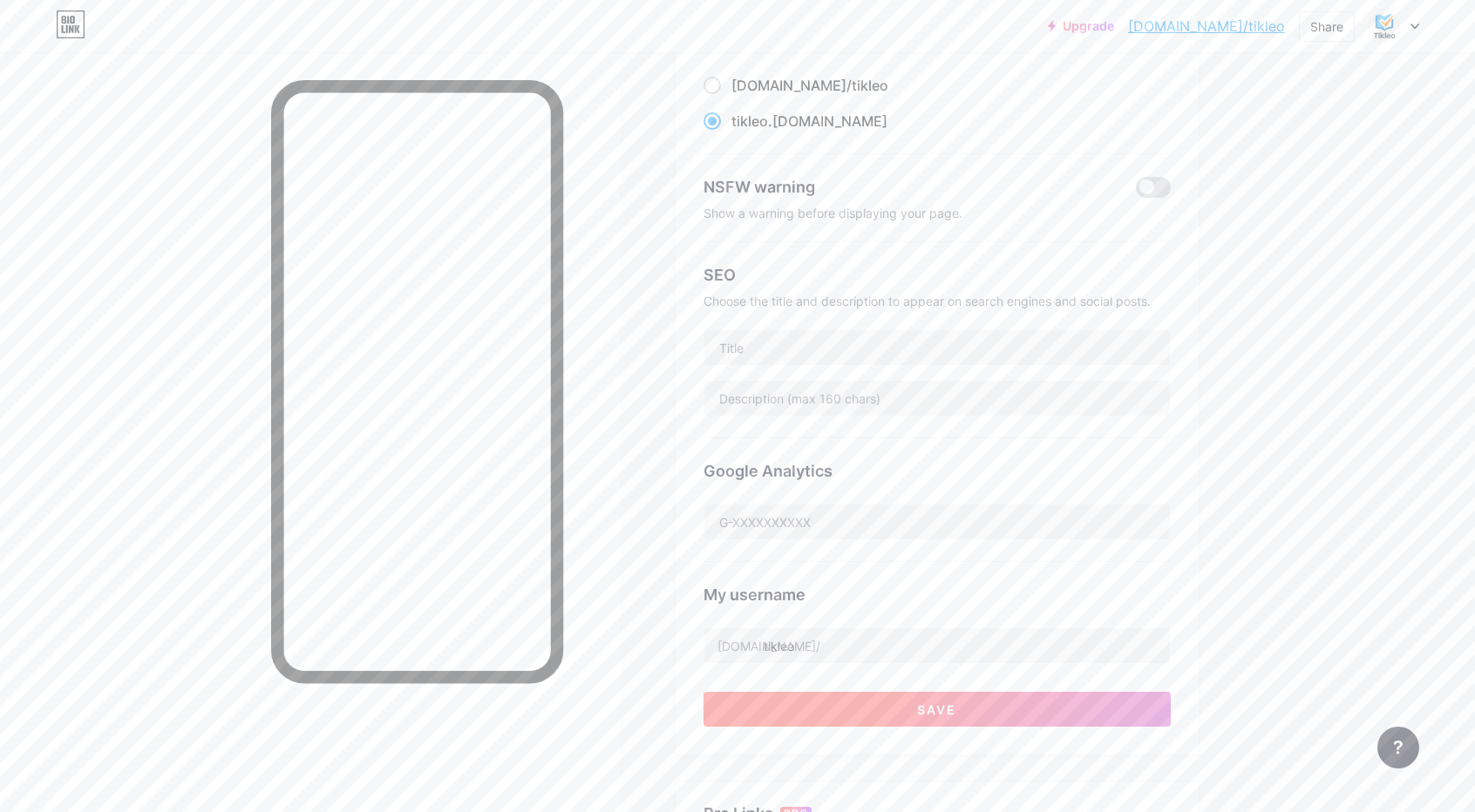
click at [913, 722] on button "Save" at bounding box center [937, 709] width 467 height 35
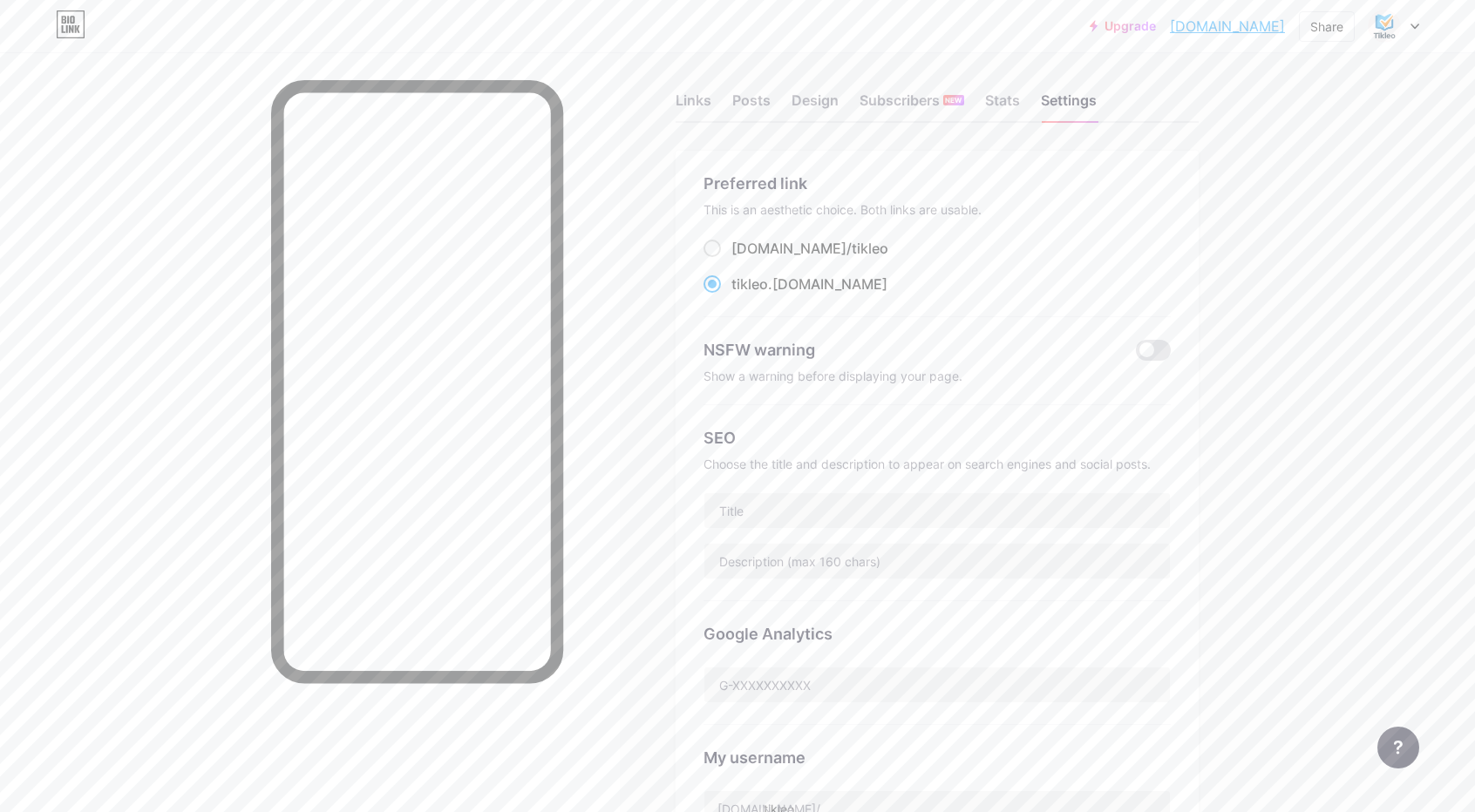
scroll to position [0, 0]
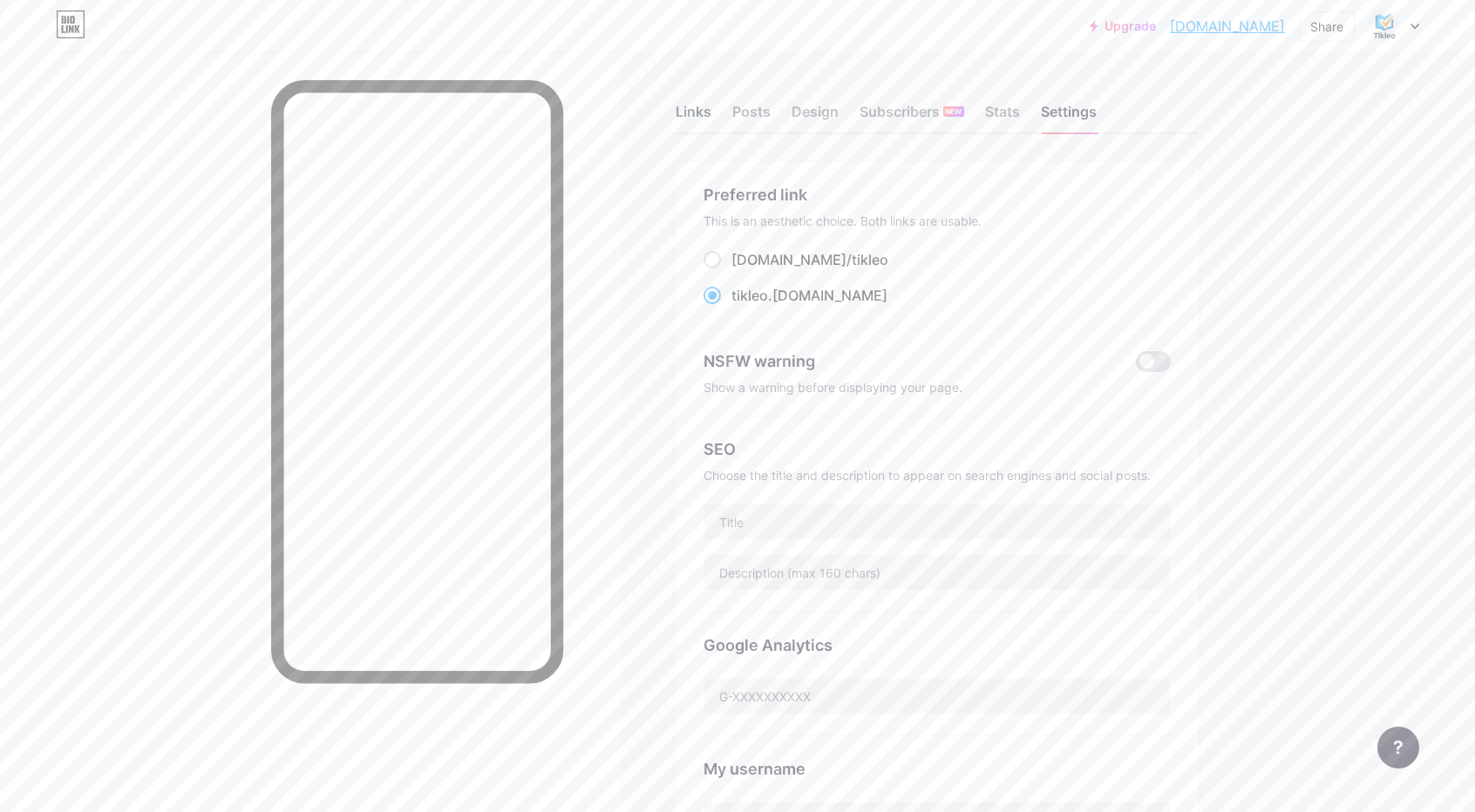
click at [705, 109] on div "Links" at bounding box center [694, 117] width 36 height 32
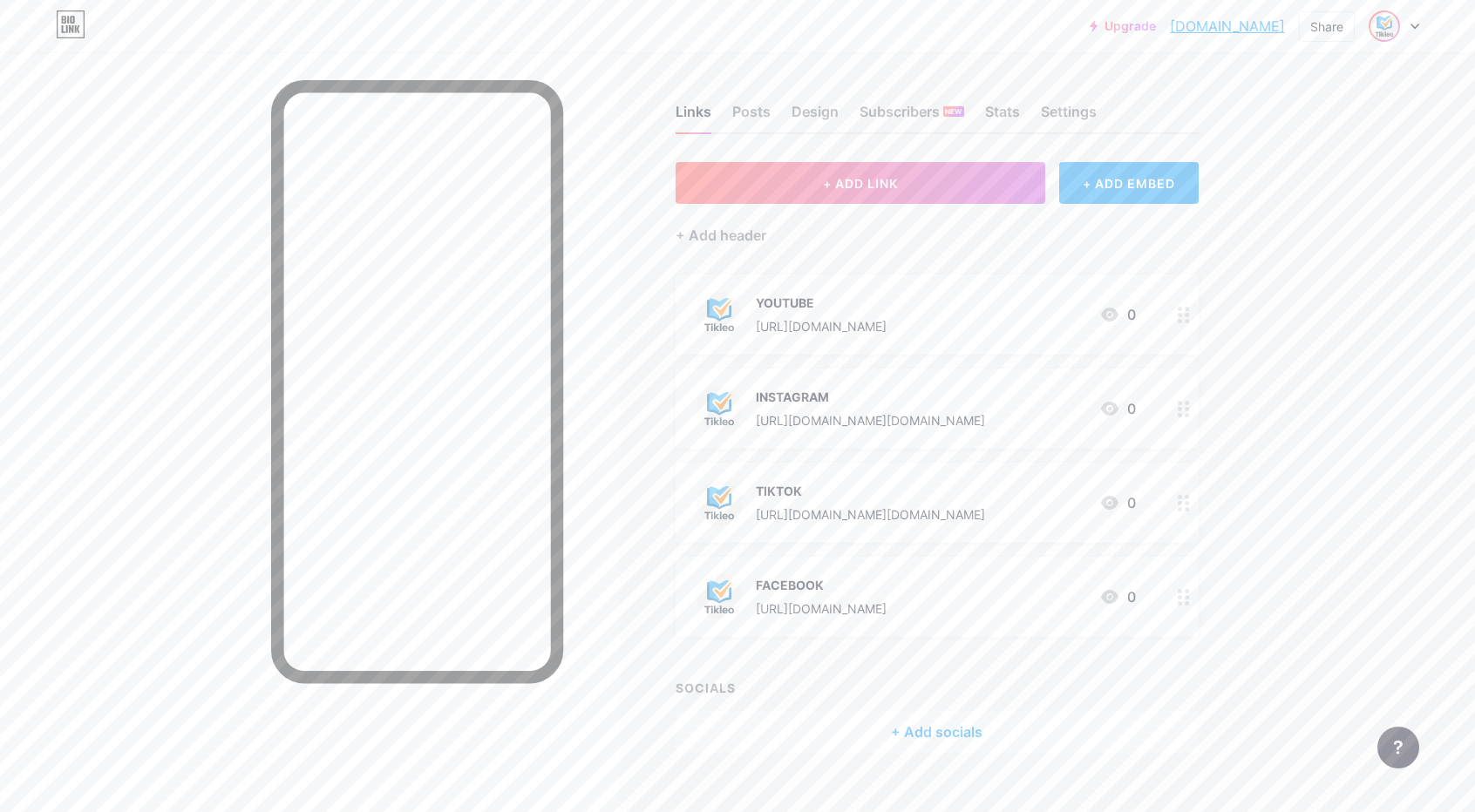
click at [1392, 17] on img at bounding box center [1384, 26] width 28 height 28
click at [1357, 105] on div "TIKLEO" at bounding box center [1318, 104] width 129 height 14
